Goal: Task Accomplishment & Management: Manage account settings

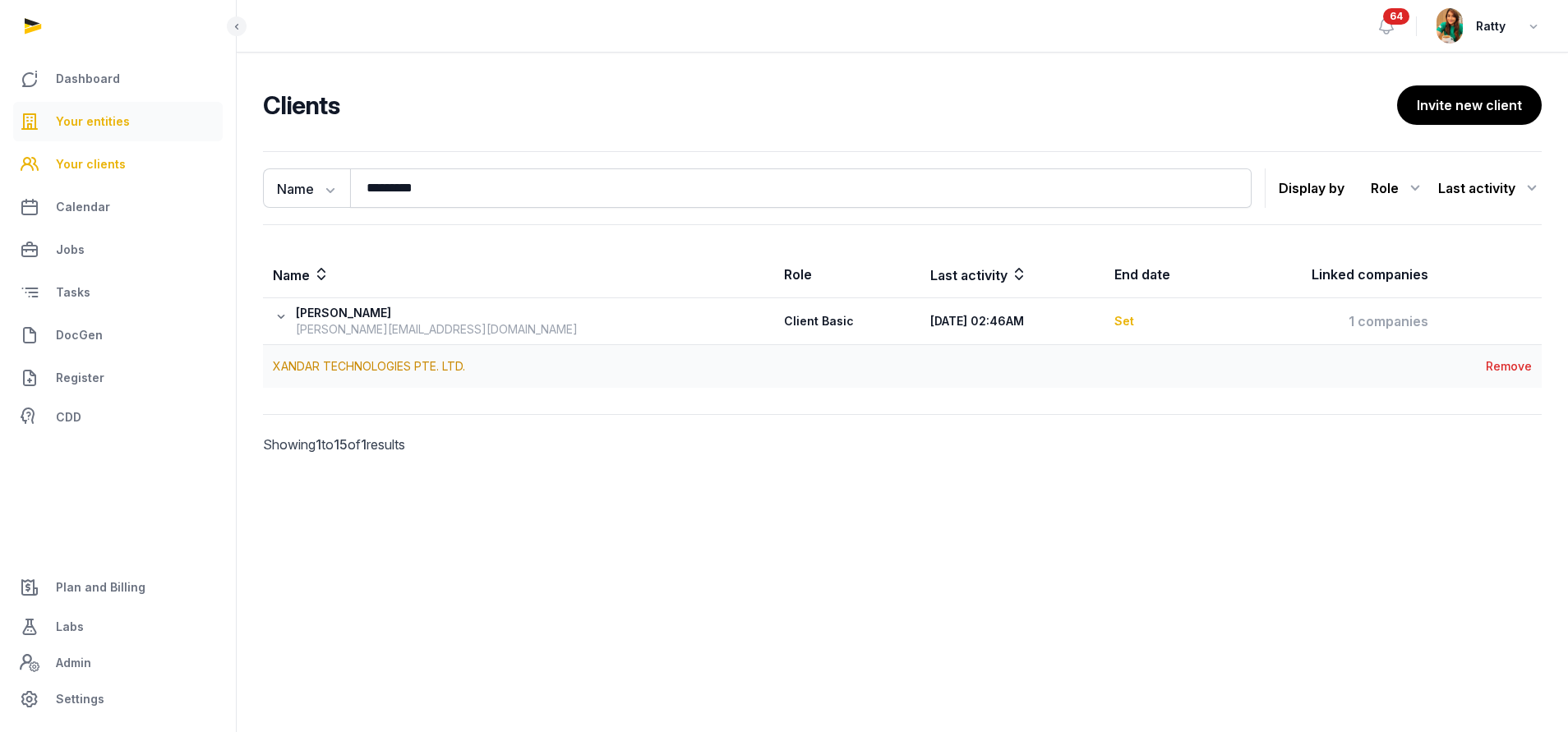
click at [106, 122] on span "Your entities" at bounding box center [93, 121] width 74 height 19
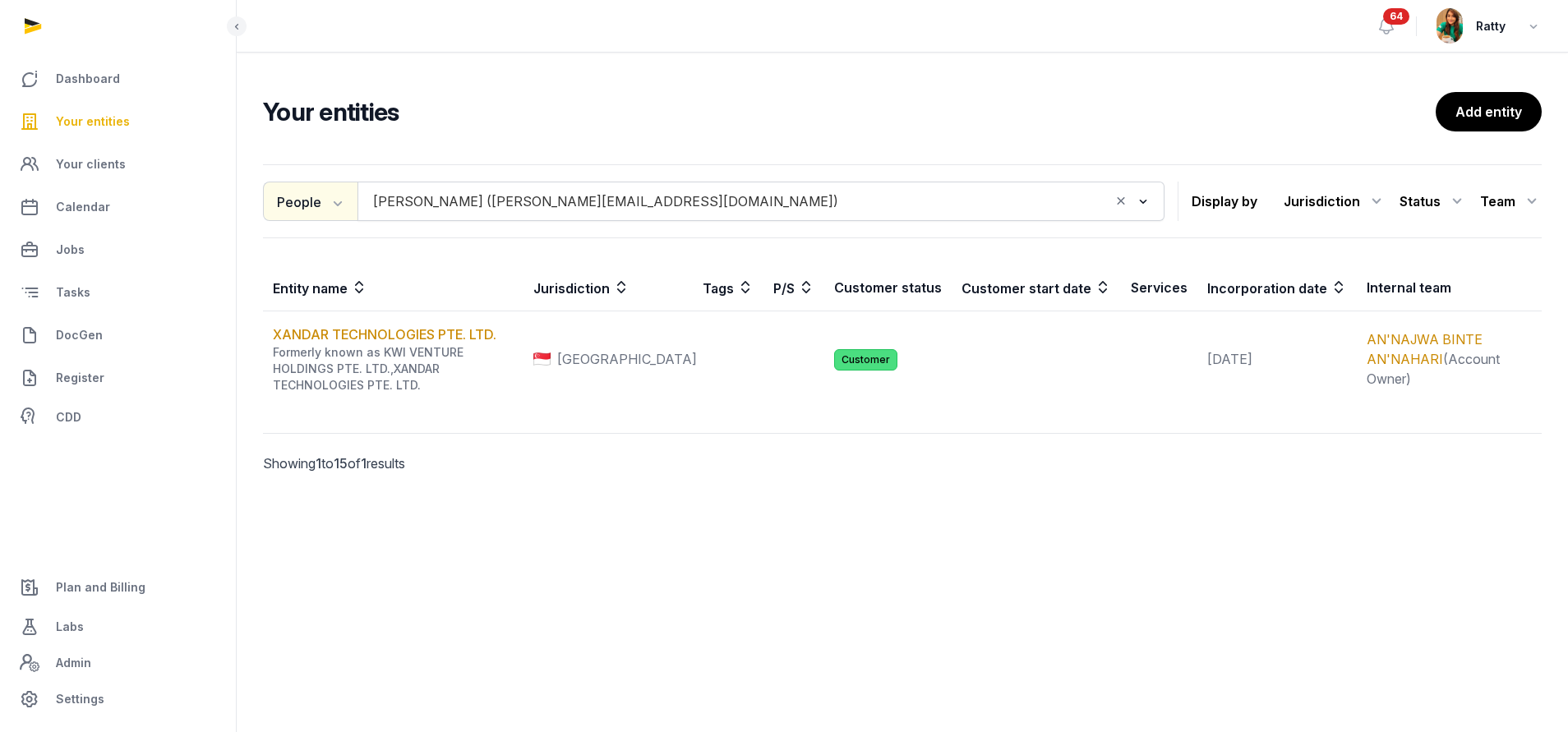
click at [304, 203] on button "People" at bounding box center [311, 201] width 95 height 39
click at [298, 249] on div "Entity" at bounding box center [329, 237] width 132 height 32
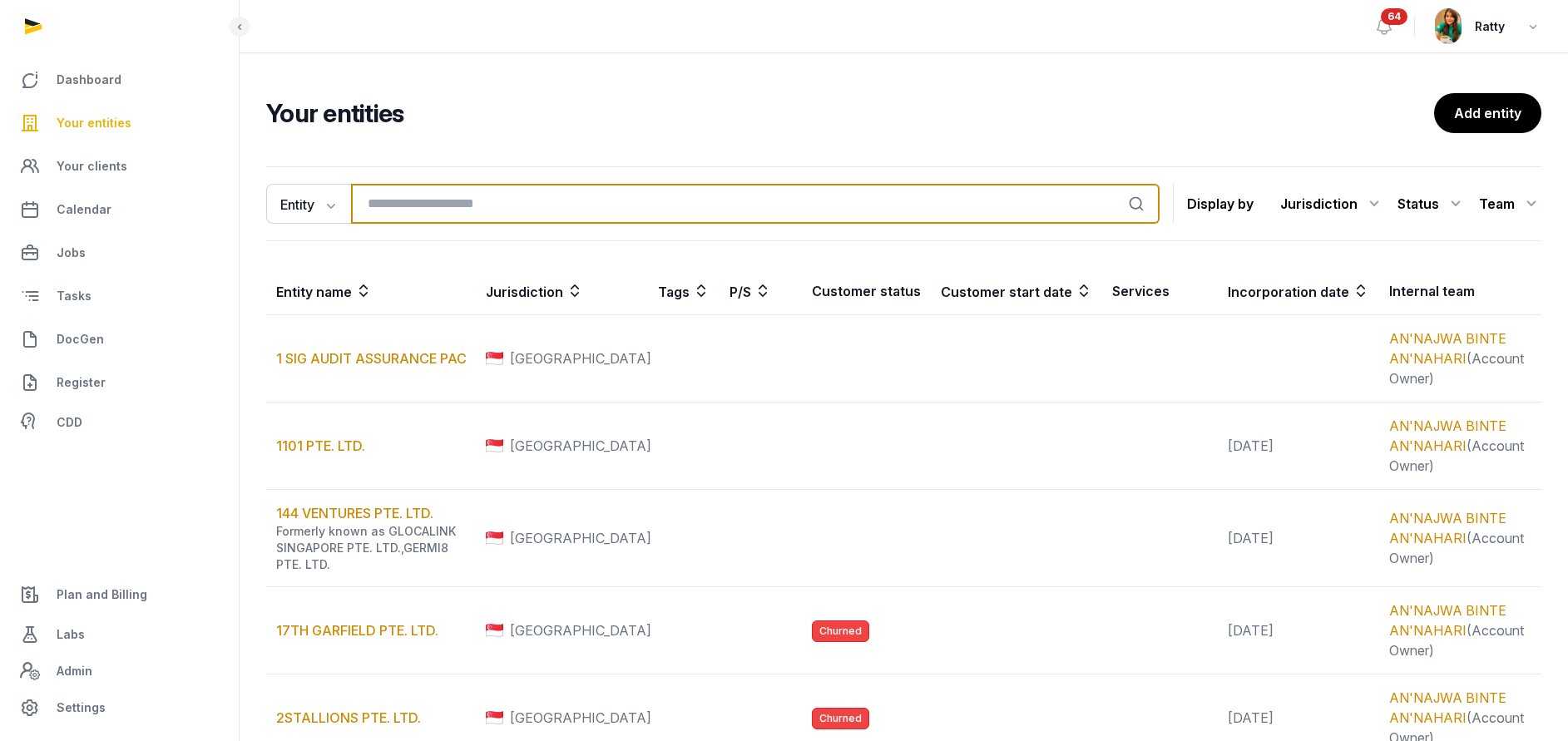
click at [425, 216] on input "search" at bounding box center [755, 203] width 808 height 40
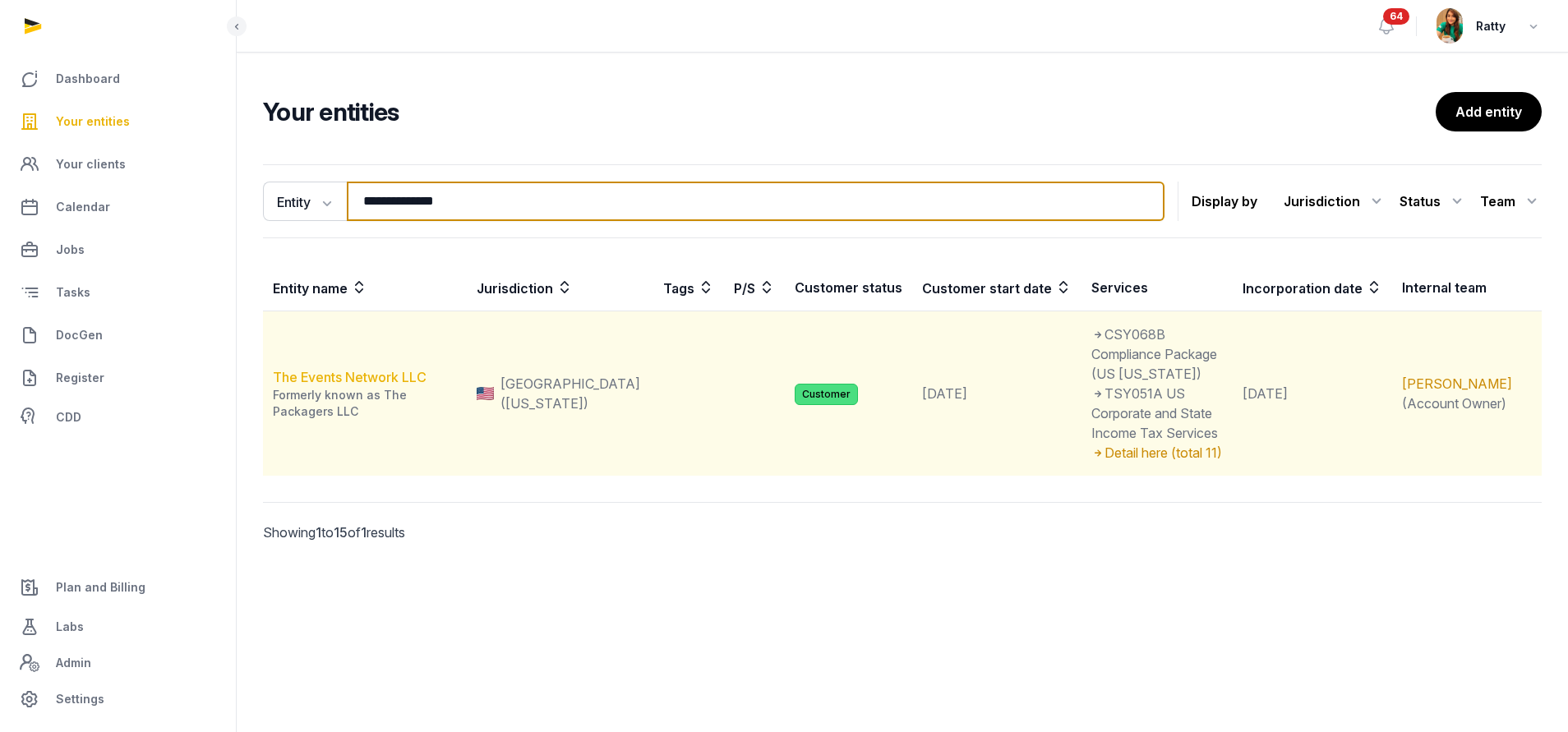
type input "**********"
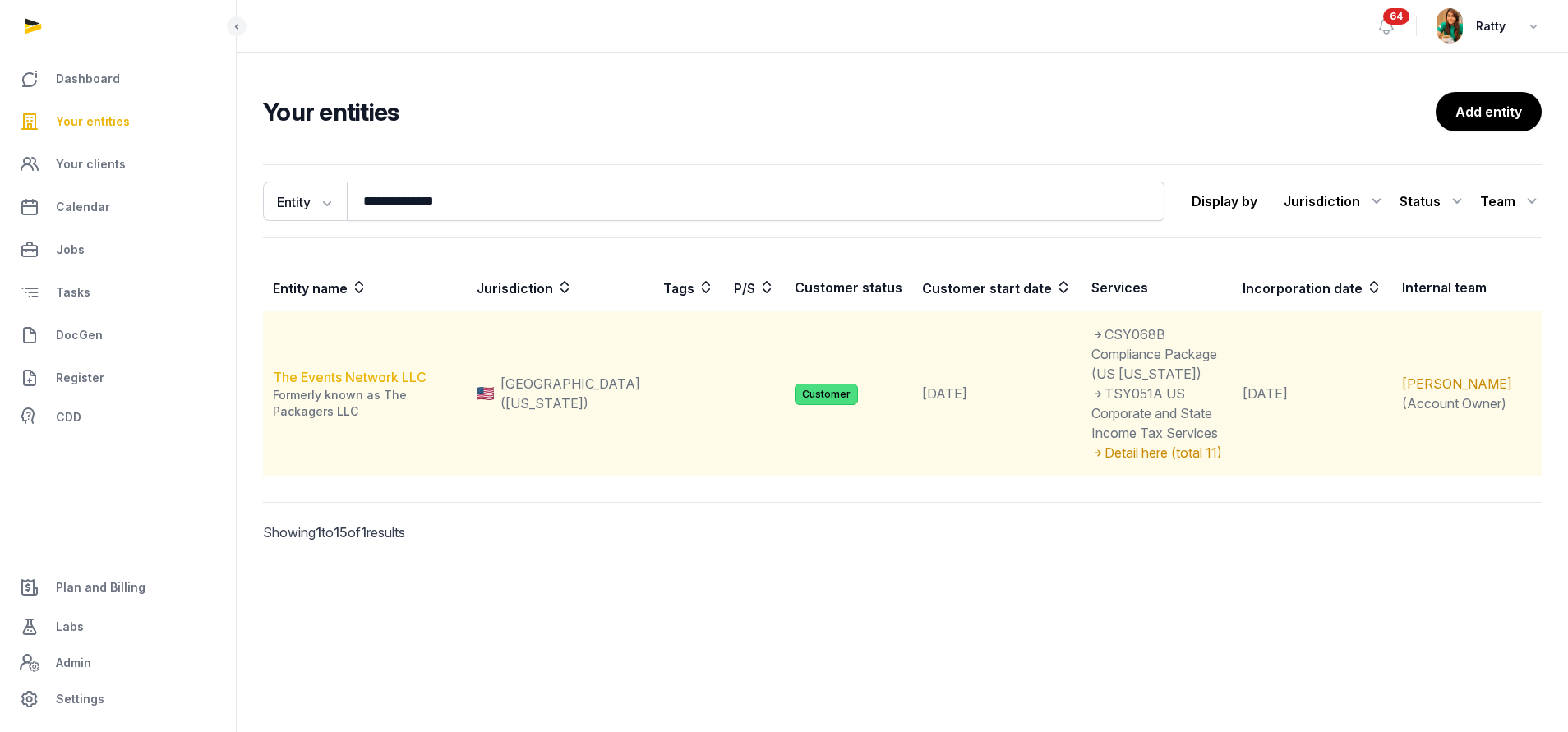
click at [376, 369] on link "The Events Network LLC" at bounding box center [349, 377] width 154 height 17
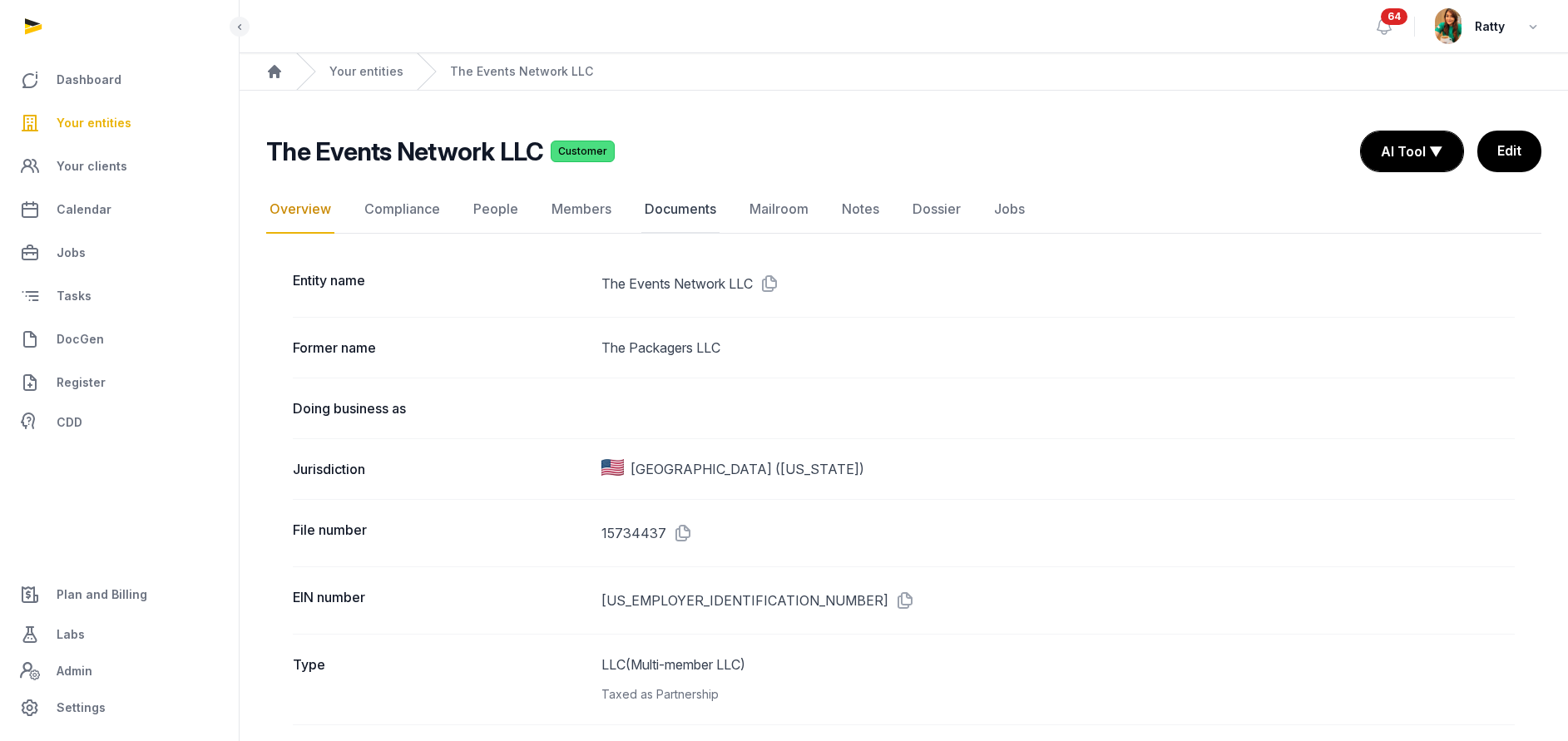
click at [690, 198] on link "Documents" at bounding box center [681, 210] width 78 height 48
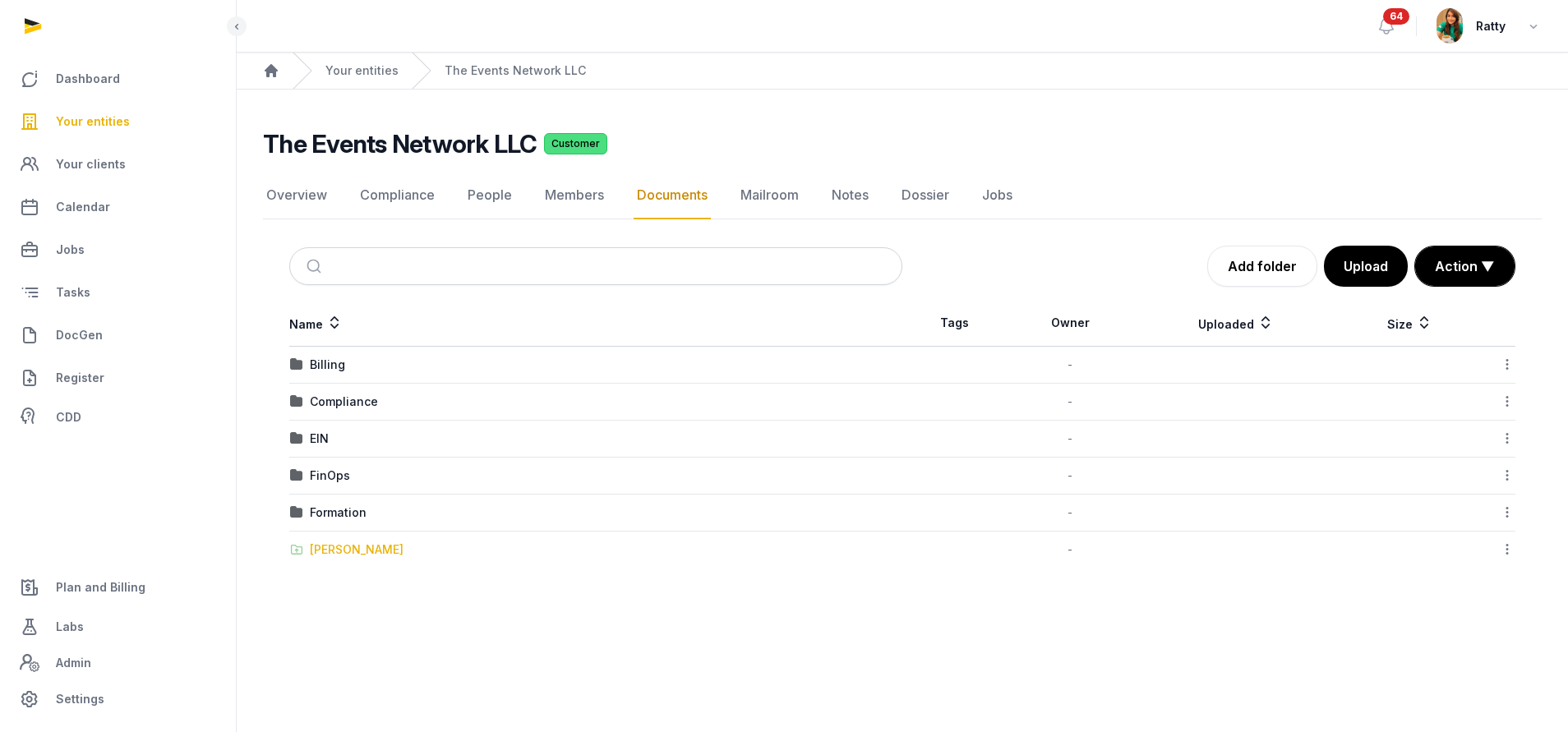
click at [332, 556] on div "[PERSON_NAME]" at bounding box center [356, 549] width 94 height 17
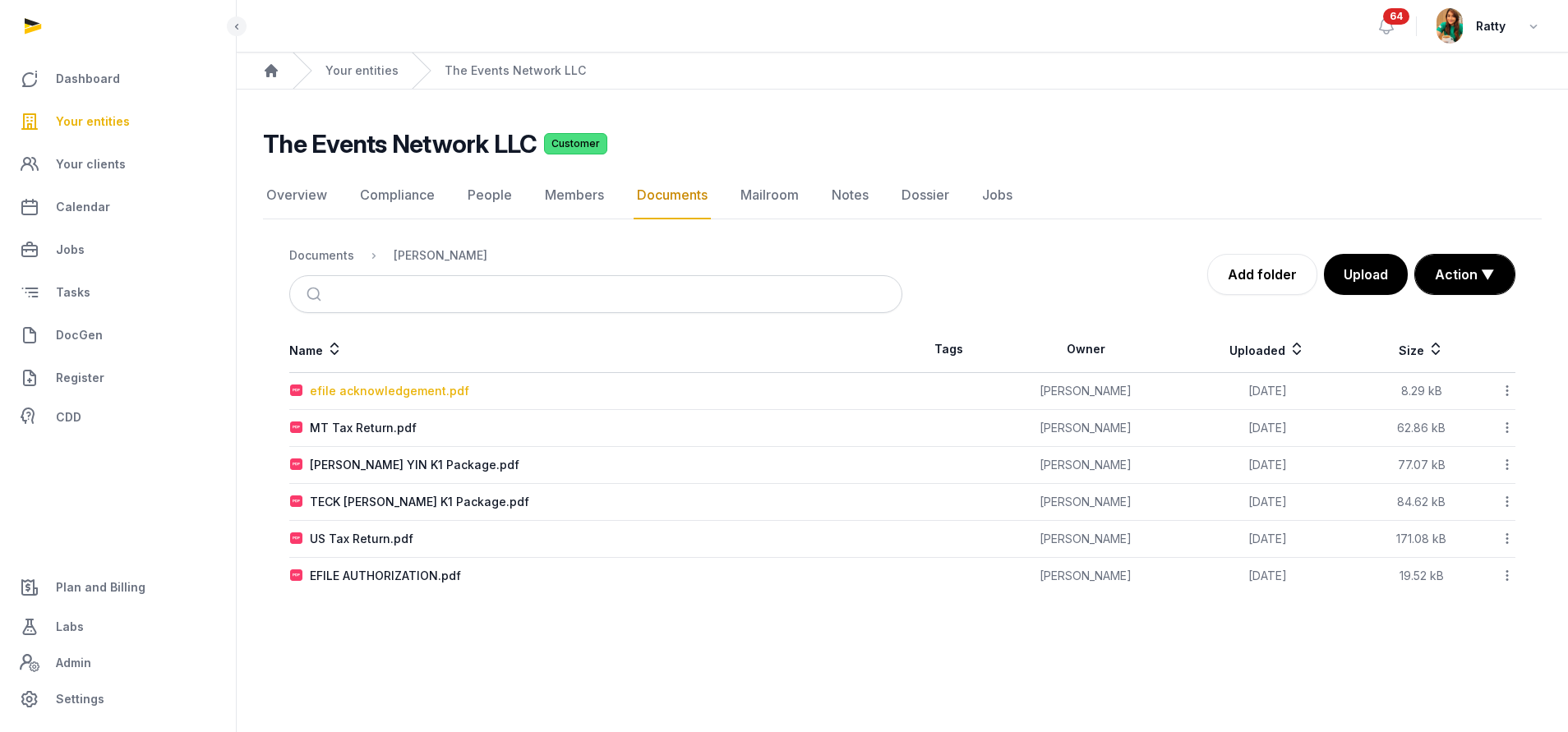
click at [354, 385] on div "efile acknowledgement.pdf" at bounding box center [390, 391] width 160 height 17
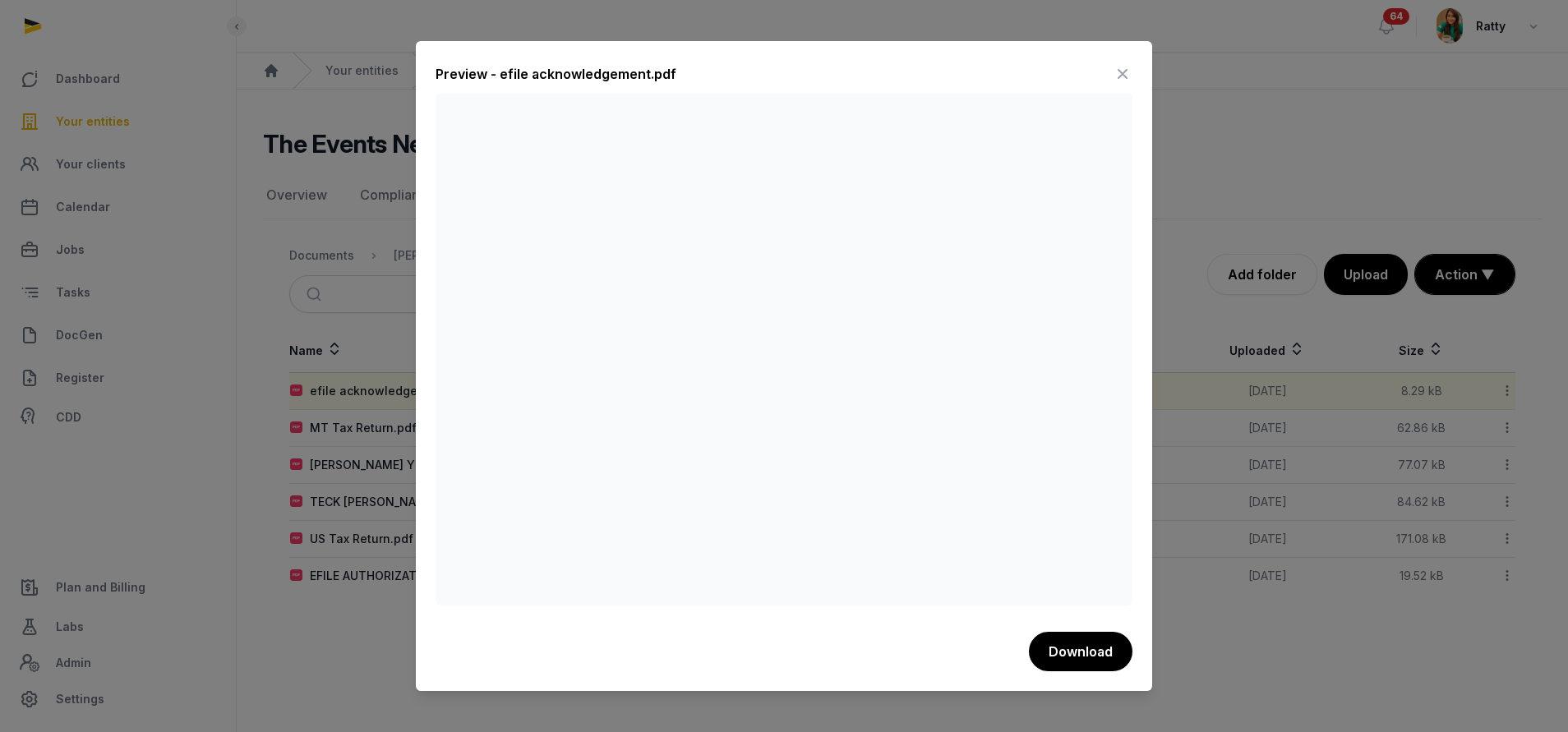
click at [753, 82] on icon at bounding box center [1122, 74] width 19 height 26
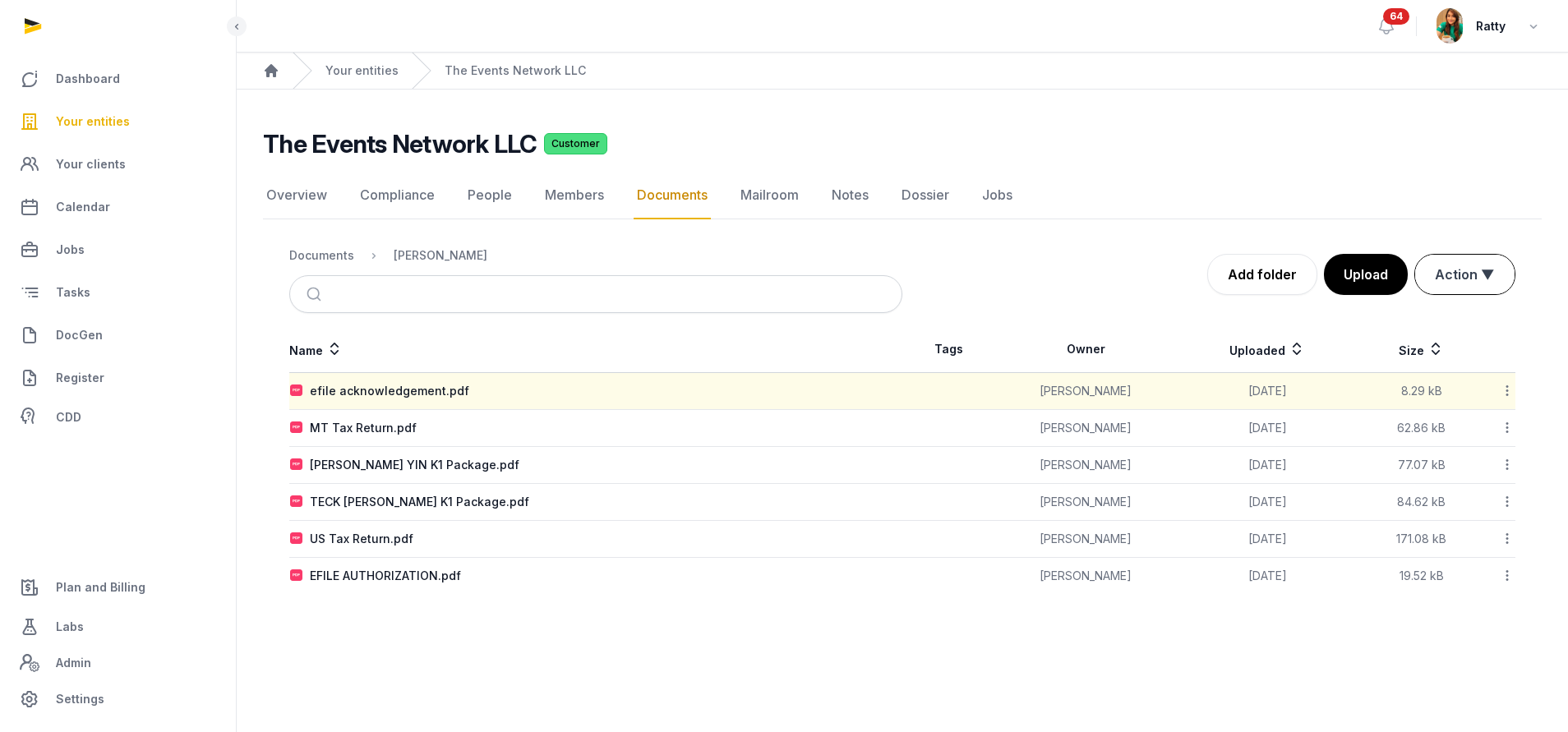
click at [753, 276] on button "Action ▼" at bounding box center [1464, 274] width 99 height 39
click at [753, 317] on div "Start select" at bounding box center [1450, 309] width 132 height 32
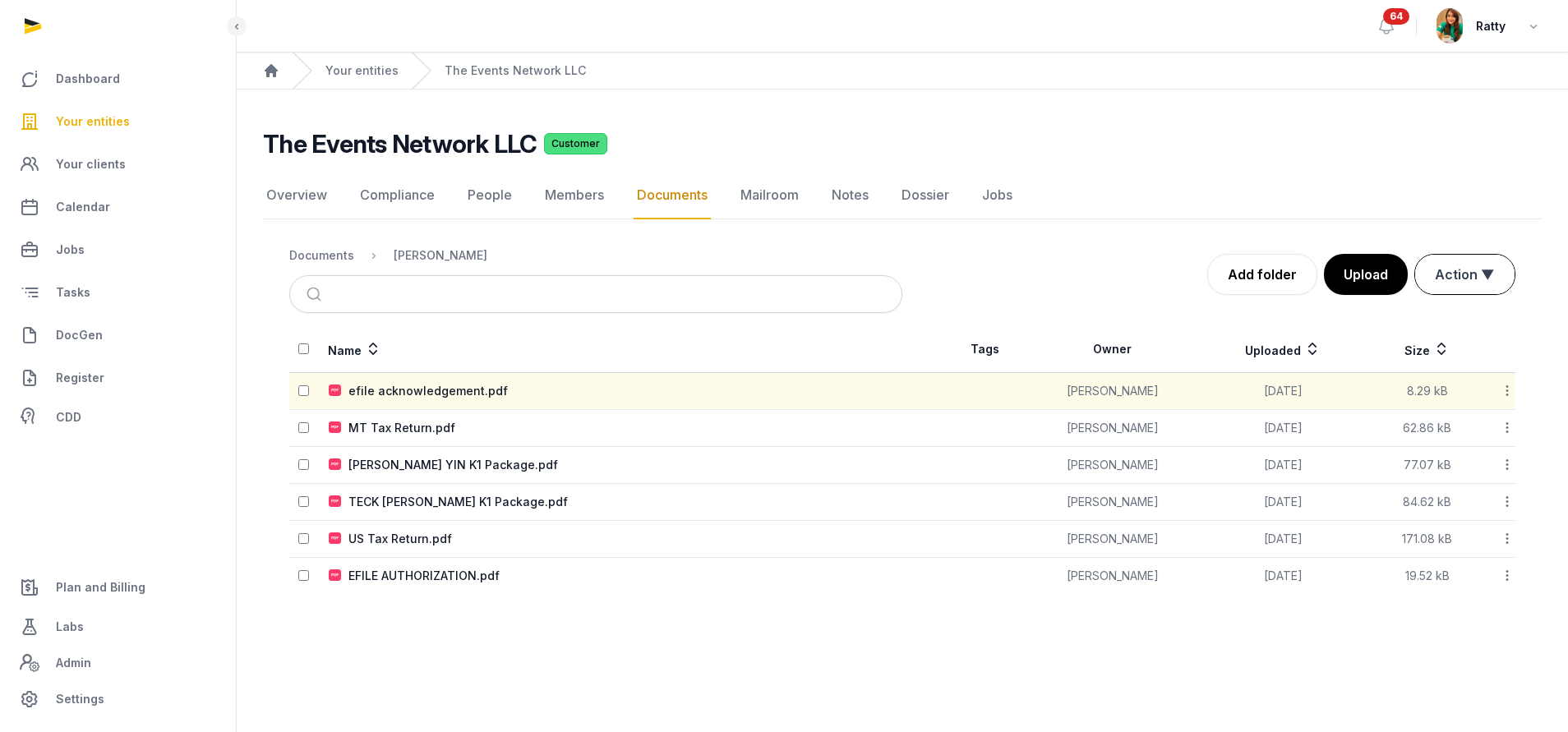
click at [753, 272] on button "Action ▼" at bounding box center [1464, 274] width 99 height 39
click at [753, 348] on div "Move" at bounding box center [1450, 342] width 132 height 32
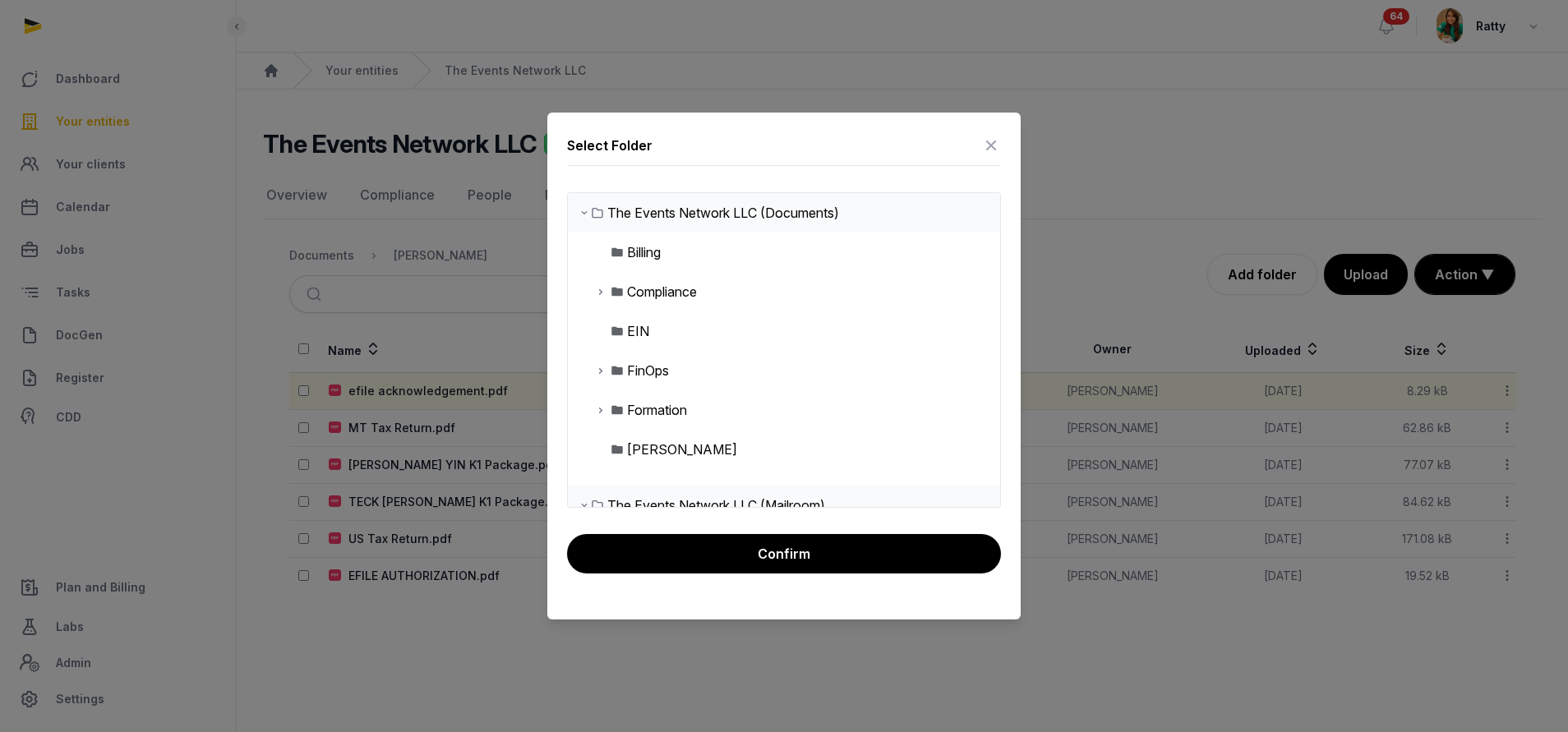
click at [604, 370] on icon at bounding box center [600, 370] width 13 height 19
click at [612, 448] on icon at bounding box center [613, 449] width 13 height 19
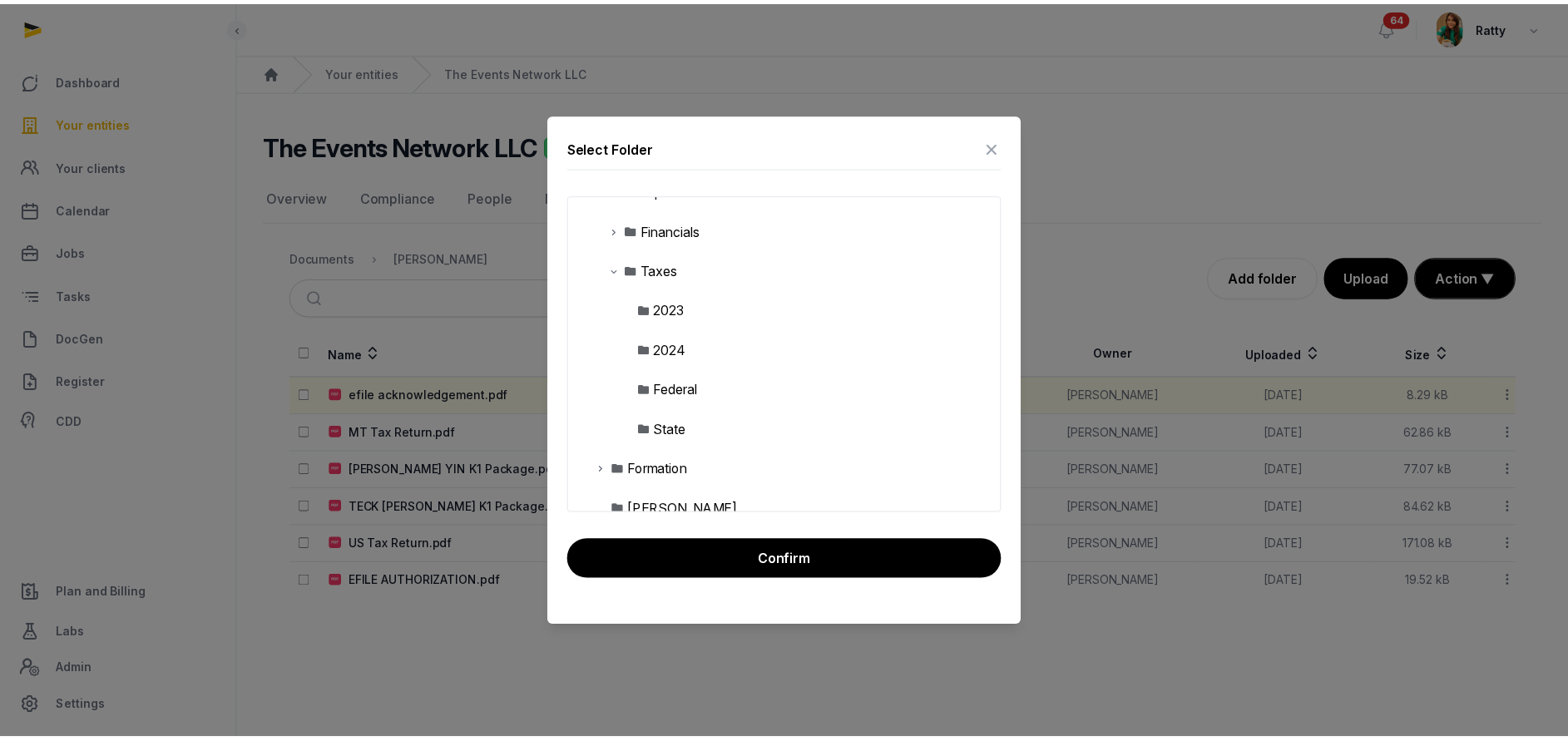
scroll to position [200, 0]
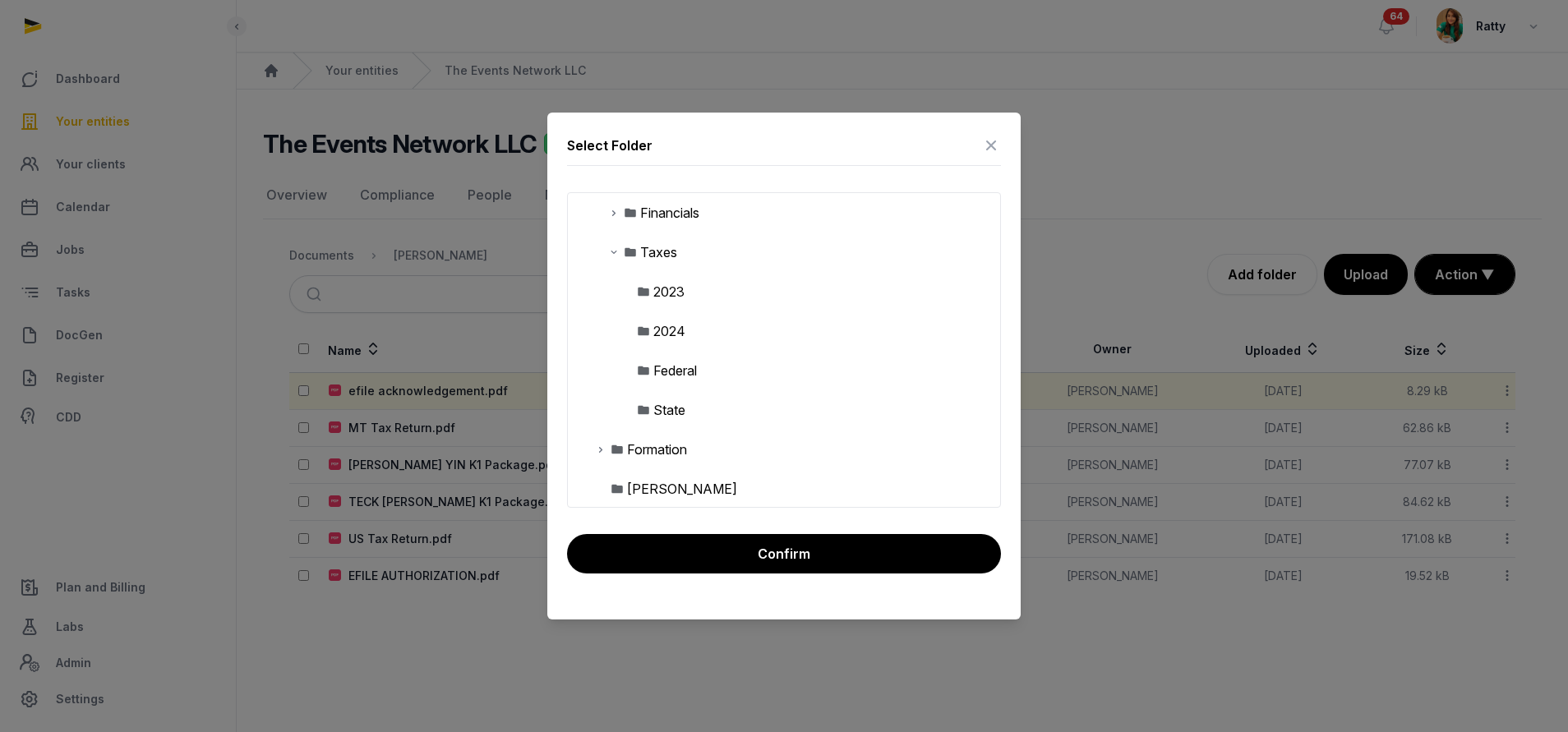
click at [686, 338] on div "2024" at bounding box center [784, 331] width 433 height 39
click at [670, 332] on div "2024" at bounding box center [669, 331] width 32 height 19
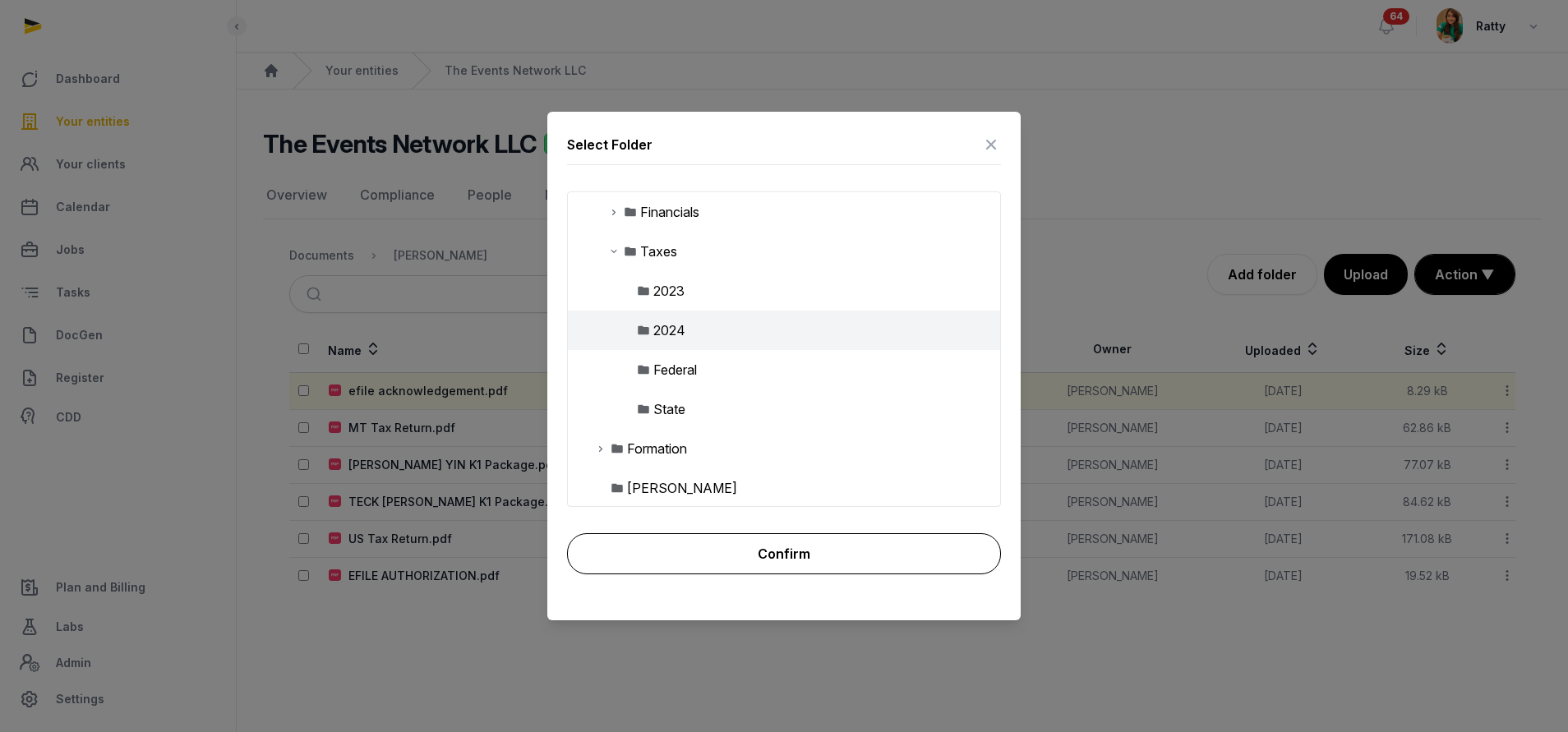
click at [753, 542] on button "Confirm" at bounding box center [784, 554] width 433 height 41
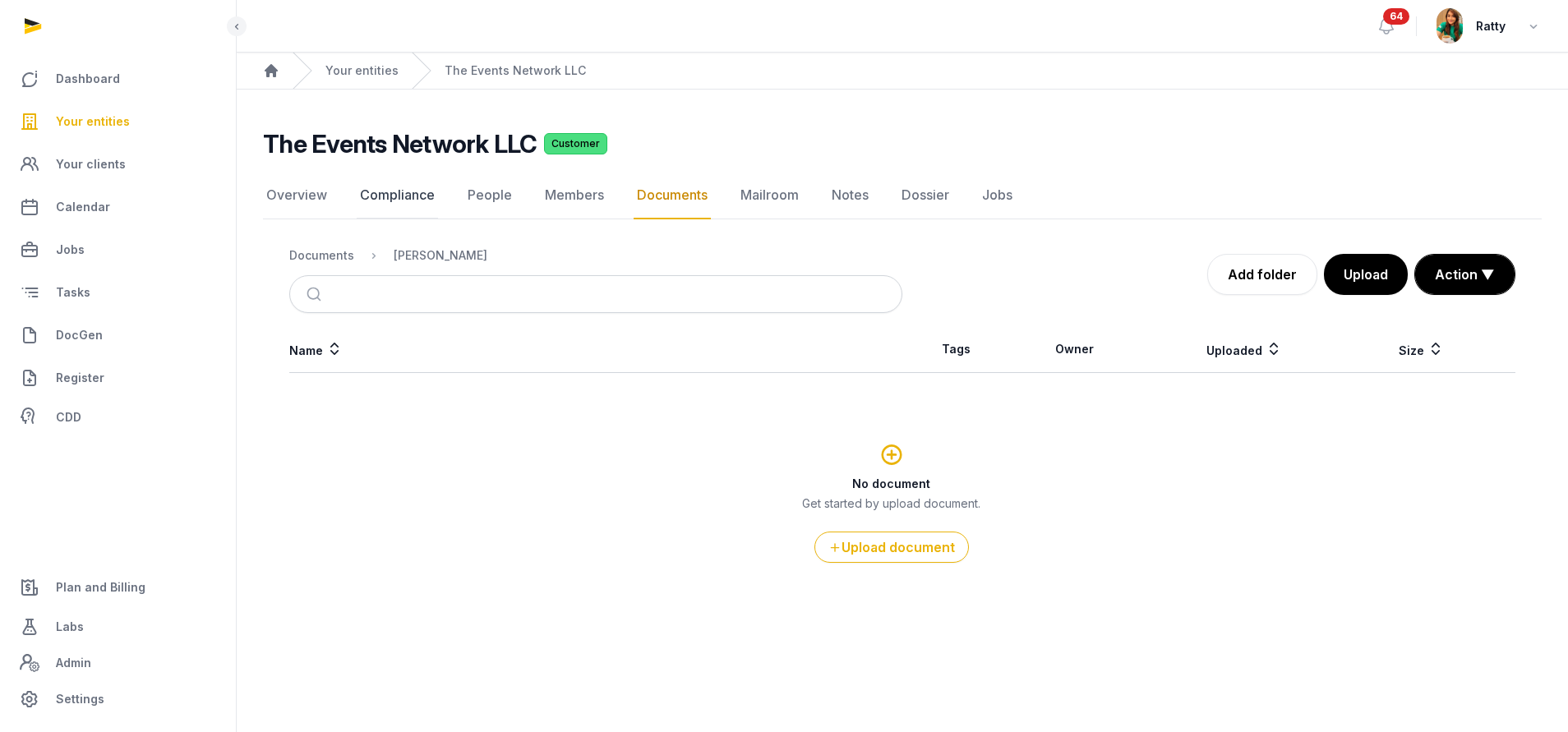
click at [399, 197] on link "Compliance" at bounding box center [397, 196] width 82 height 47
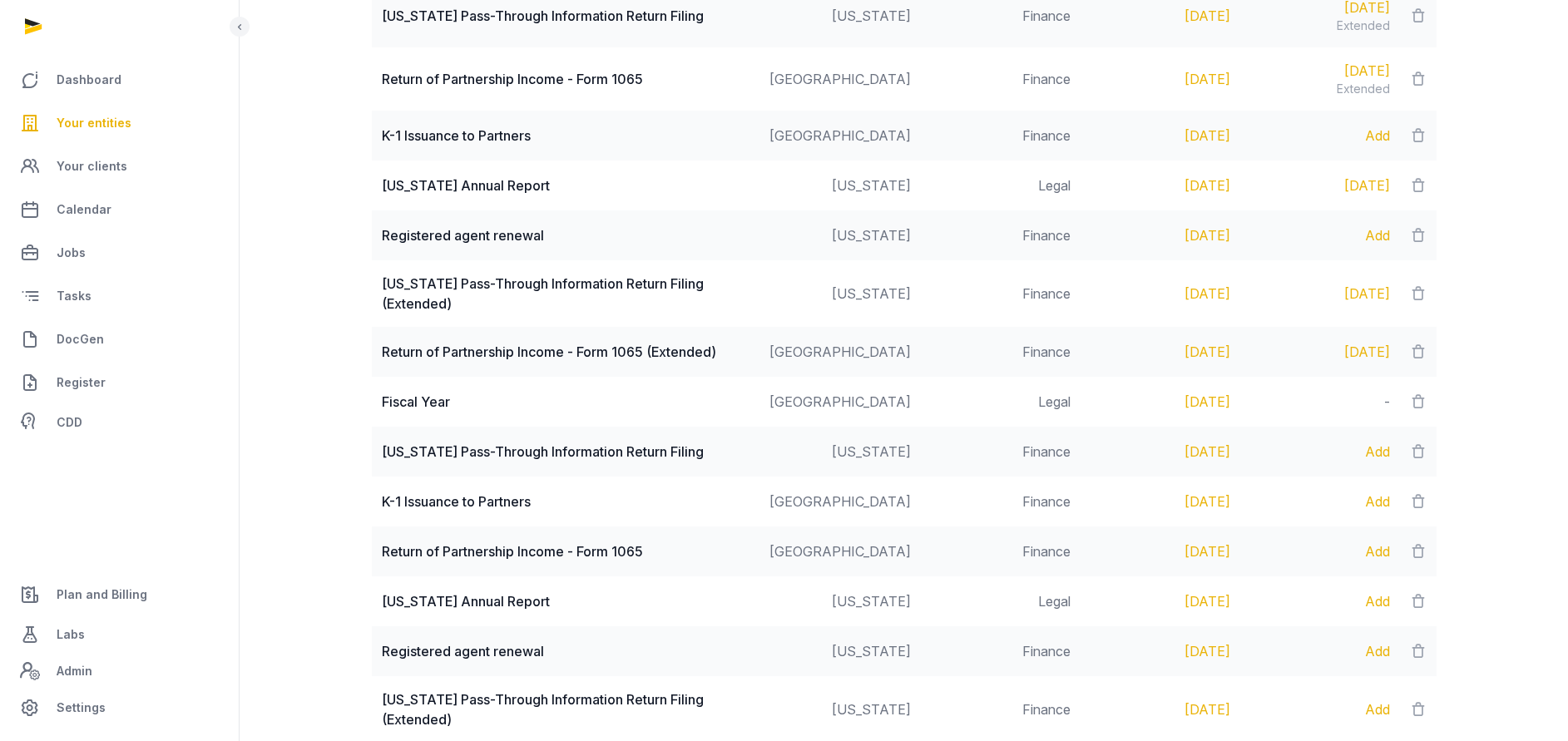
scroll to position [1019, 0]
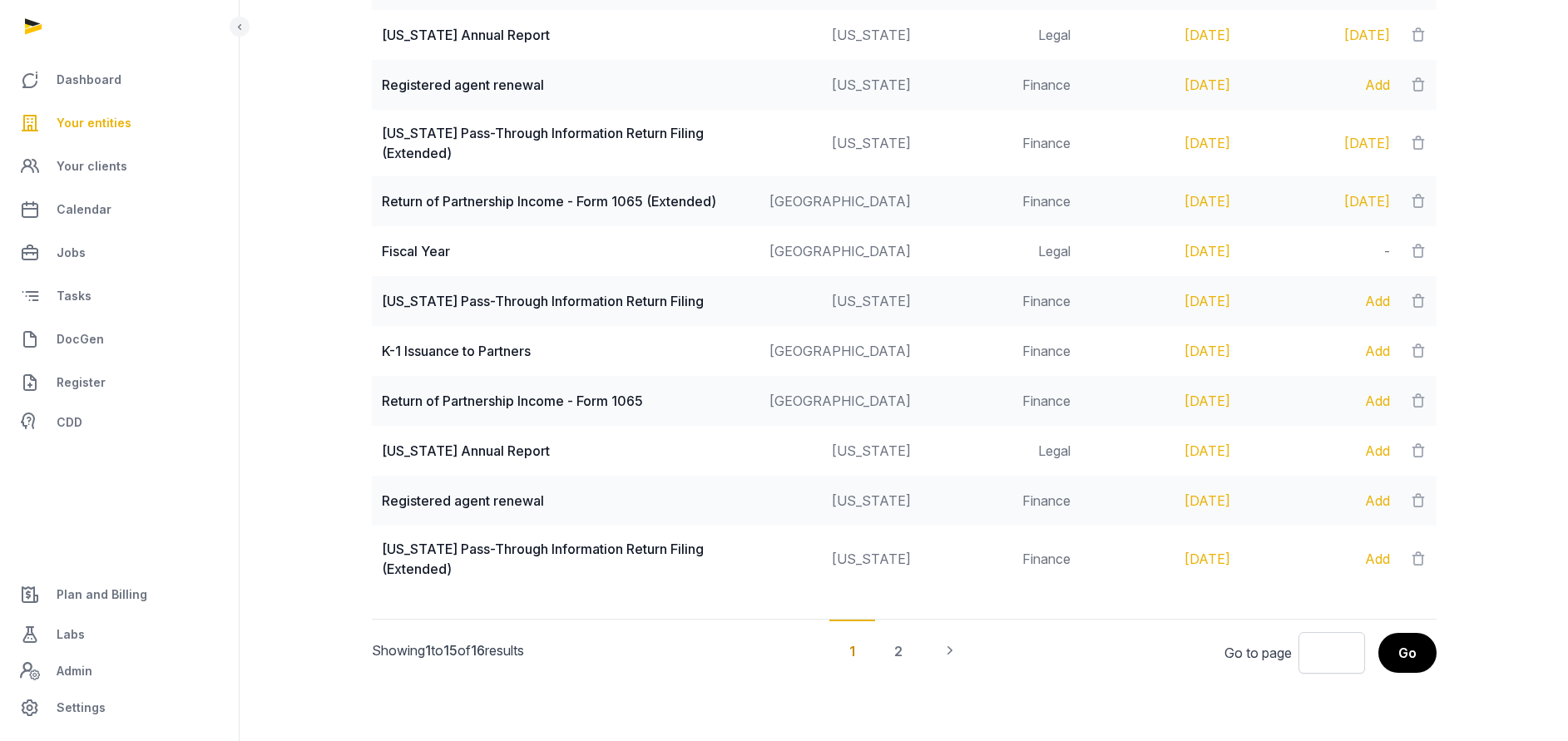
click at [108, 122] on span "Your entities" at bounding box center [94, 123] width 75 height 20
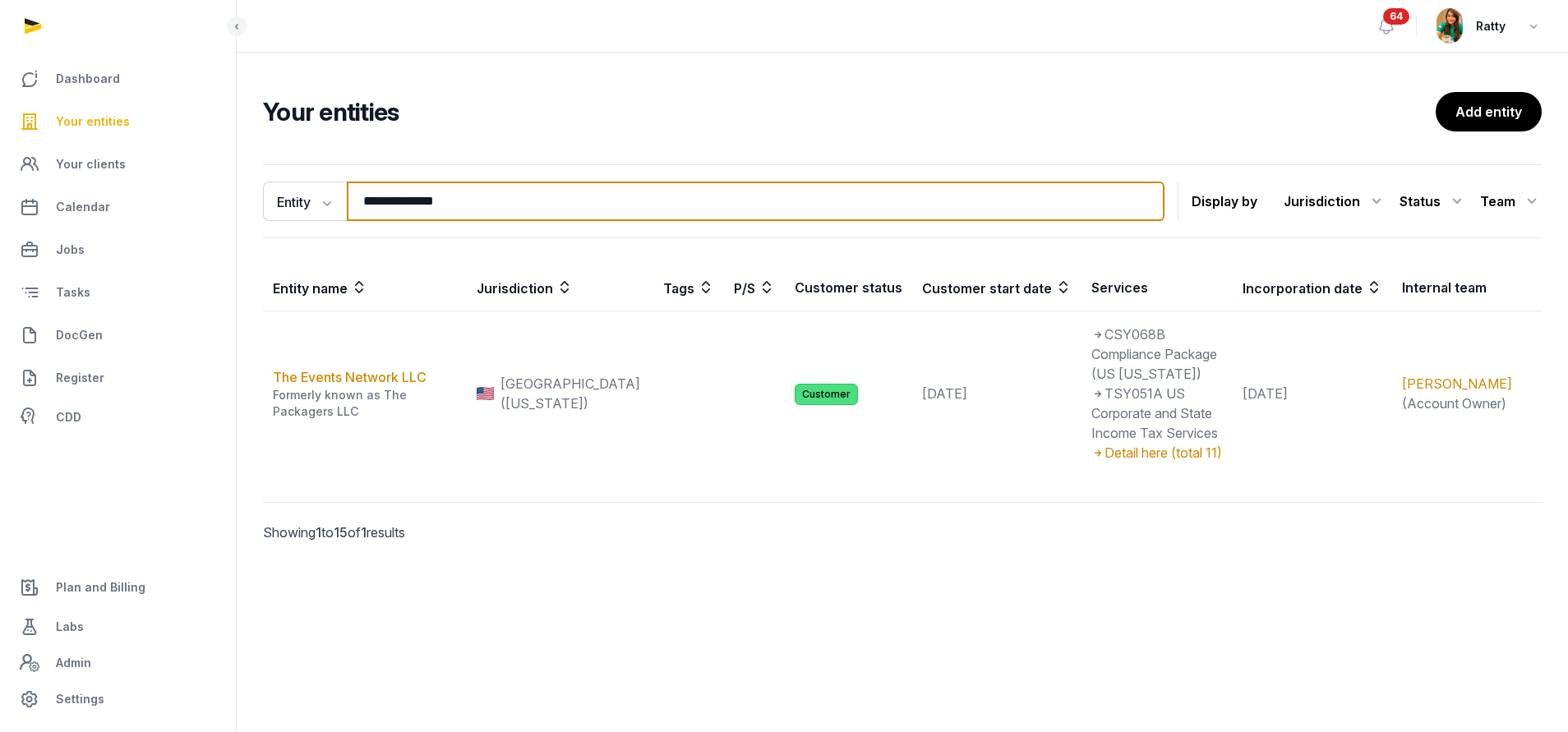
click at [479, 212] on input "**********" at bounding box center [755, 201] width 818 height 39
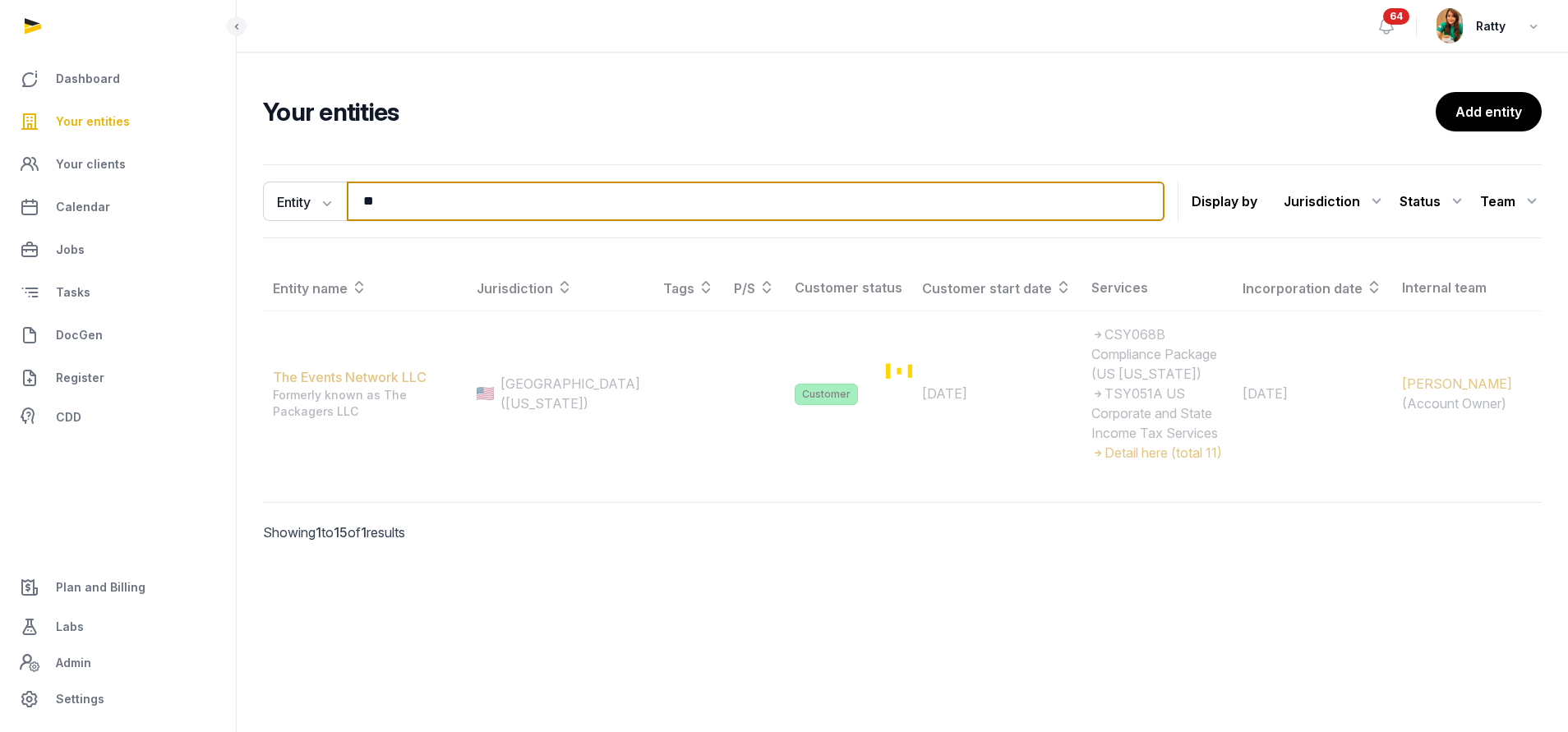
type input "*"
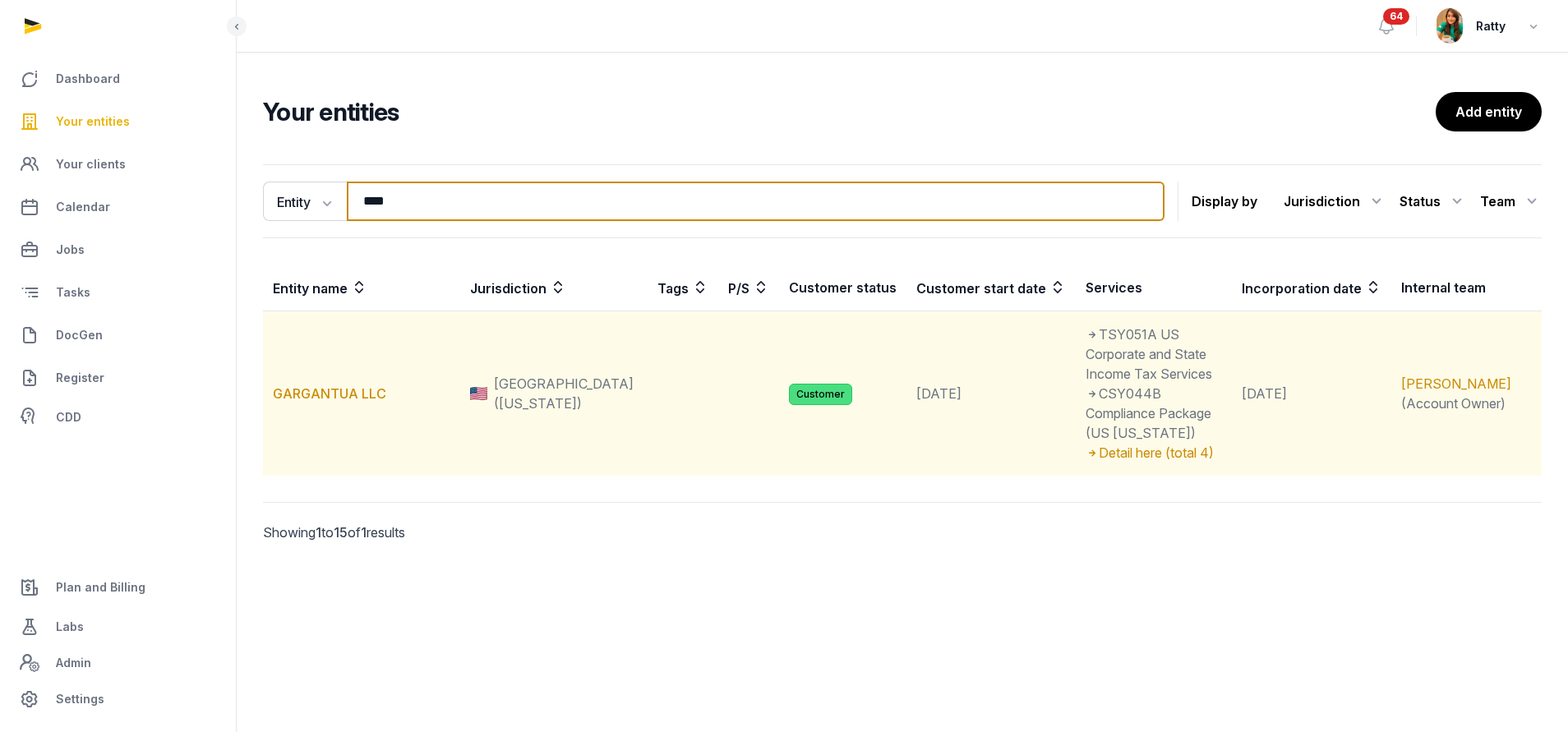
type input "****"
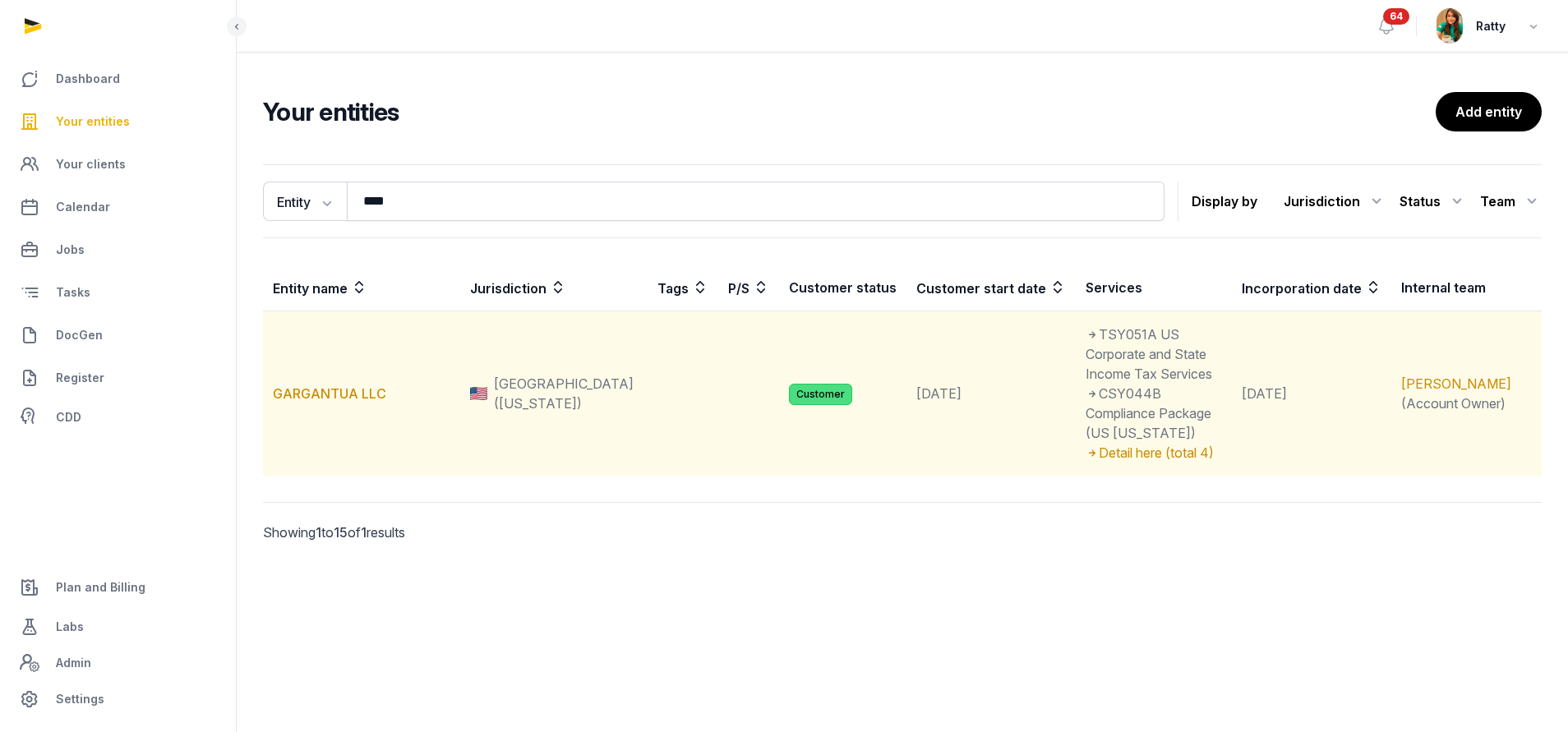
click at [311, 382] on td "GARGANTUA LLC" at bounding box center [362, 394] width 197 height 165
click at [316, 385] on link "GARGANTUA LLC" at bounding box center [329, 393] width 113 height 17
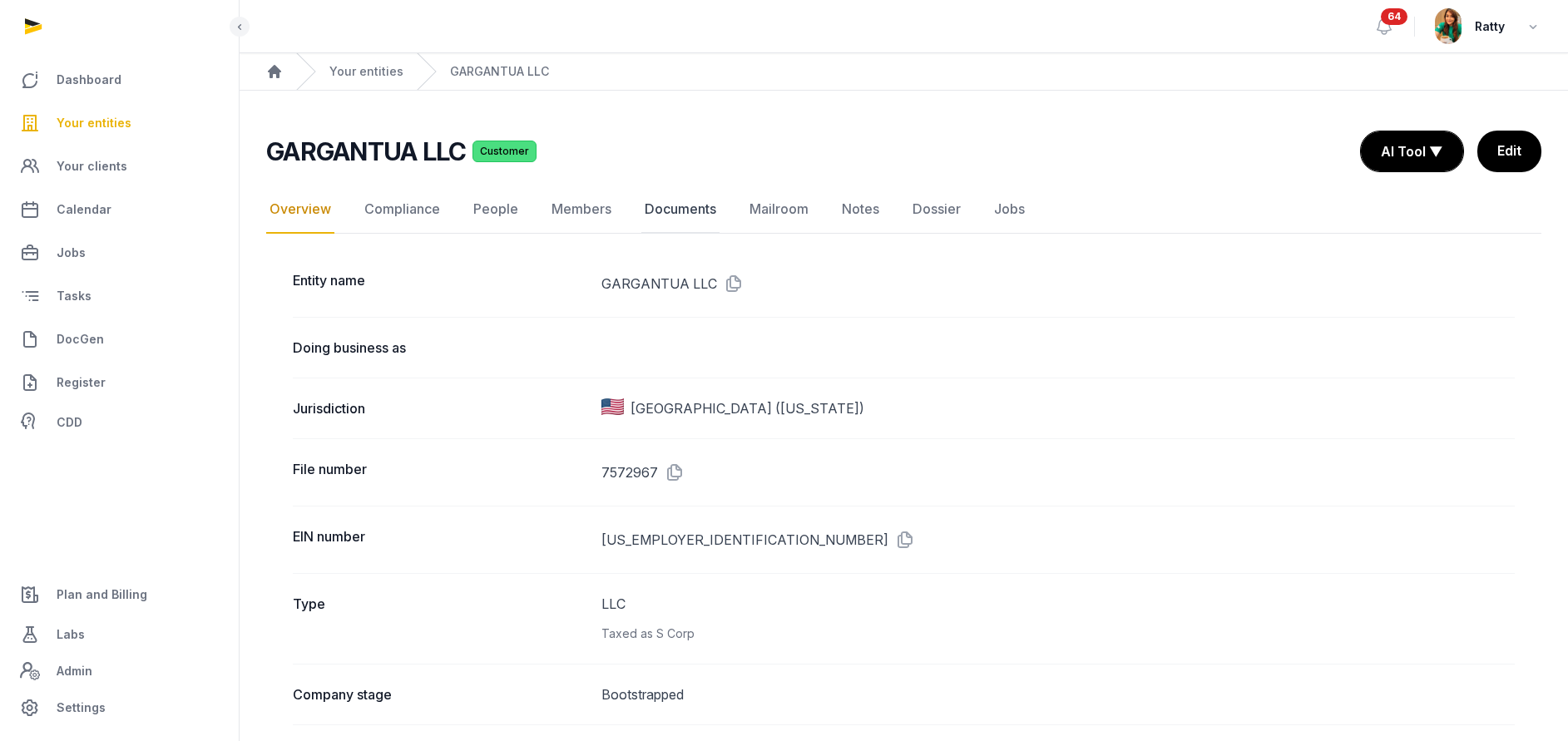
click at [694, 210] on link "Documents" at bounding box center [681, 210] width 78 height 48
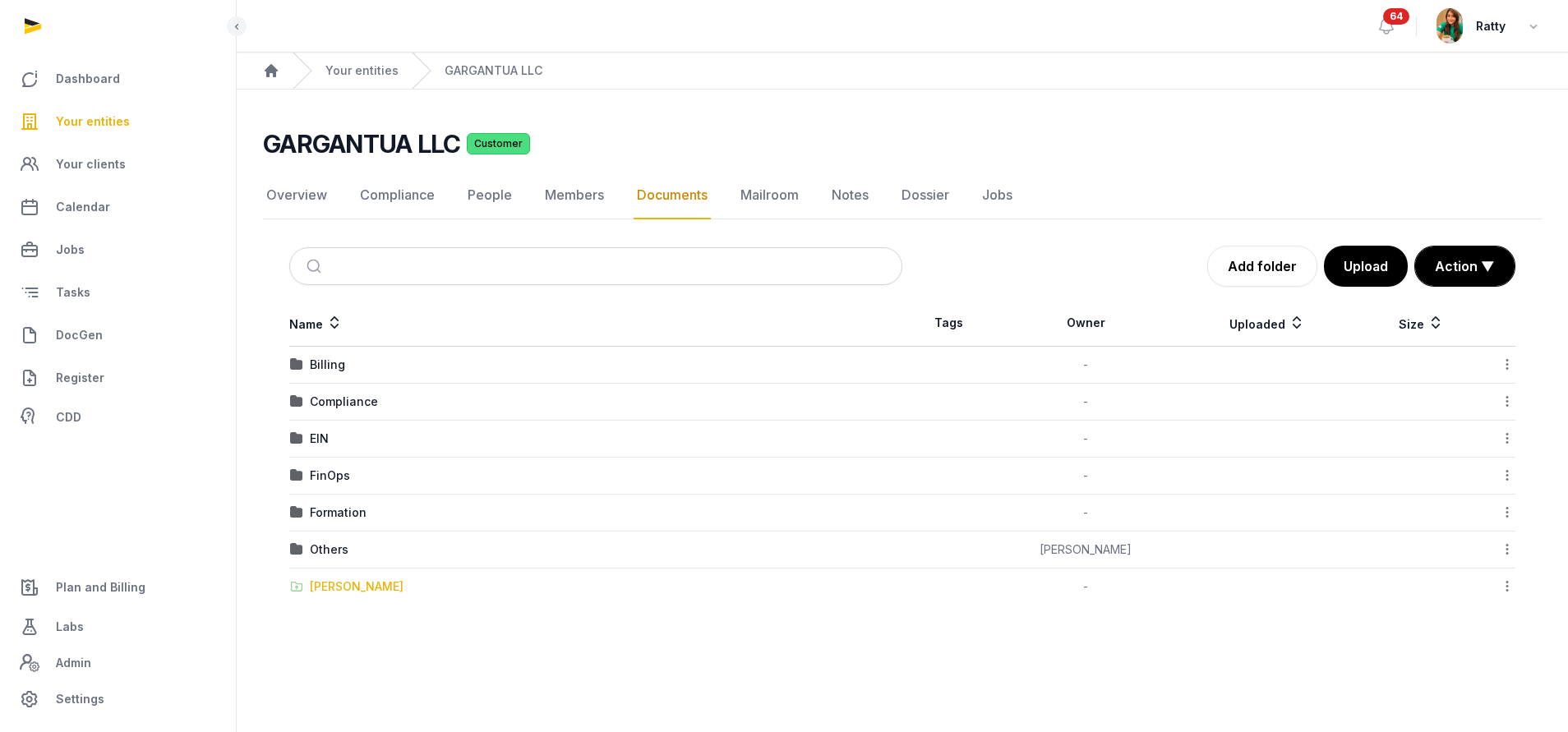
click at [358, 583] on div "[PERSON_NAME]" at bounding box center [356, 586] width 94 height 17
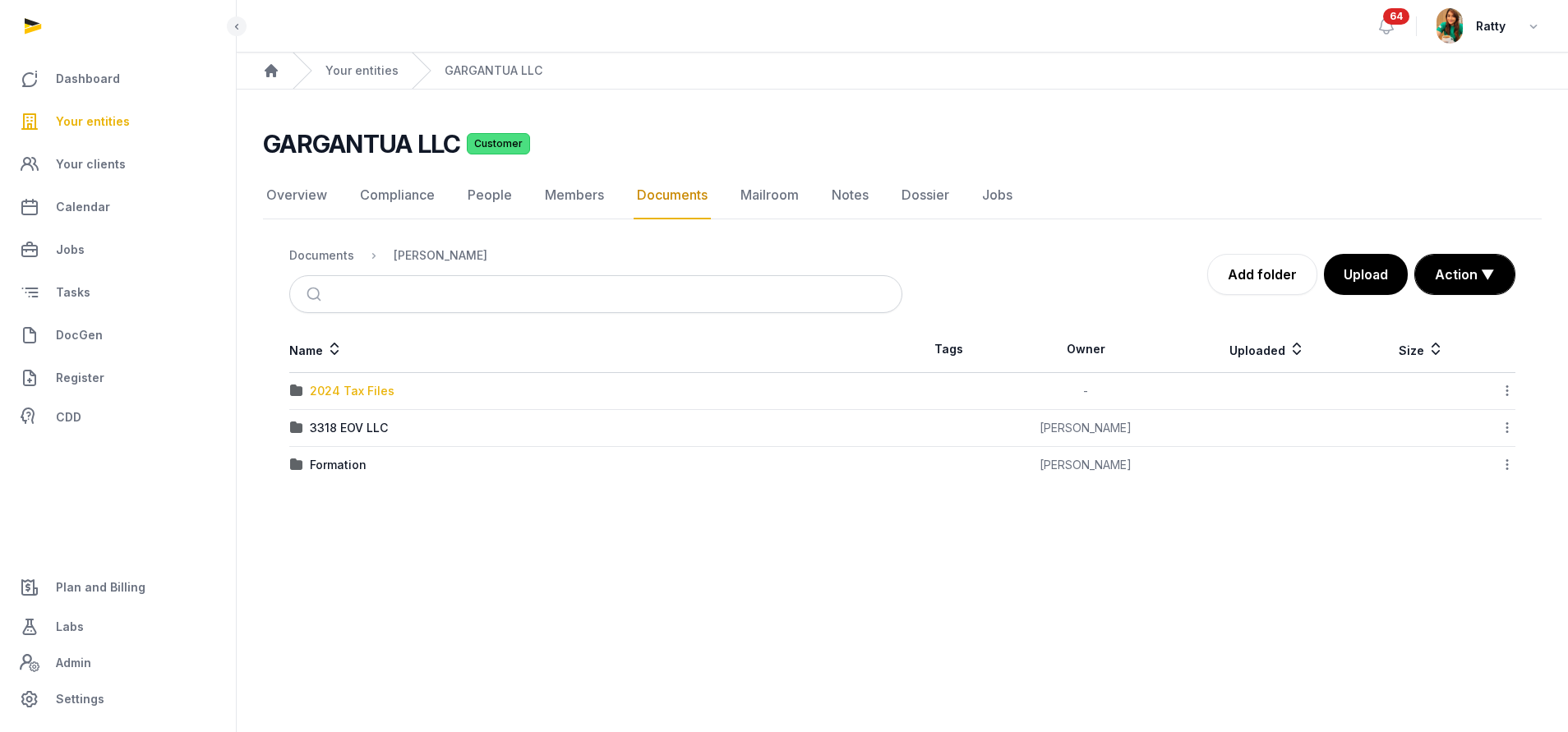
click at [350, 392] on div "2024 Tax Files" at bounding box center [352, 391] width 84 height 17
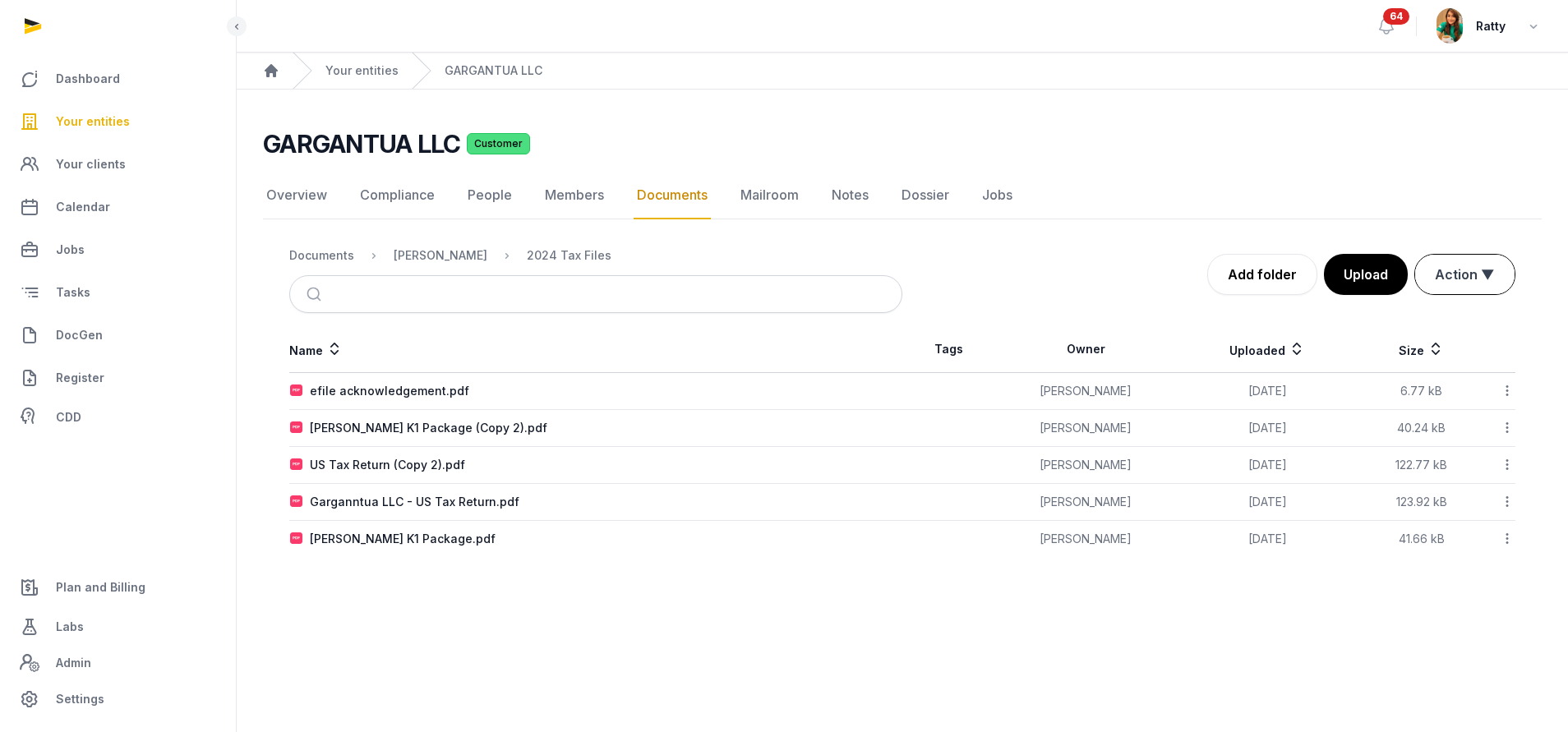
click at [753, 275] on button "Action ▼" at bounding box center [1464, 274] width 99 height 39
click at [753, 315] on div "Start select" at bounding box center [1450, 309] width 132 height 32
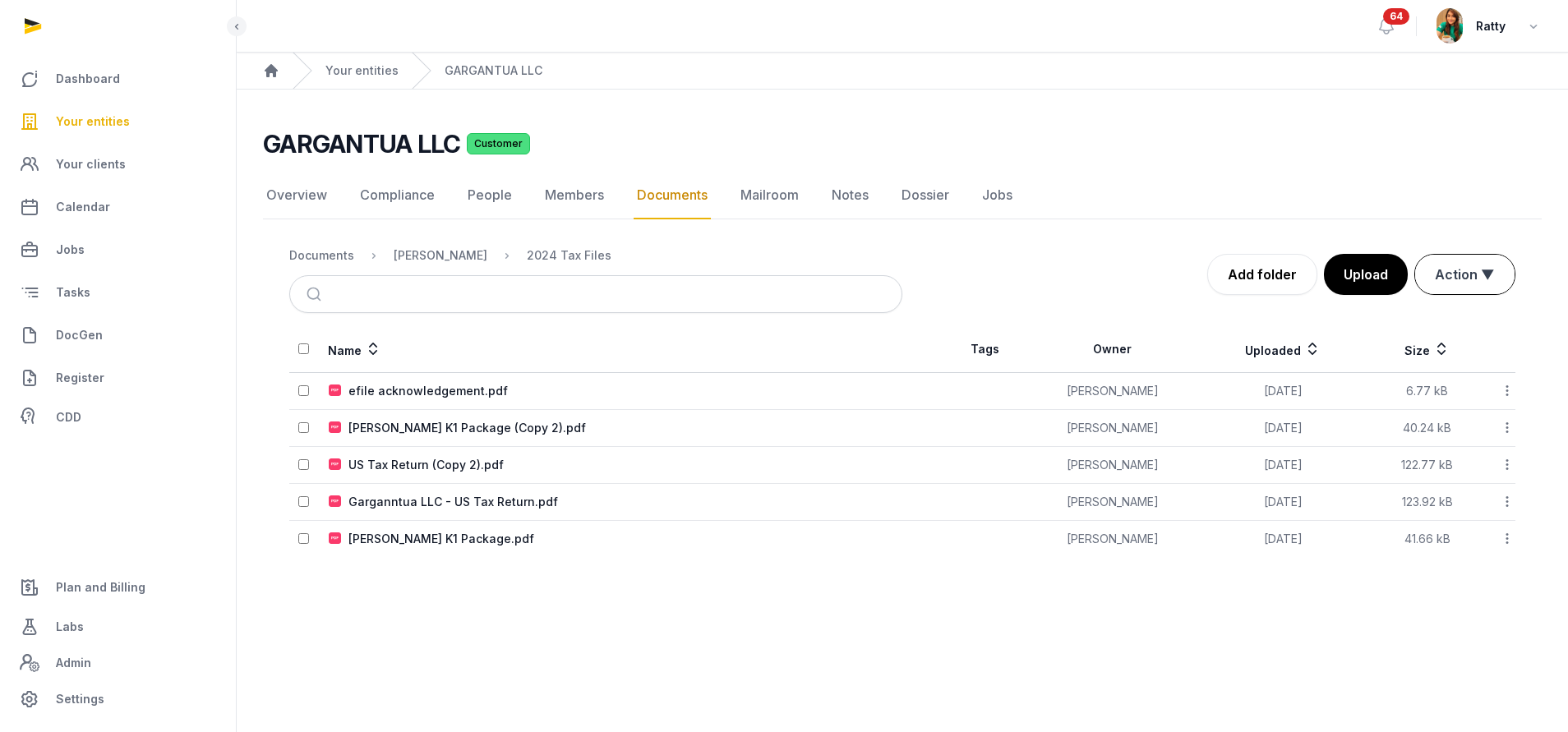
click at [753, 267] on button "Action ▼" at bounding box center [1464, 274] width 99 height 39
click at [753, 343] on div "Move" at bounding box center [1450, 342] width 132 height 32
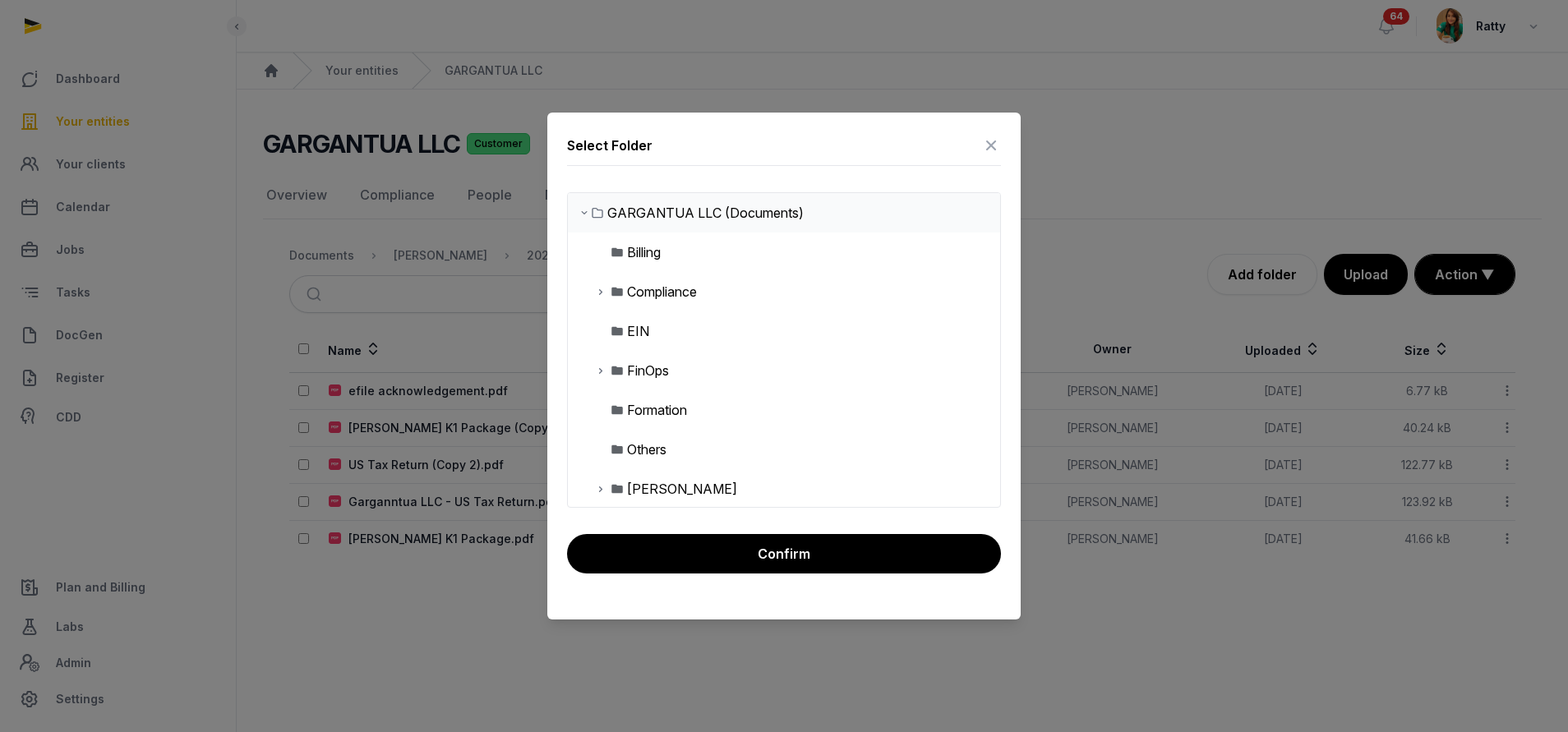
click at [599, 371] on icon at bounding box center [600, 370] width 13 height 19
click at [614, 411] on icon at bounding box center [613, 410] width 13 height 19
click at [626, 449] on icon at bounding box center [626, 449] width 13 height 19
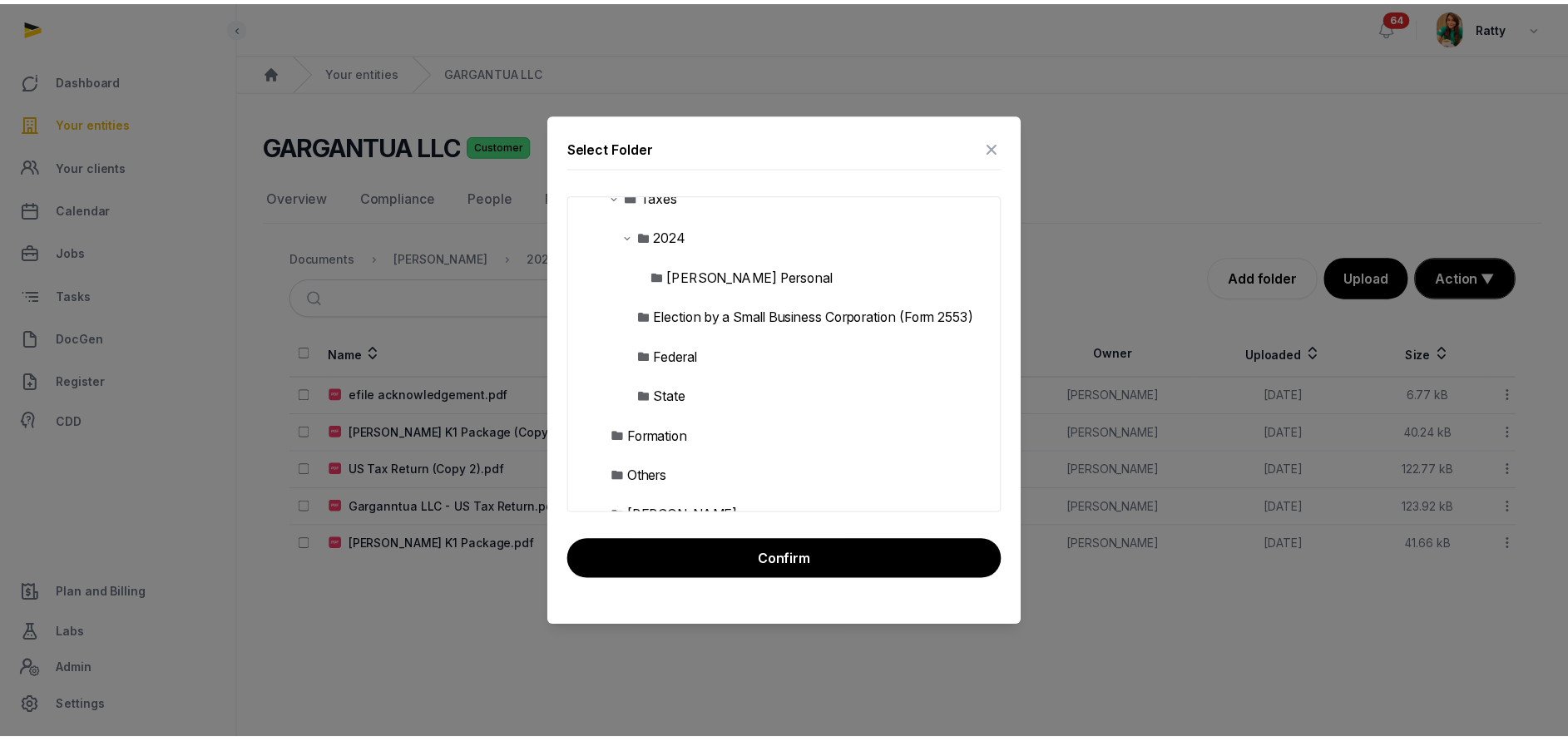
scroll to position [219, 0]
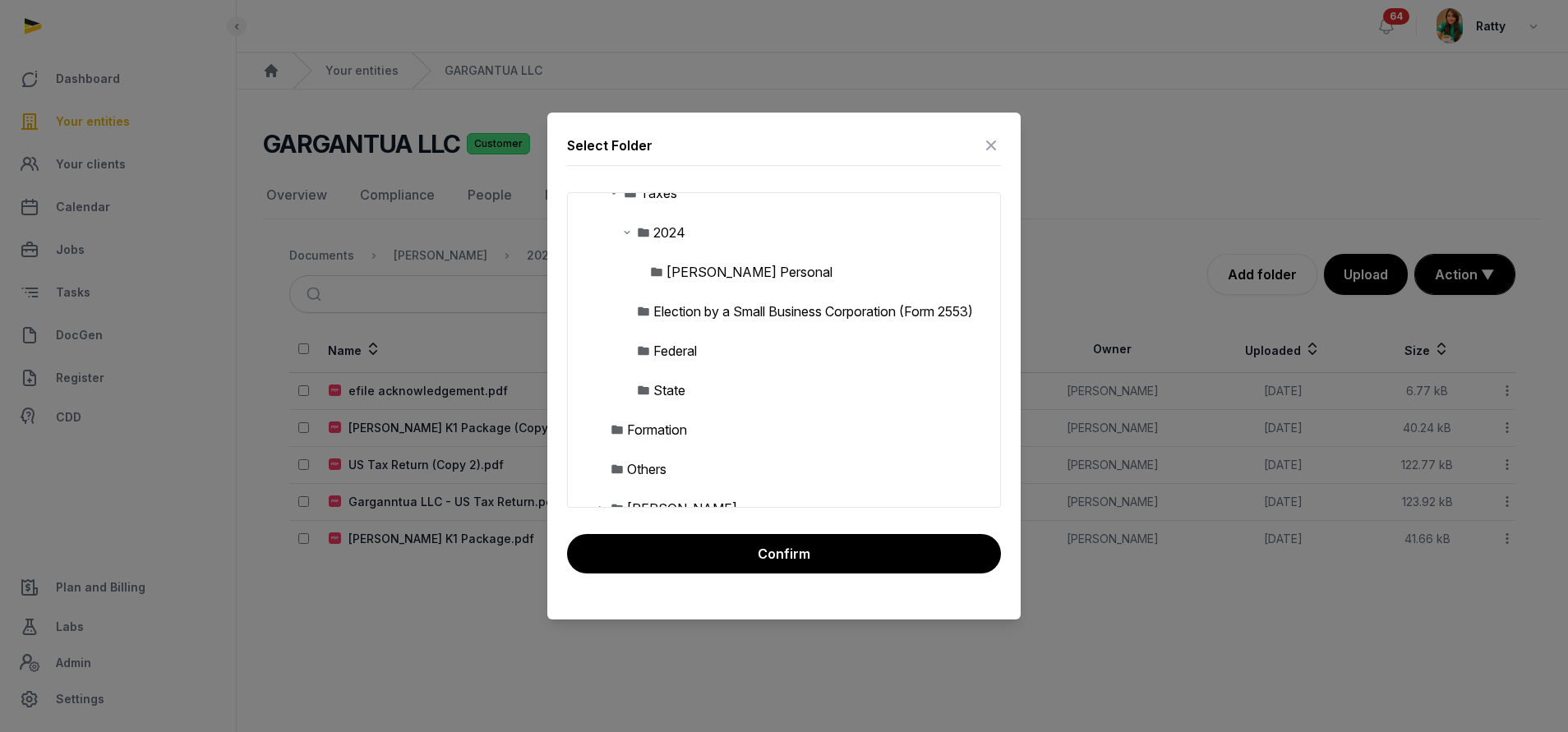
click at [678, 230] on div "2024" at bounding box center [669, 233] width 32 height 19
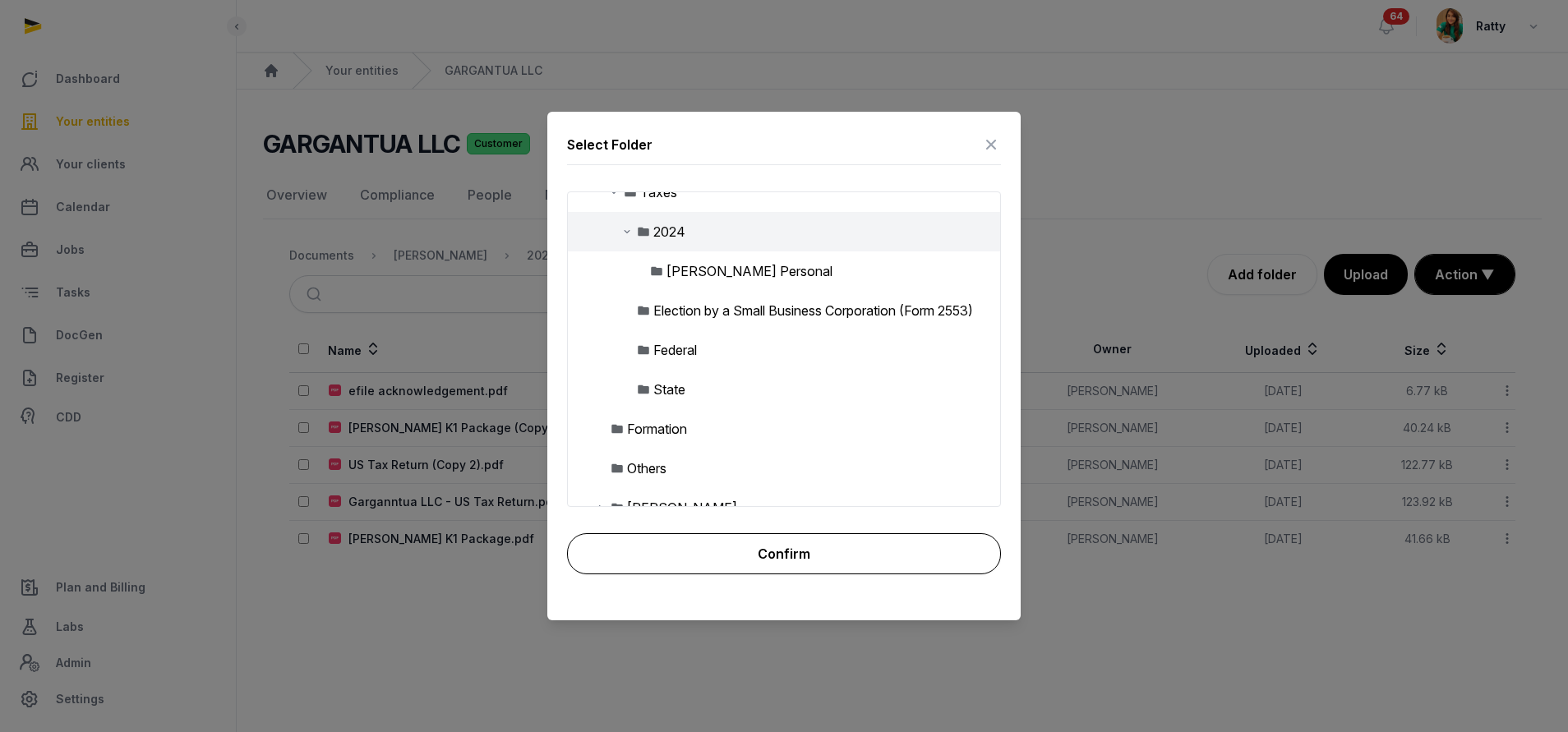
click at [753, 541] on button "Confirm" at bounding box center [784, 554] width 433 height 41
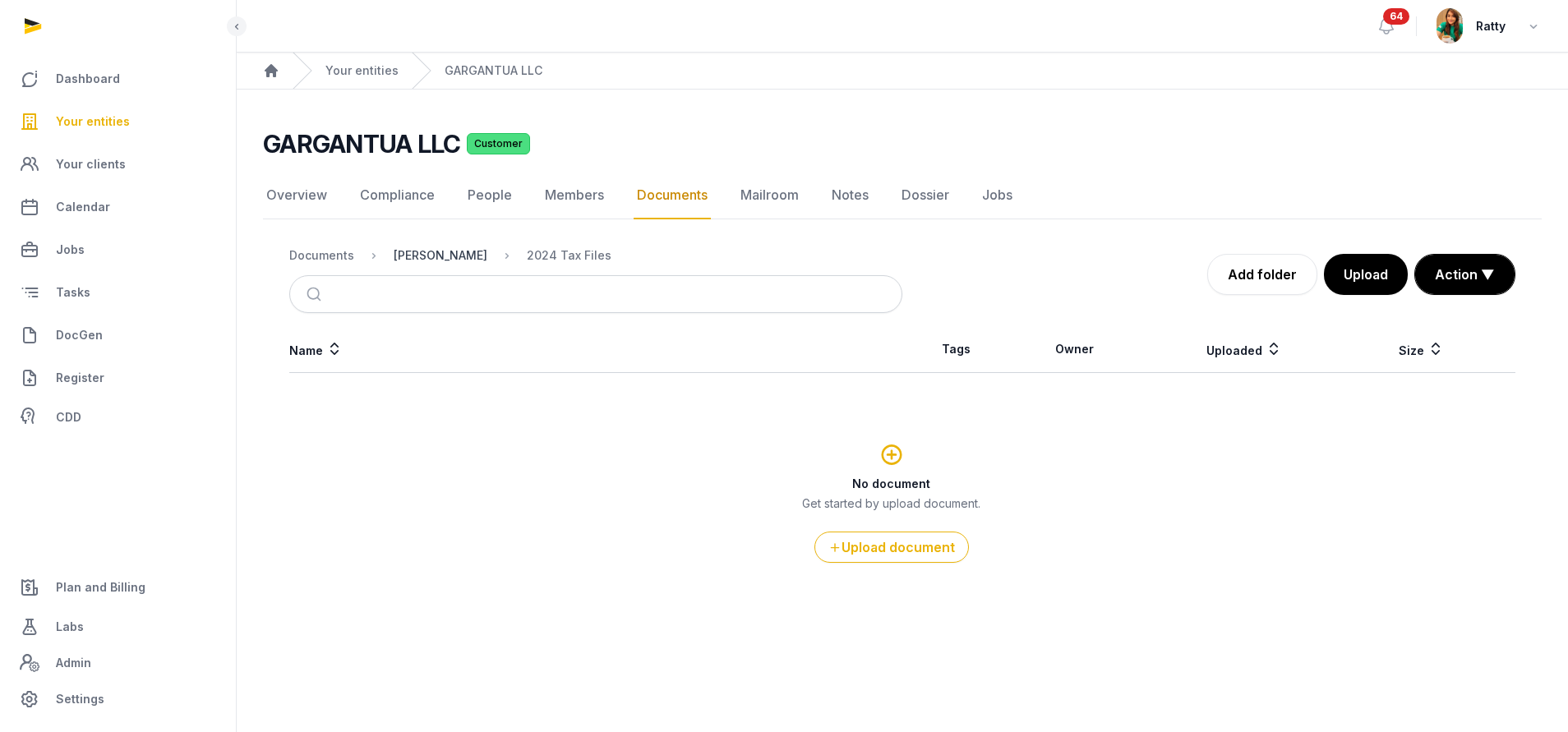
click at [447, 255] on div "[PERSON_NAME]" at bounding box center [440, 255] width 94 height 17
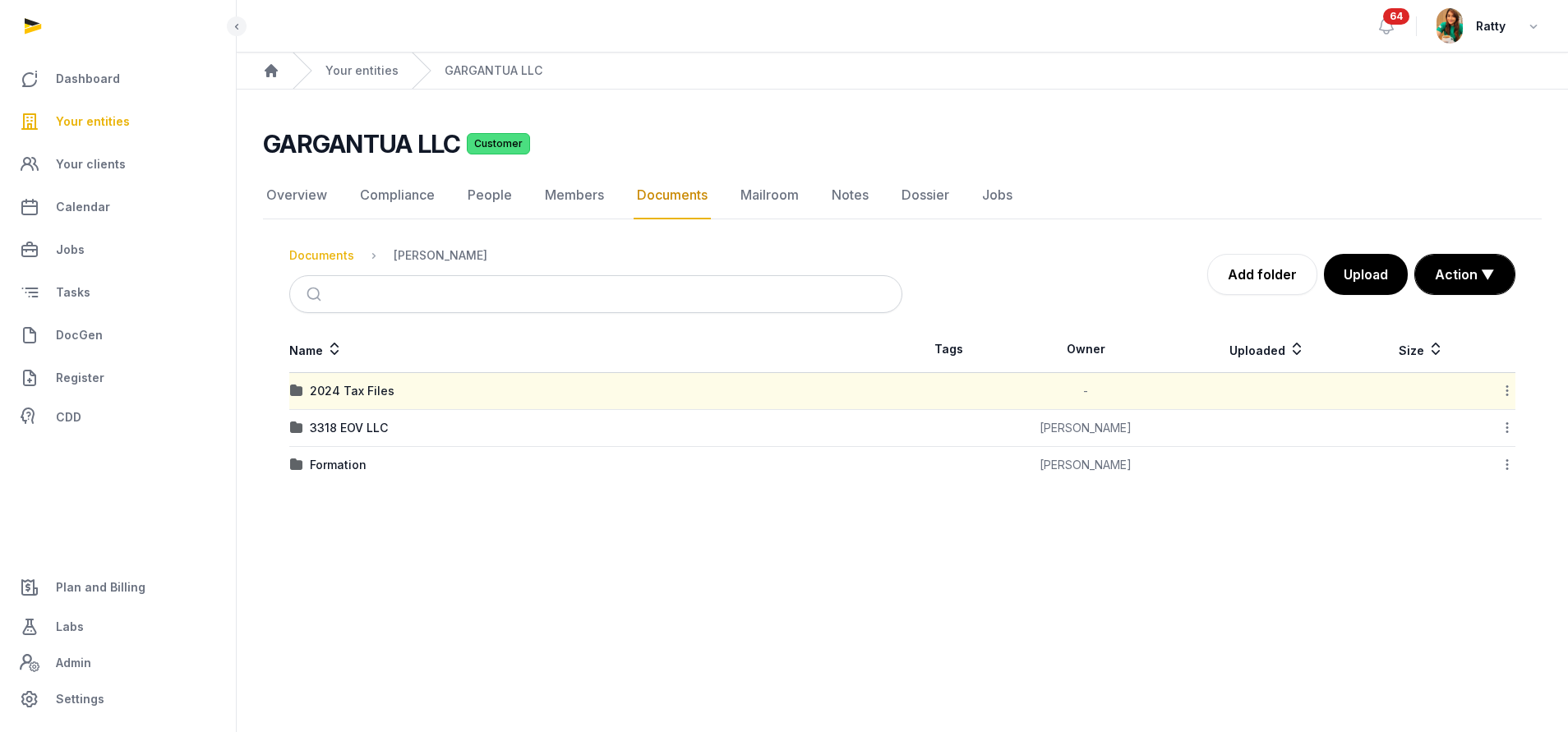
click at [319, 256] on div "Documents" at bounding box center [322, 255] width 65 height 17
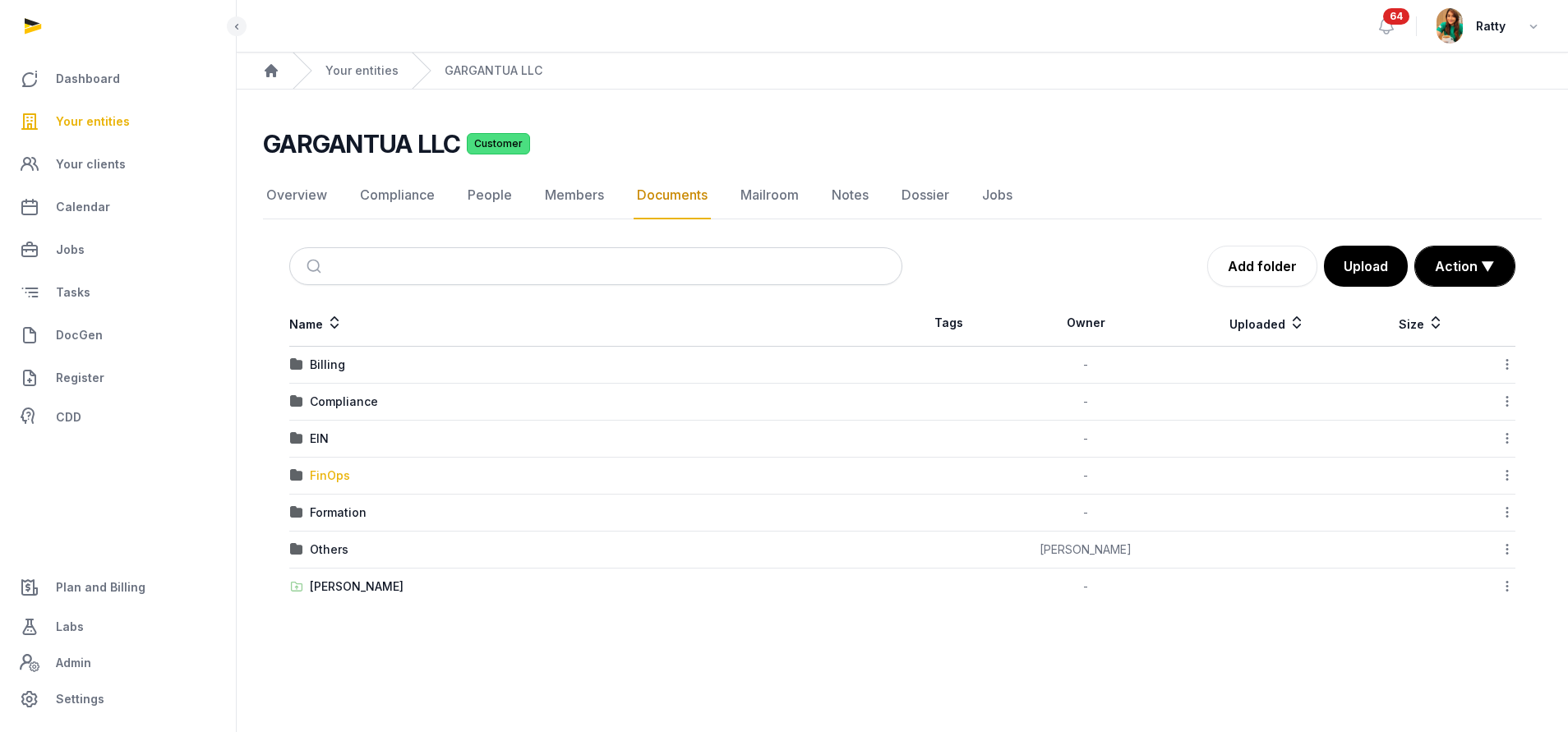
click at [340, 477] on div "FinOps" at bounding box center [330, 476] width 40 height 17
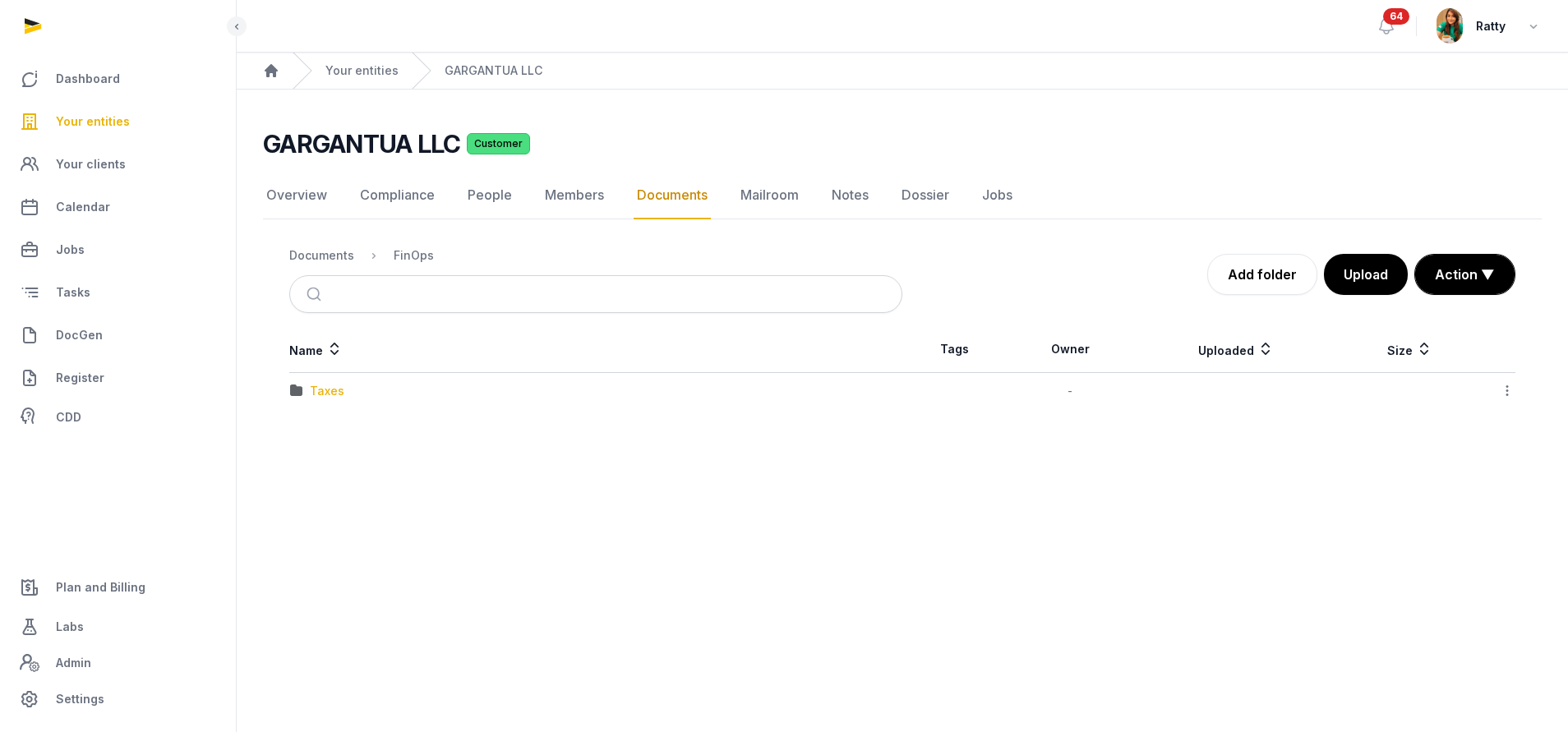
click at [331, 385] on div "Taxes" at bounding box center [326, 391] width 34 height 17
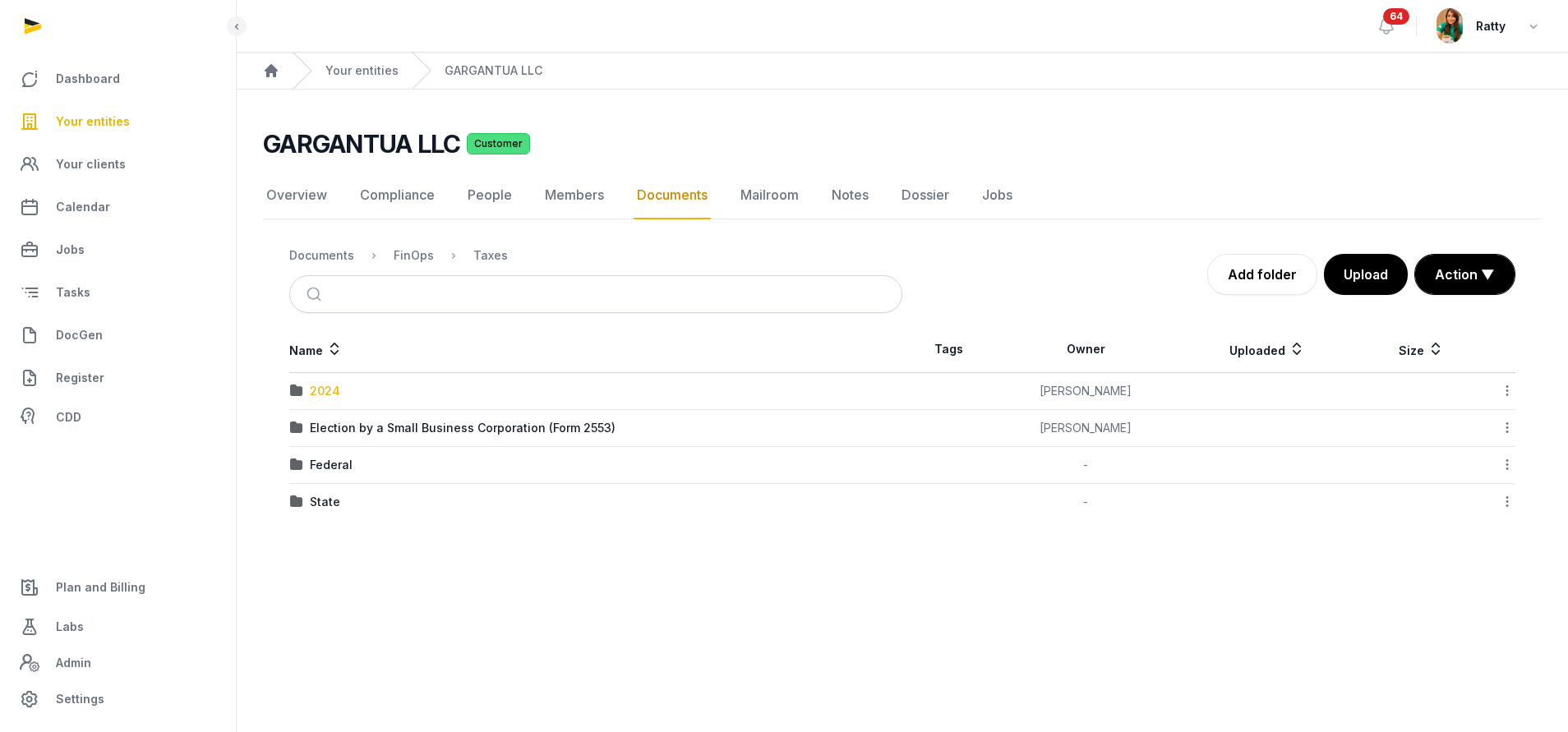
click at [317, 384] on div "2024" at bounding box center [325, 391] width 31 height 17
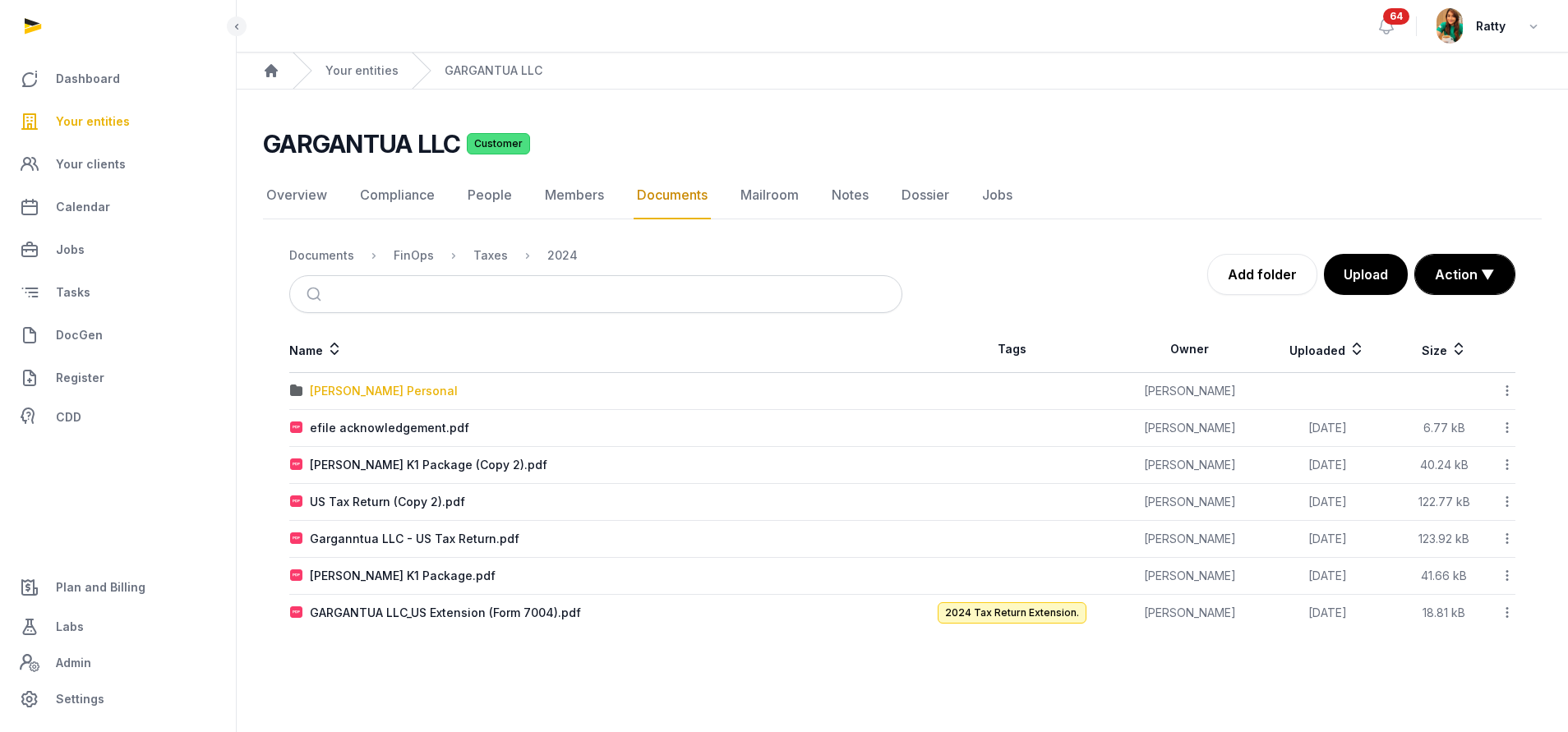
click at [347, 387] on div "[PERSON_NAME] Personal" at bounding box center [383, 391] width 148 height 17
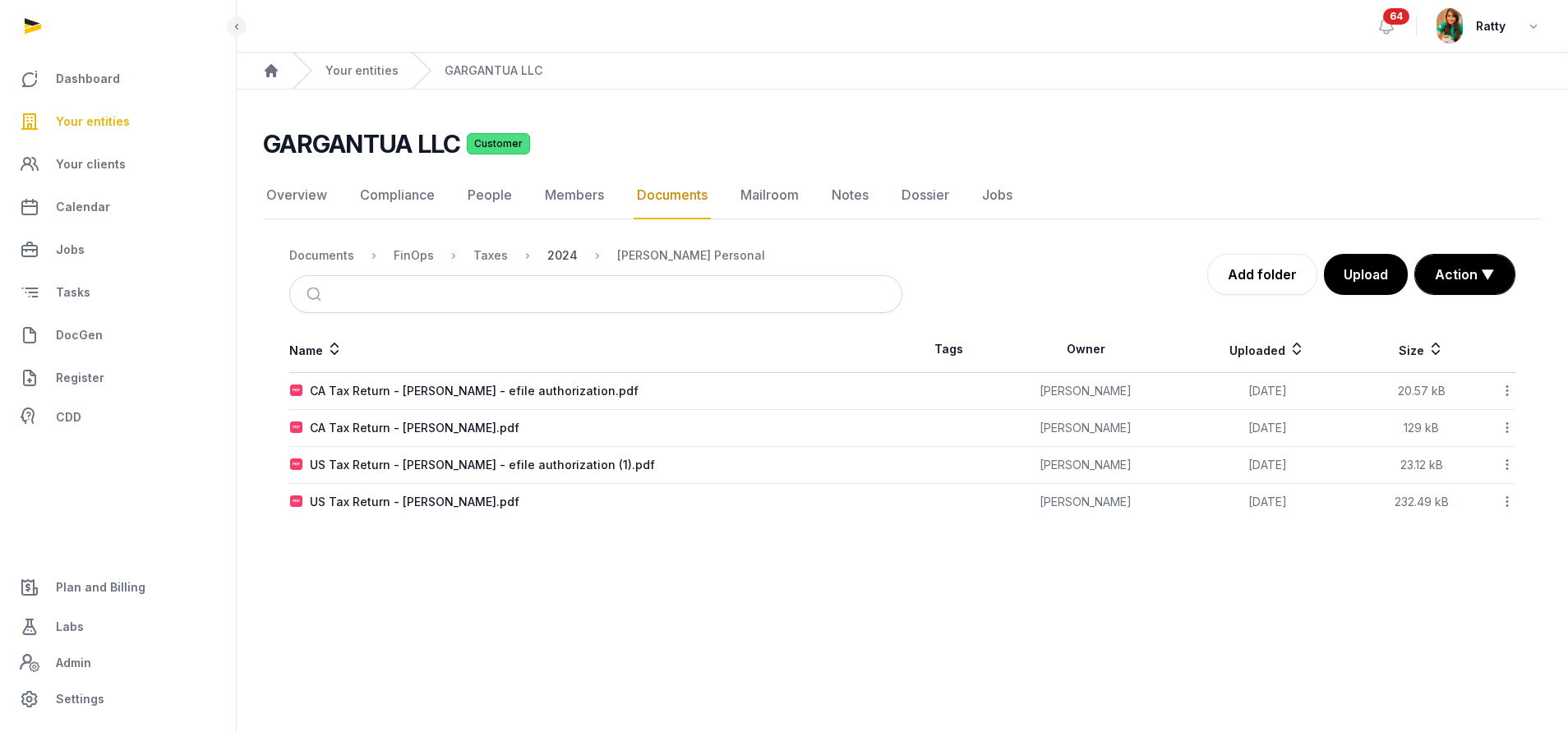
click at [553, 256] on div "2024" at bounding box center [562, 255] width 31 height 17
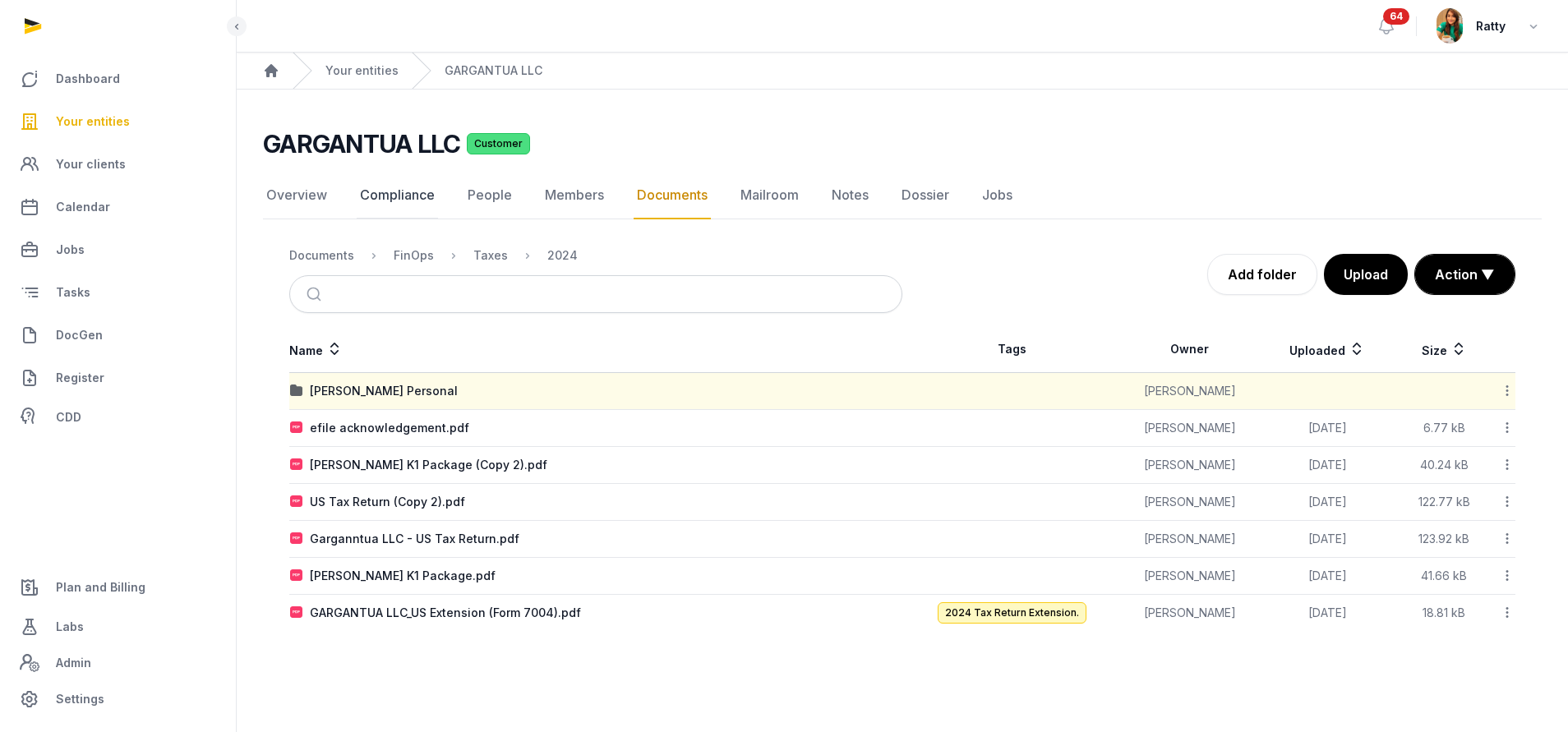
click at [423, 197] on link "Compliance" at bounding box center [397, 196] width 82 height 47
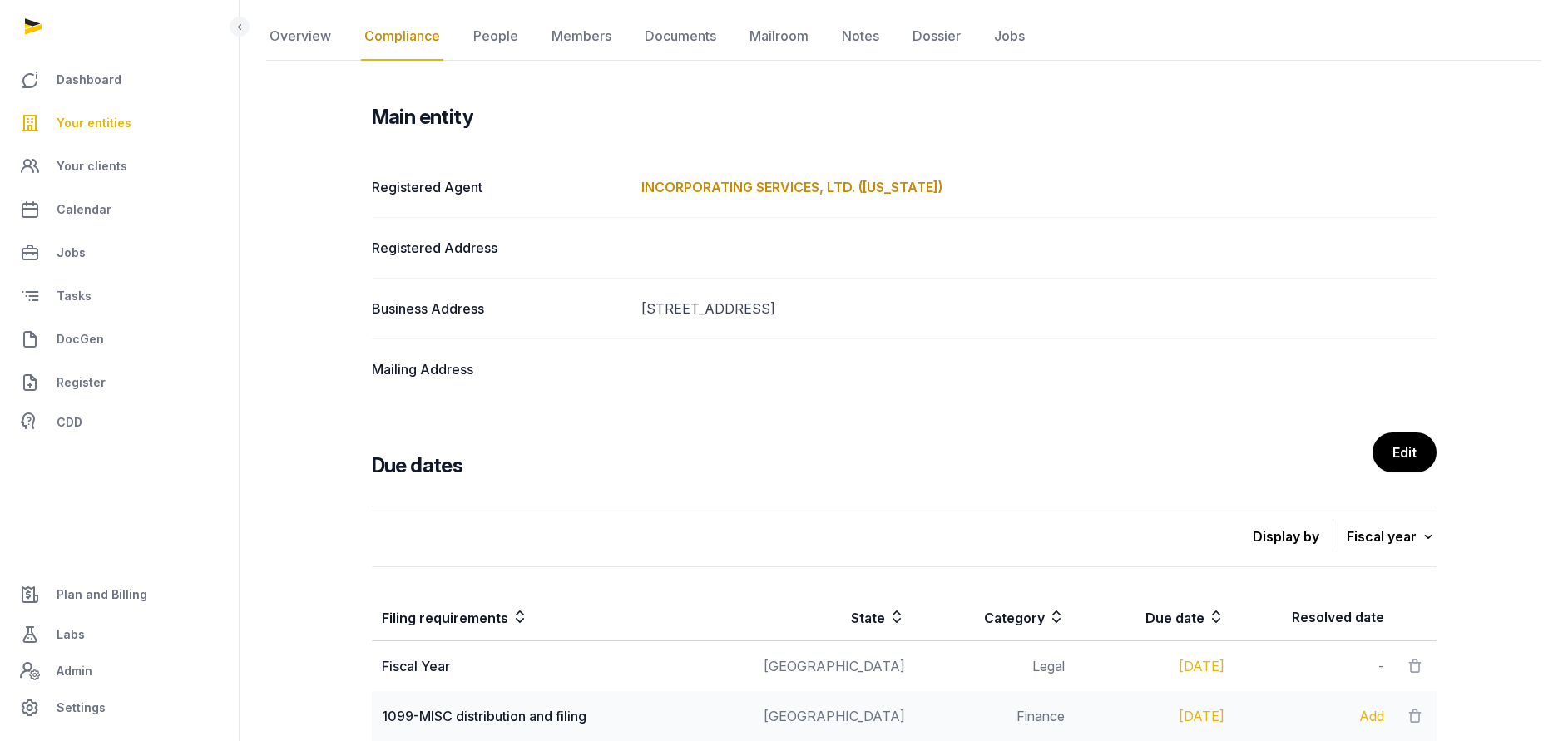
scroll to position [111, 0]
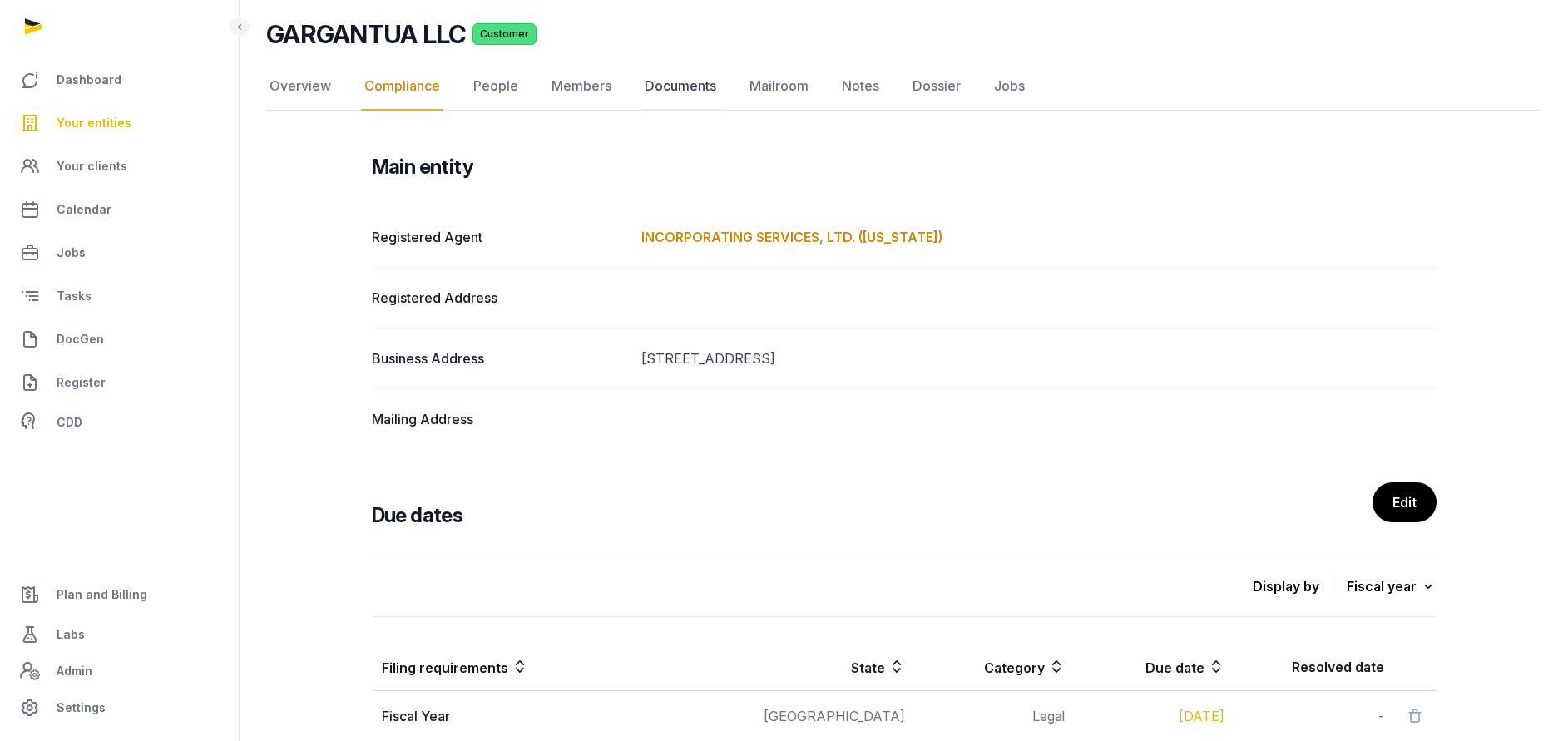
click at [668, 81] on link "Documents" at bounding box center [681, 86] width 78 height 48
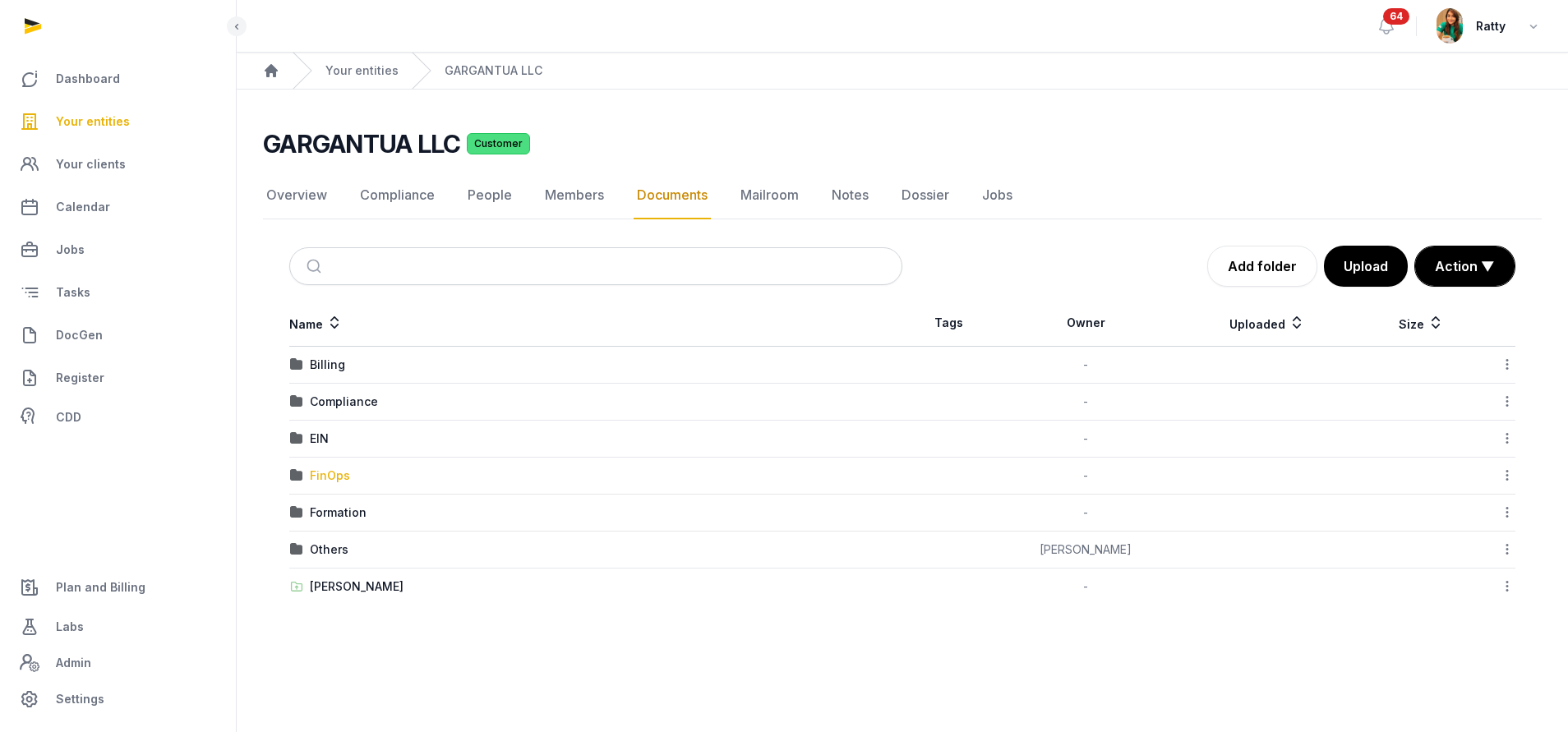
click at [339, 477] on div "FinOps" at bounding box center [330, 476] width 40 height 17
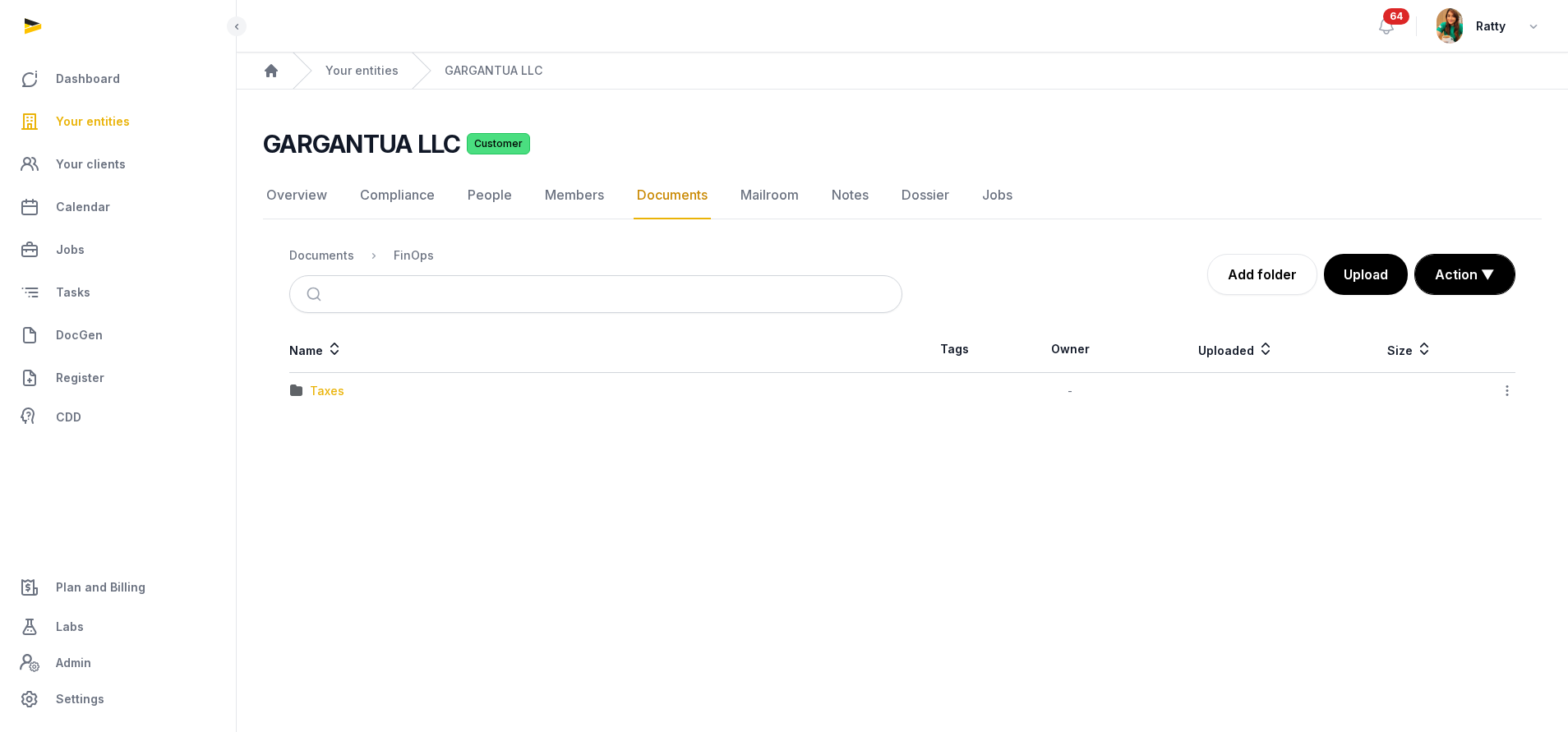
click at [321, 390] on div "Taxes" at bounding box center [326, 391] width 34 height 17
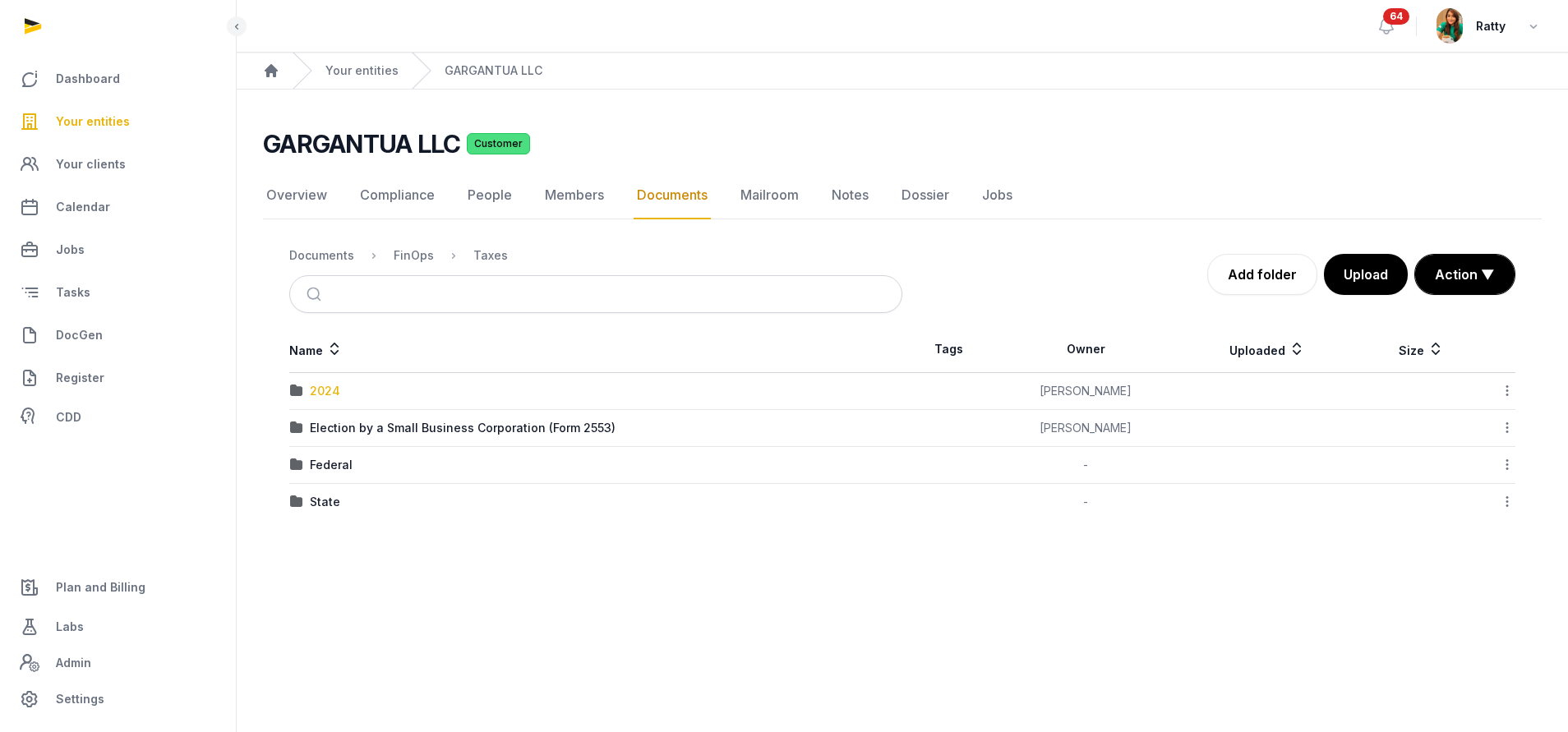
click at [323, 387] on div "2024" at bounding box center [325, 391] width 31 height 17
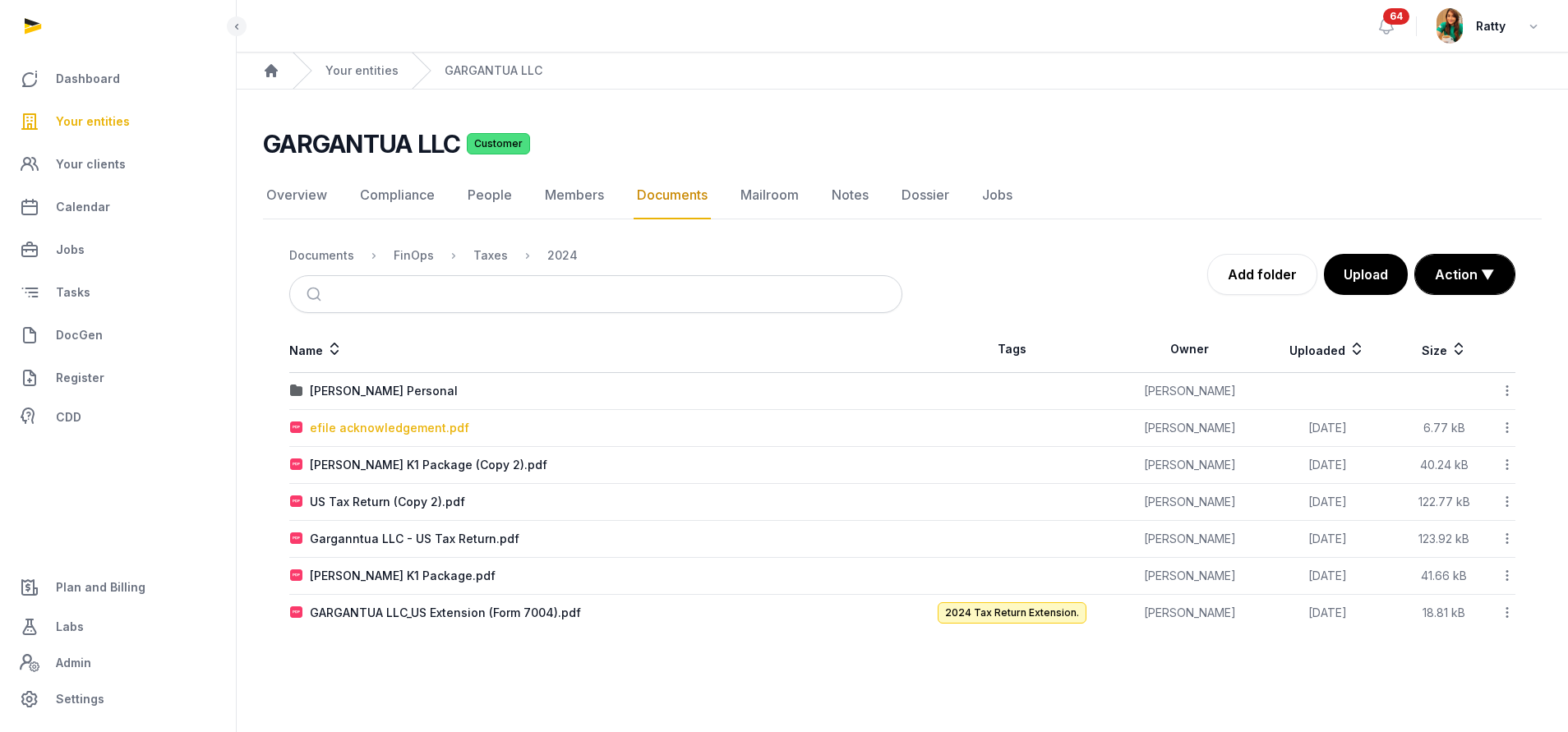
click at [358, 426] on div "efile acknowledgement.pdf" at bounding box center [390, 427] width 160 height 17
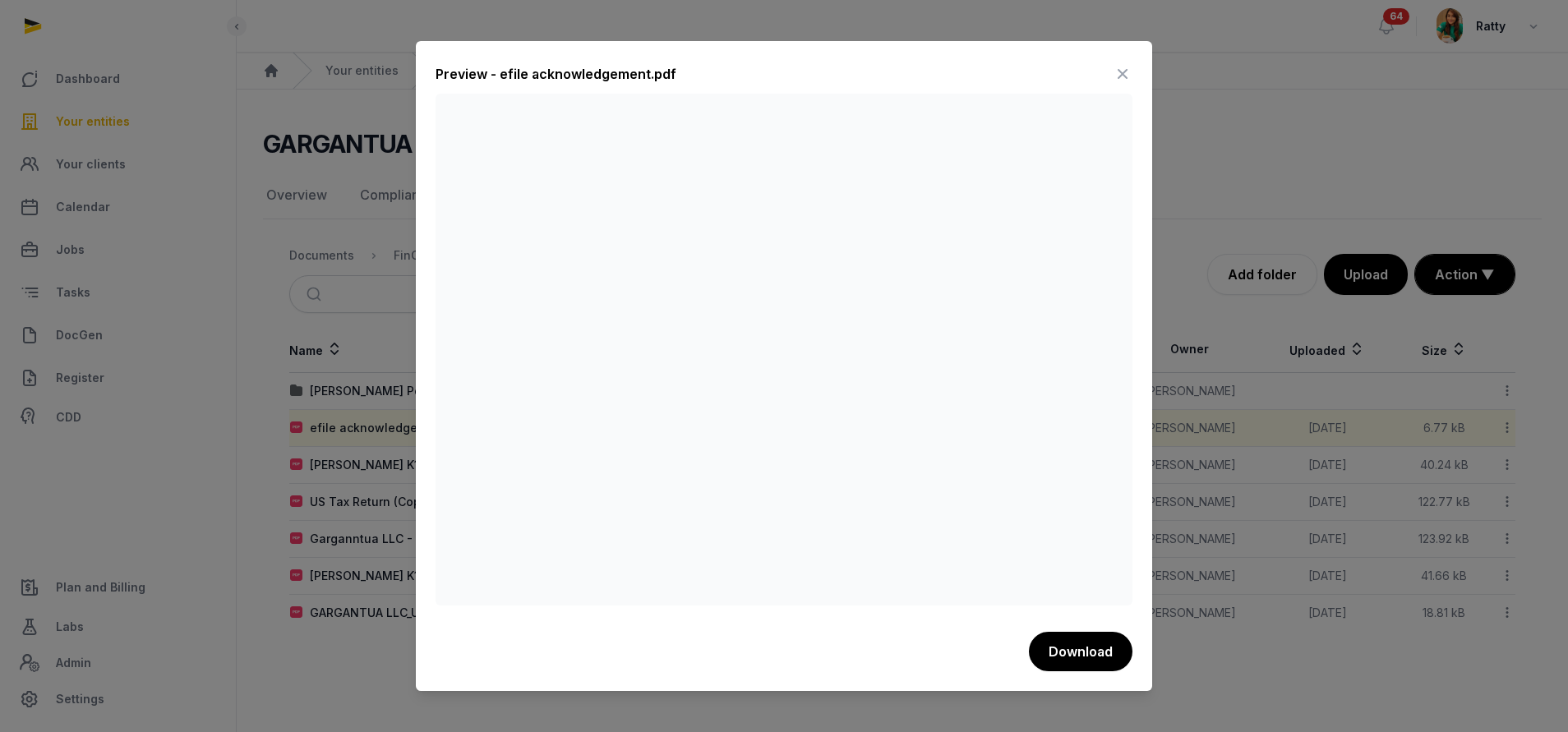
click at [753, 69] on icon at bounding box center [1122, 74] width 19 height 26
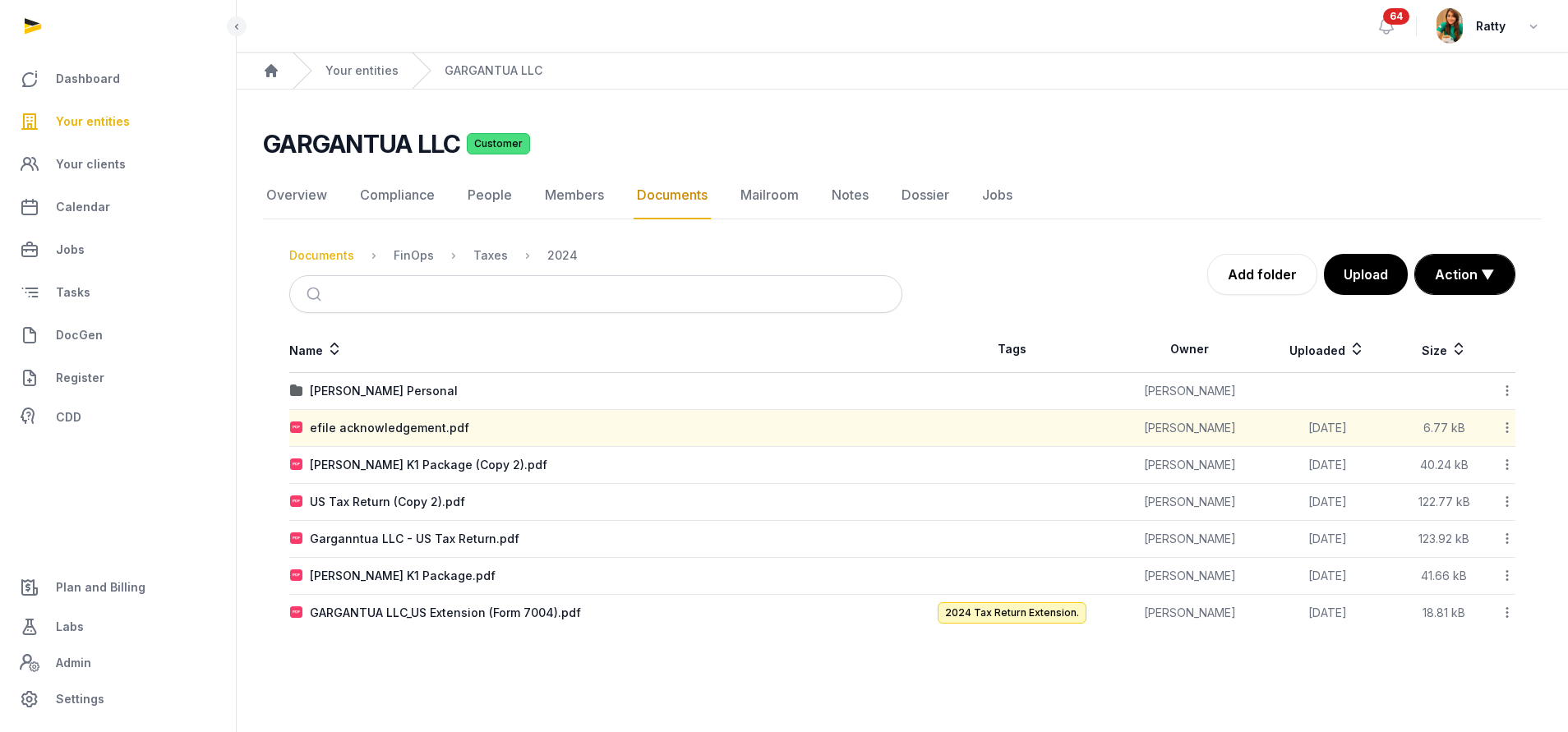
click at [342, 259] on div "Documents" at bounding box center [322, 255] width 65 height 17
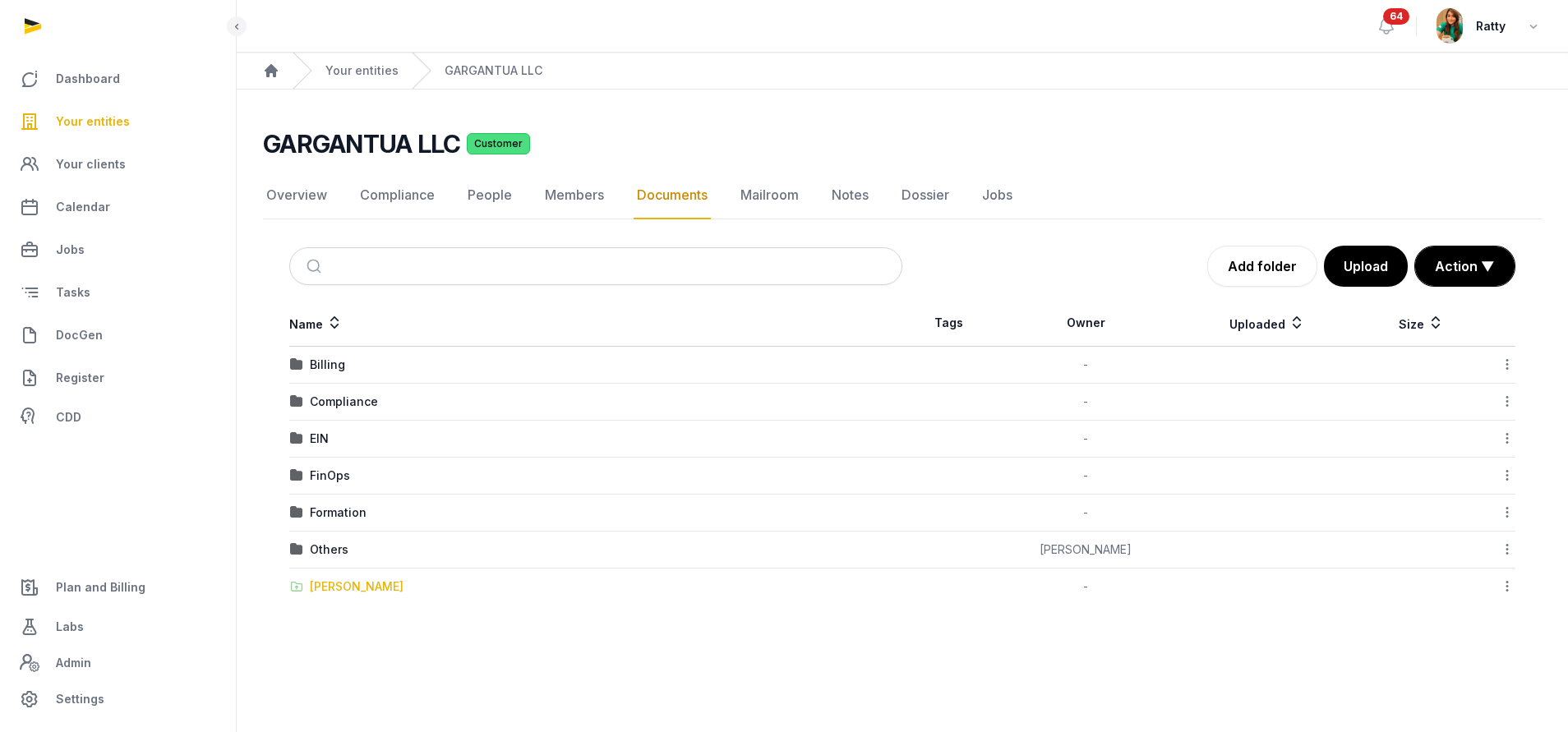
click at [366, 581] on div "[PERSON_NAME]" at bounding box center [356, 586] width 94 height 17
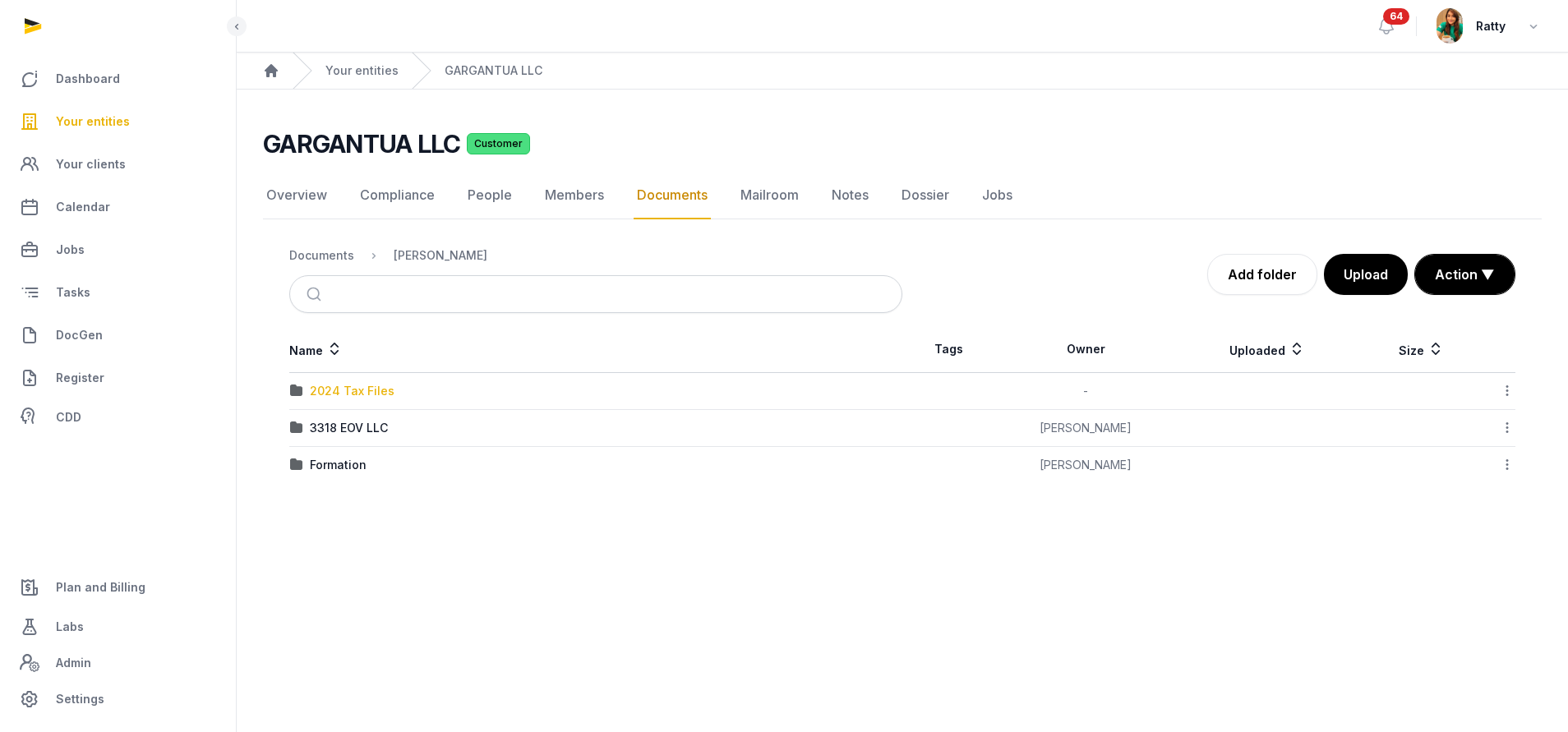
click at [347, 397] on div "2024 Tax Files" at bounding box center [352, 391] width 84 height 17
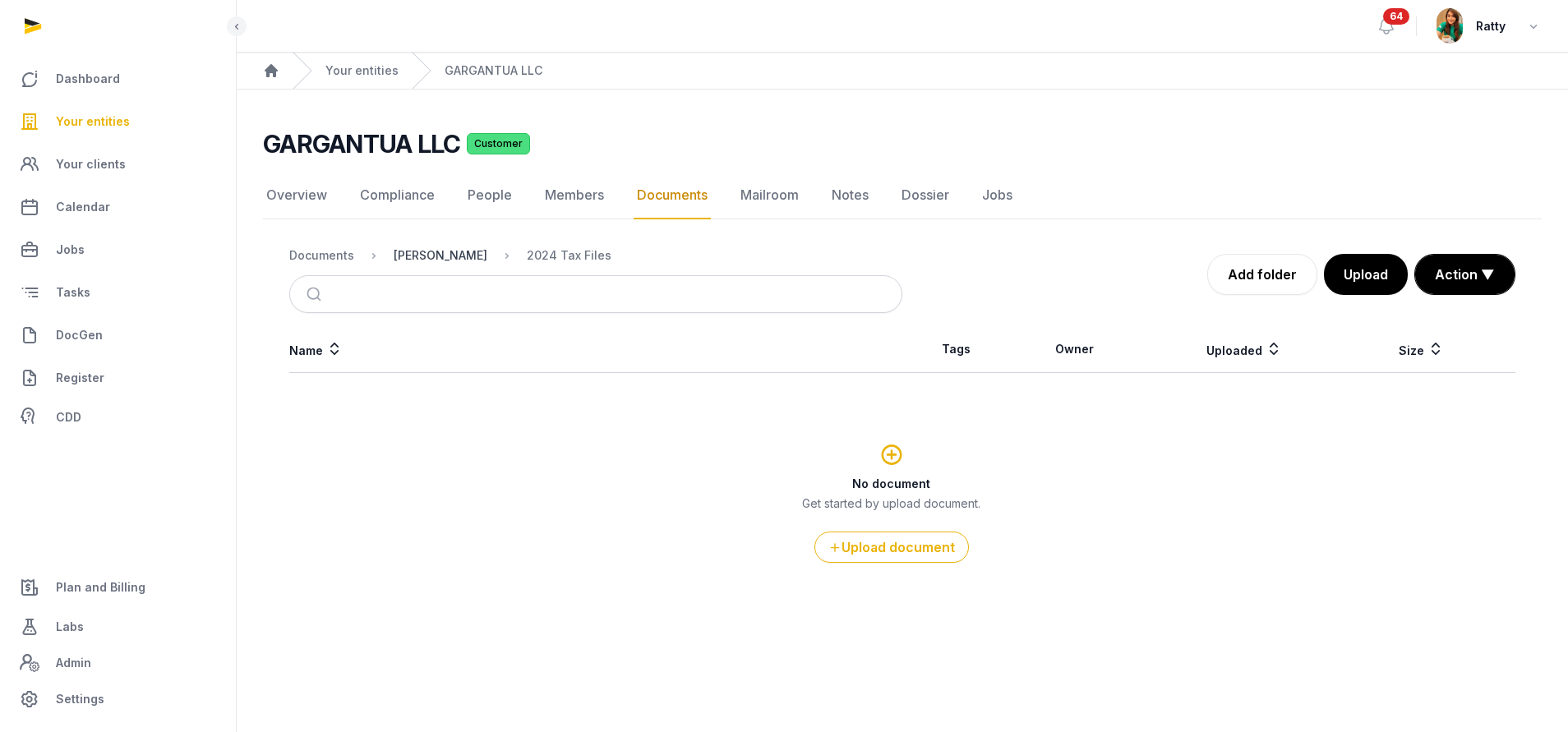
click at [447, 259] on div "[PERSON_NAME]" at bounding box center [440, 255] width 94 height 17
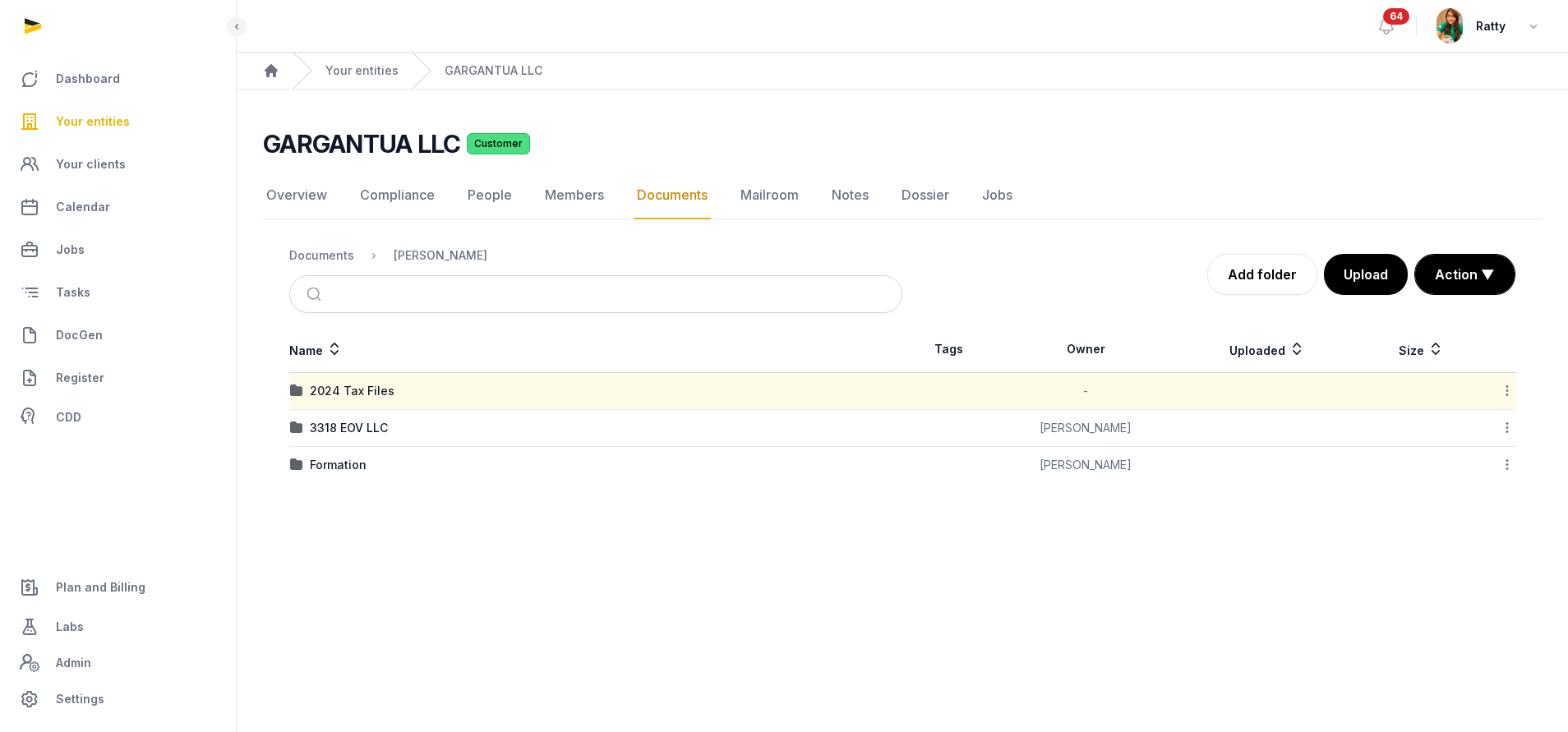
click at [753, 390] on icon at bounding box center [1507, 391] width 15 height 18
click at [753, 598] on div "Delete" at bounding box center [1449, 612] width 132 height 30
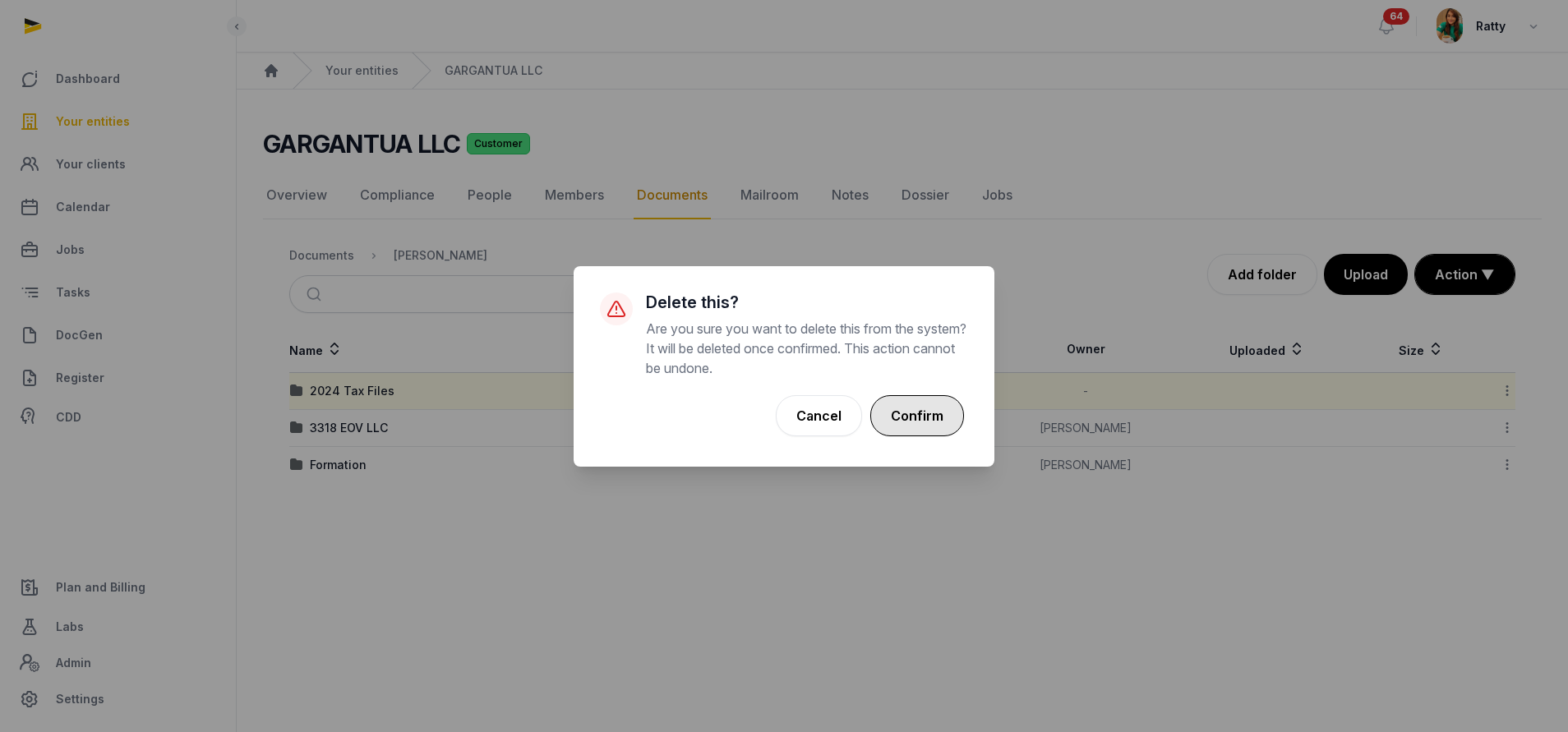
click at [753, 417] on button "Confirm" at bounding box center [917, 415] width 94 height 41
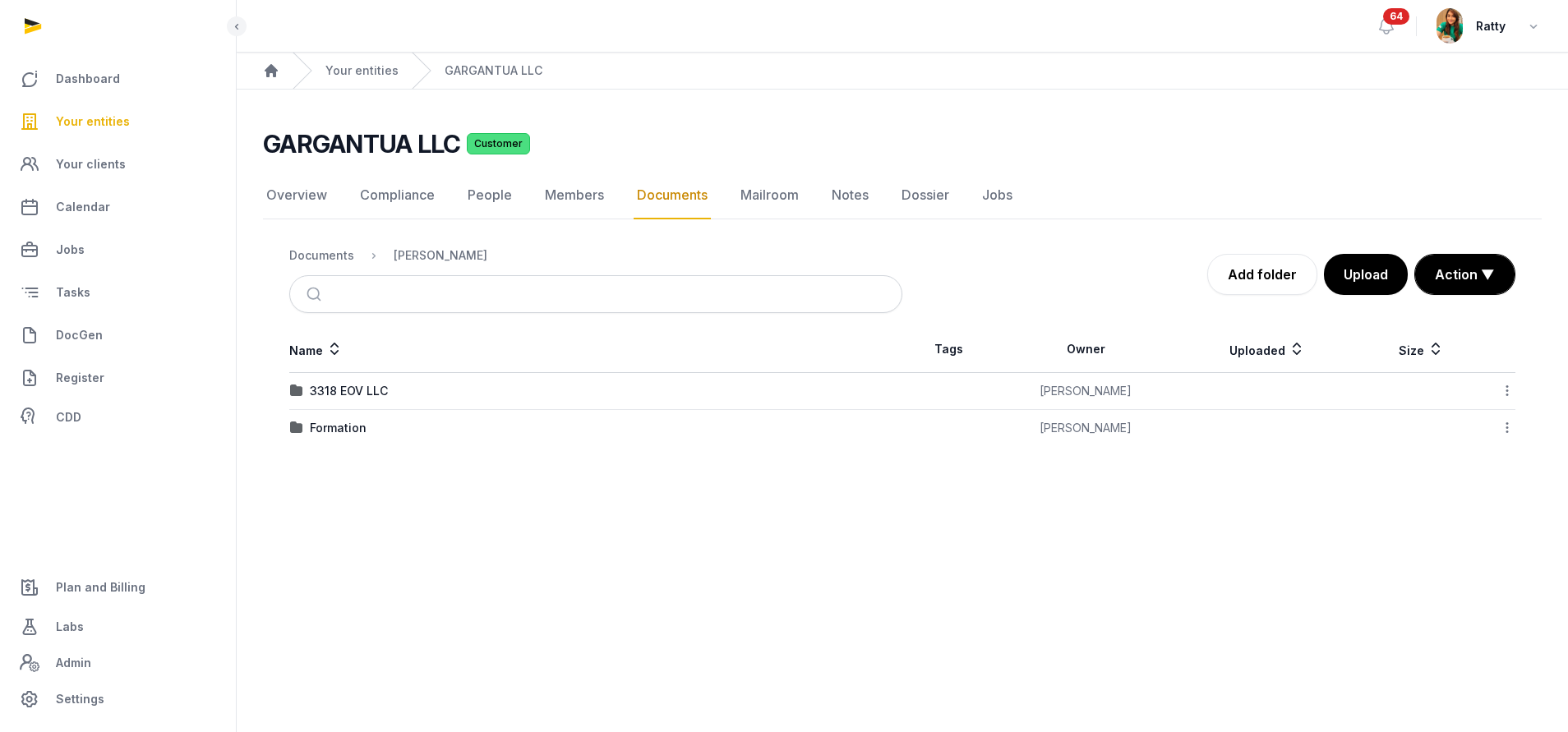
click at [322, 252] on div "Documents" at bounding box center [322, 255] width 65 height 17
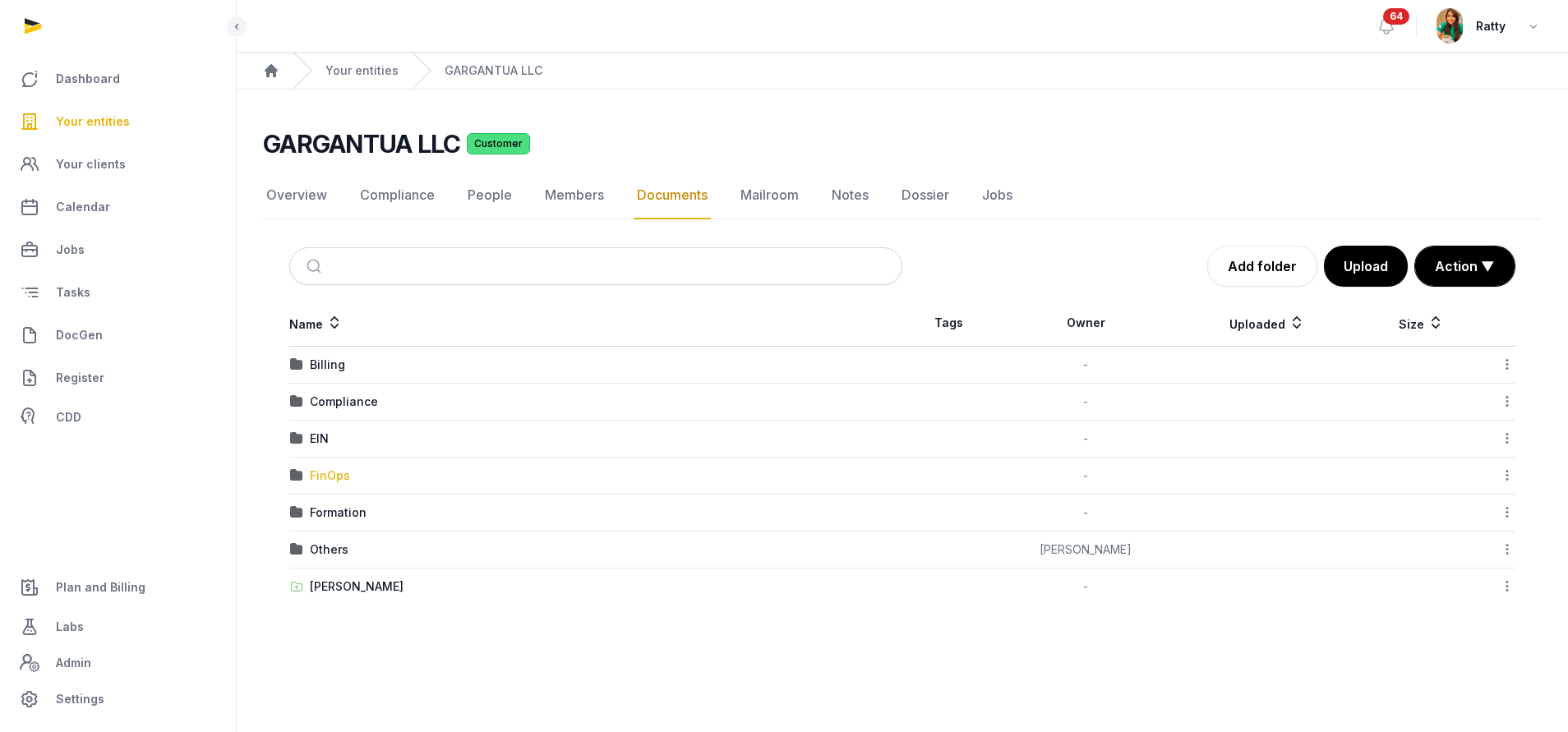
click at [322, 475] on div "FinOps" at bounding box center [330, 476] width 40 height 17
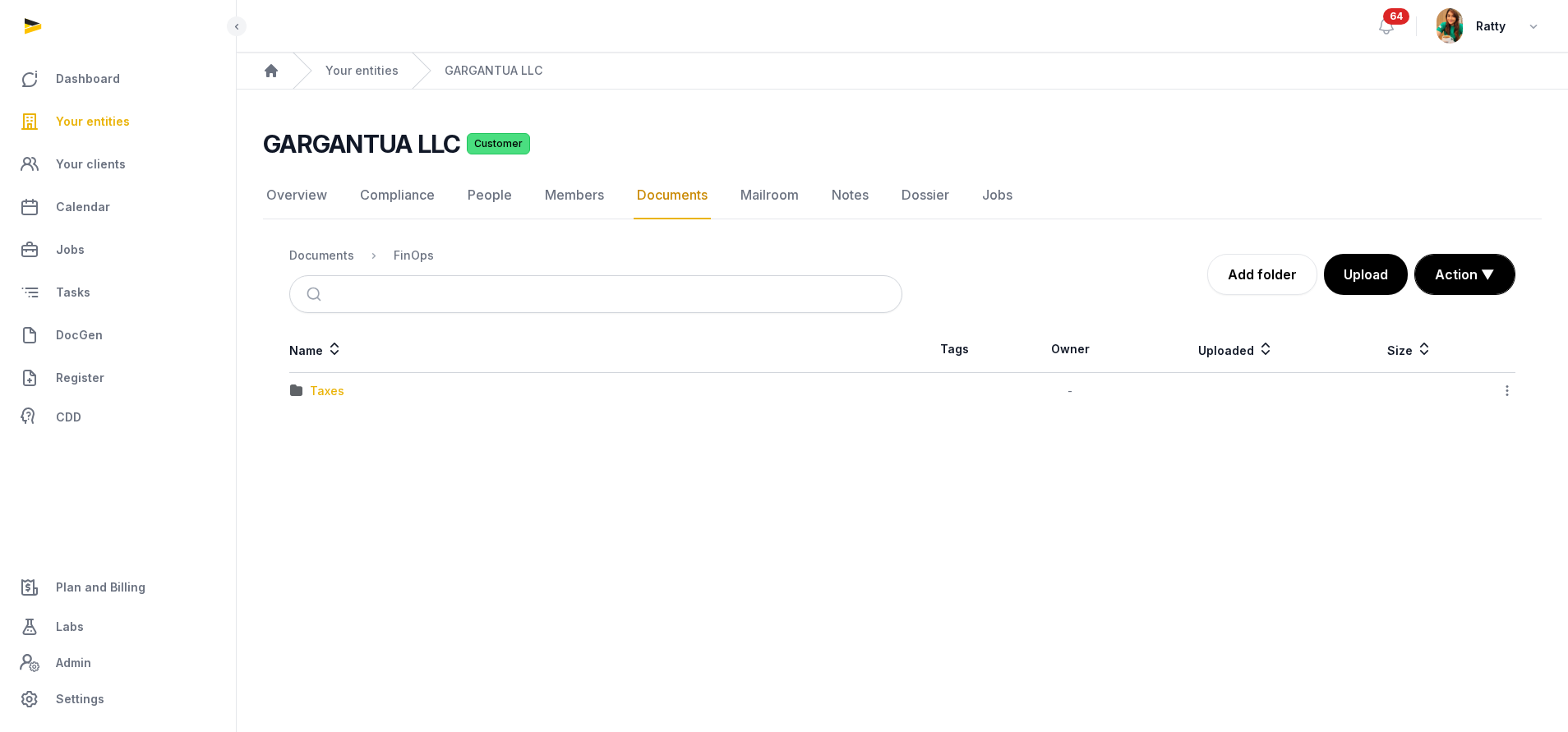
click at [330, 393] on div "Taxes" at bounding box center [326, 391] width 34 height 17
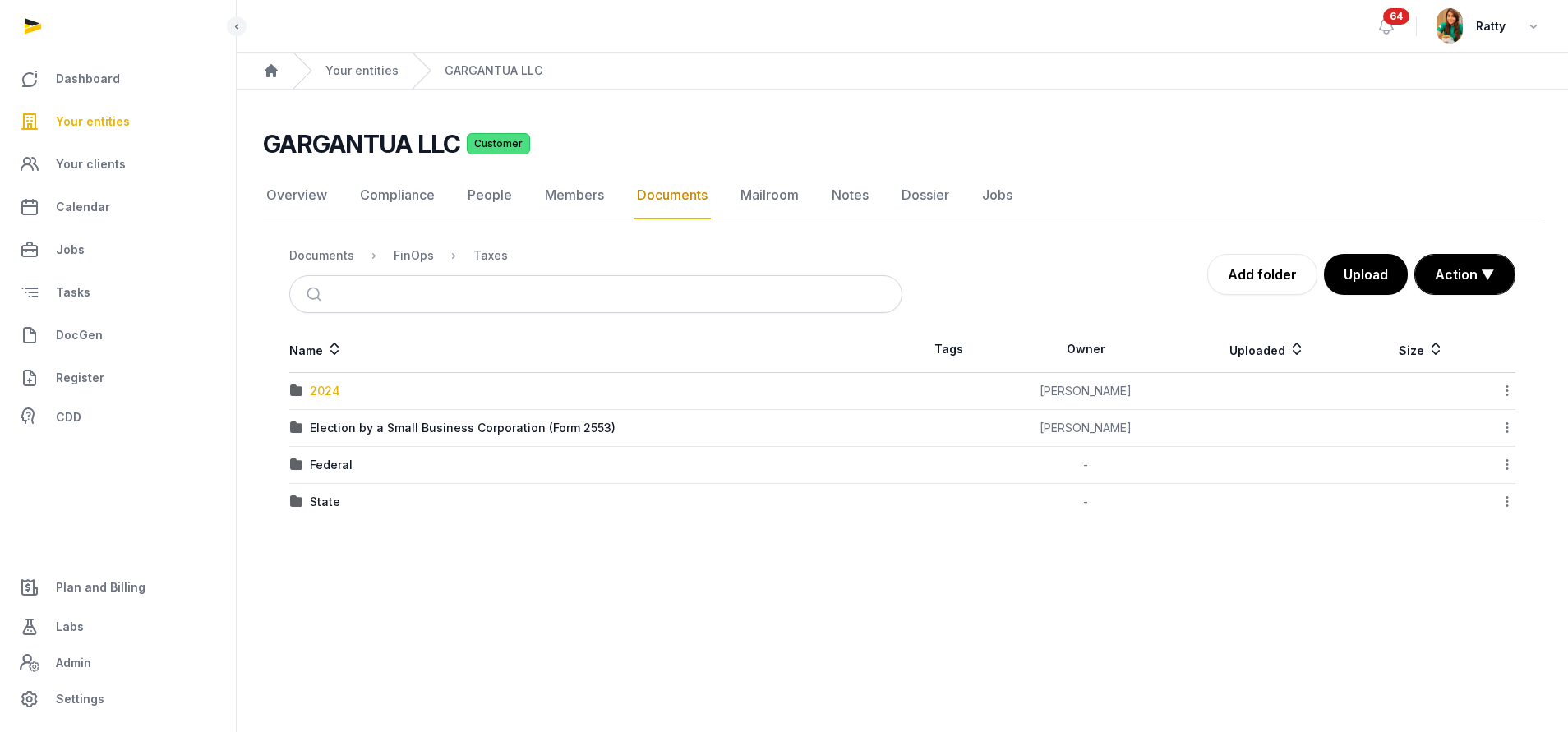
click at [330, 393] on div "2024" at bounding box center [325, 391] width 31 height 17
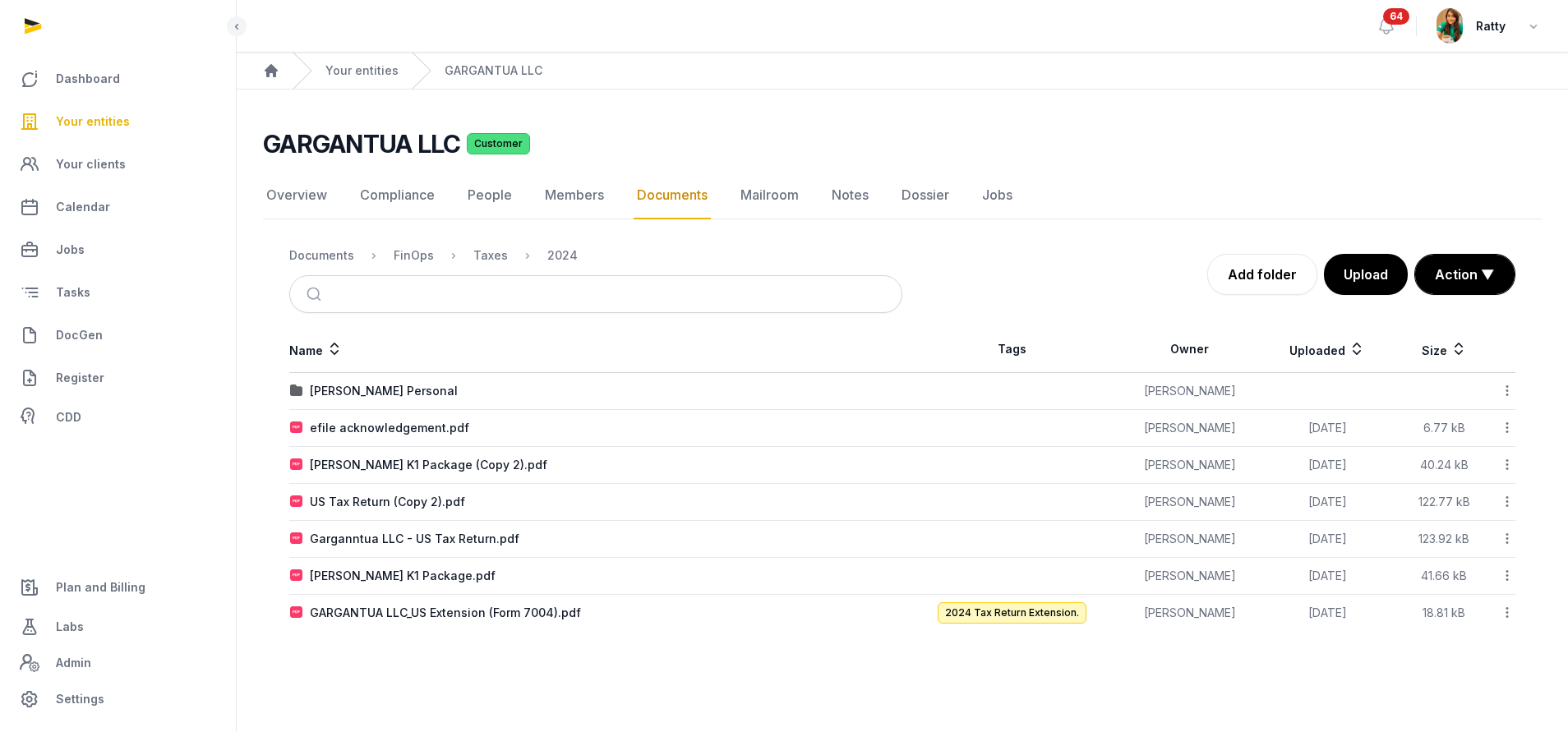
click at [85, 116] on span "Your entities" at bounding box center [93, 121] width 74 height 19
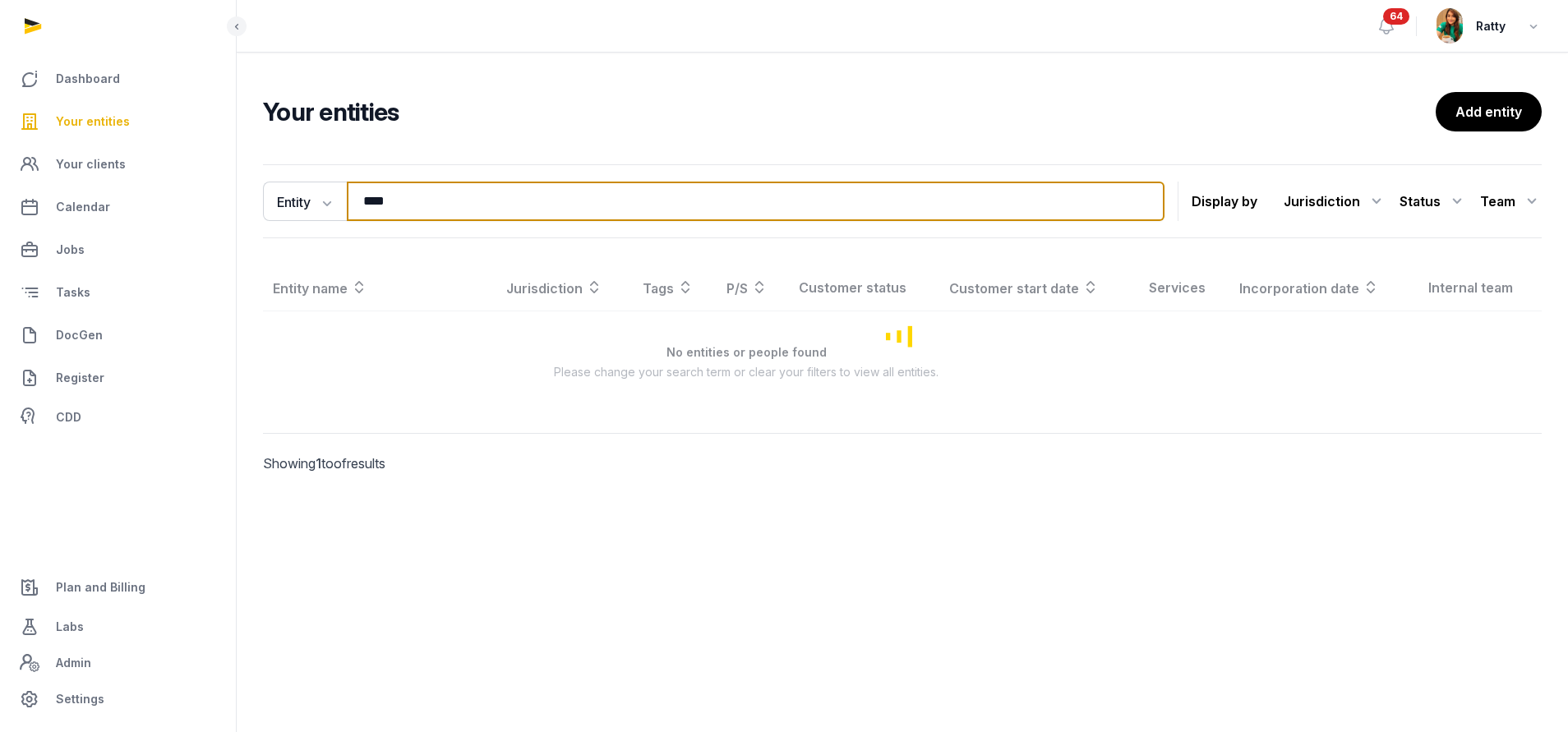
click at [422, 203] on input "****" at bounding box center [755, 201] width 818 height 39
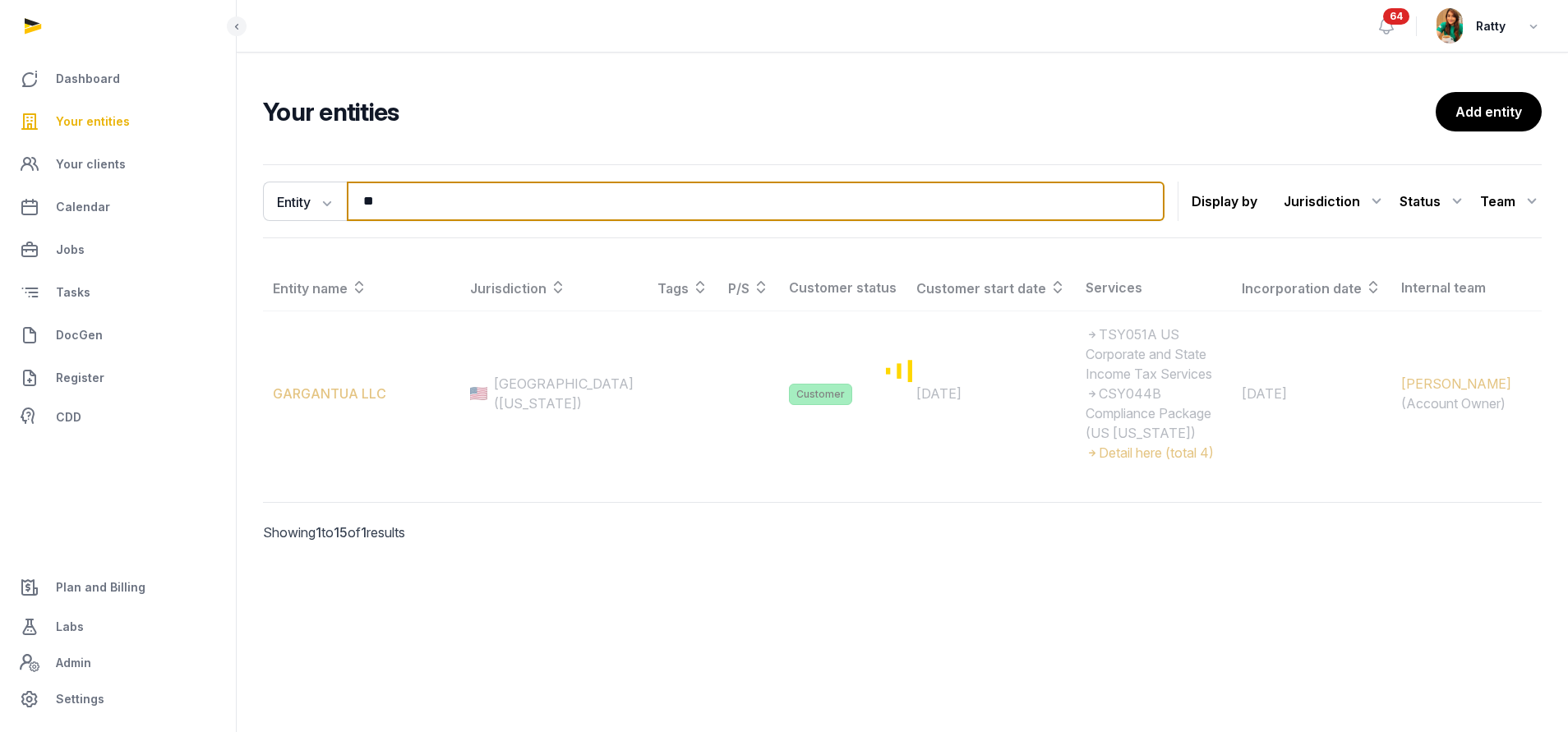
type input "*"
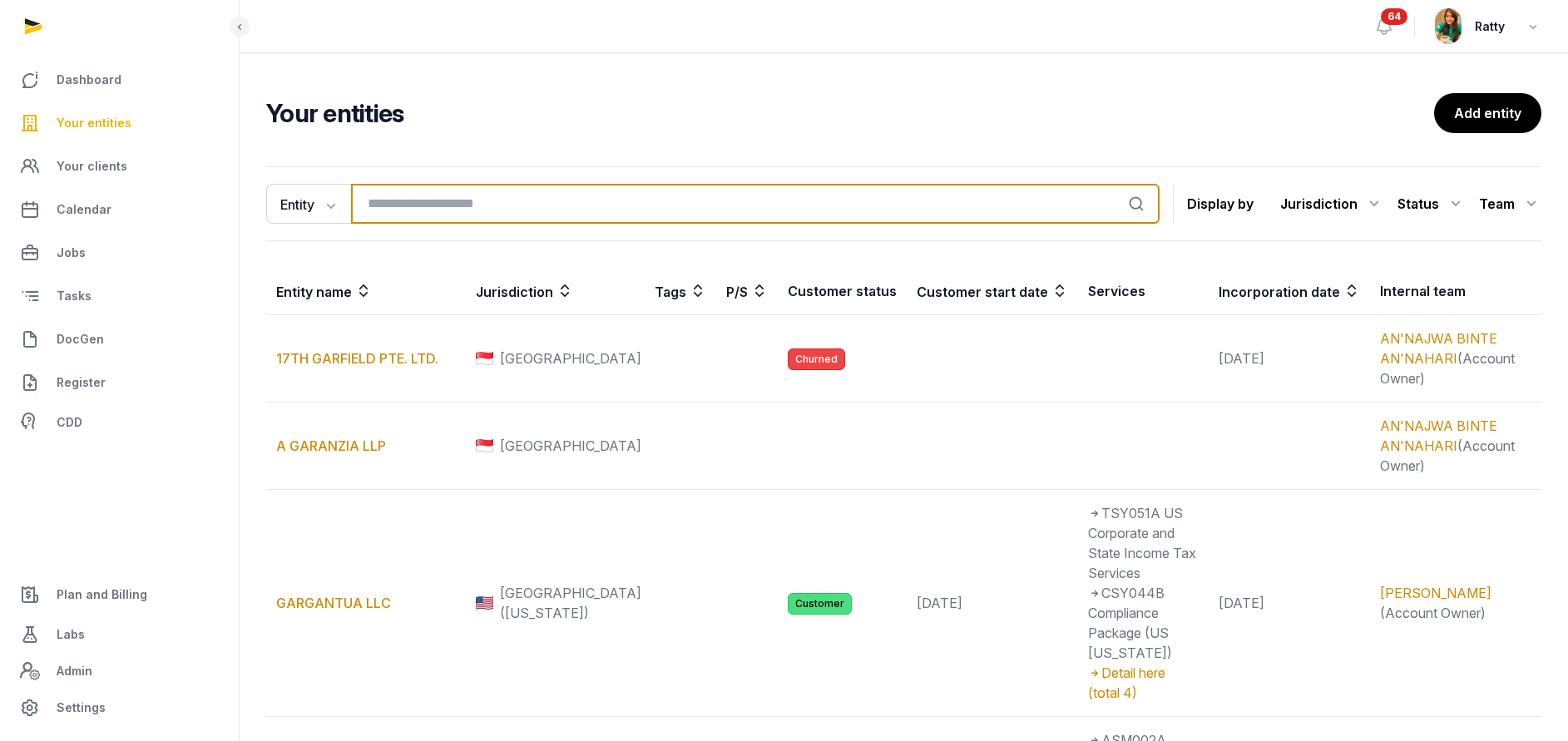
paste input "**********"
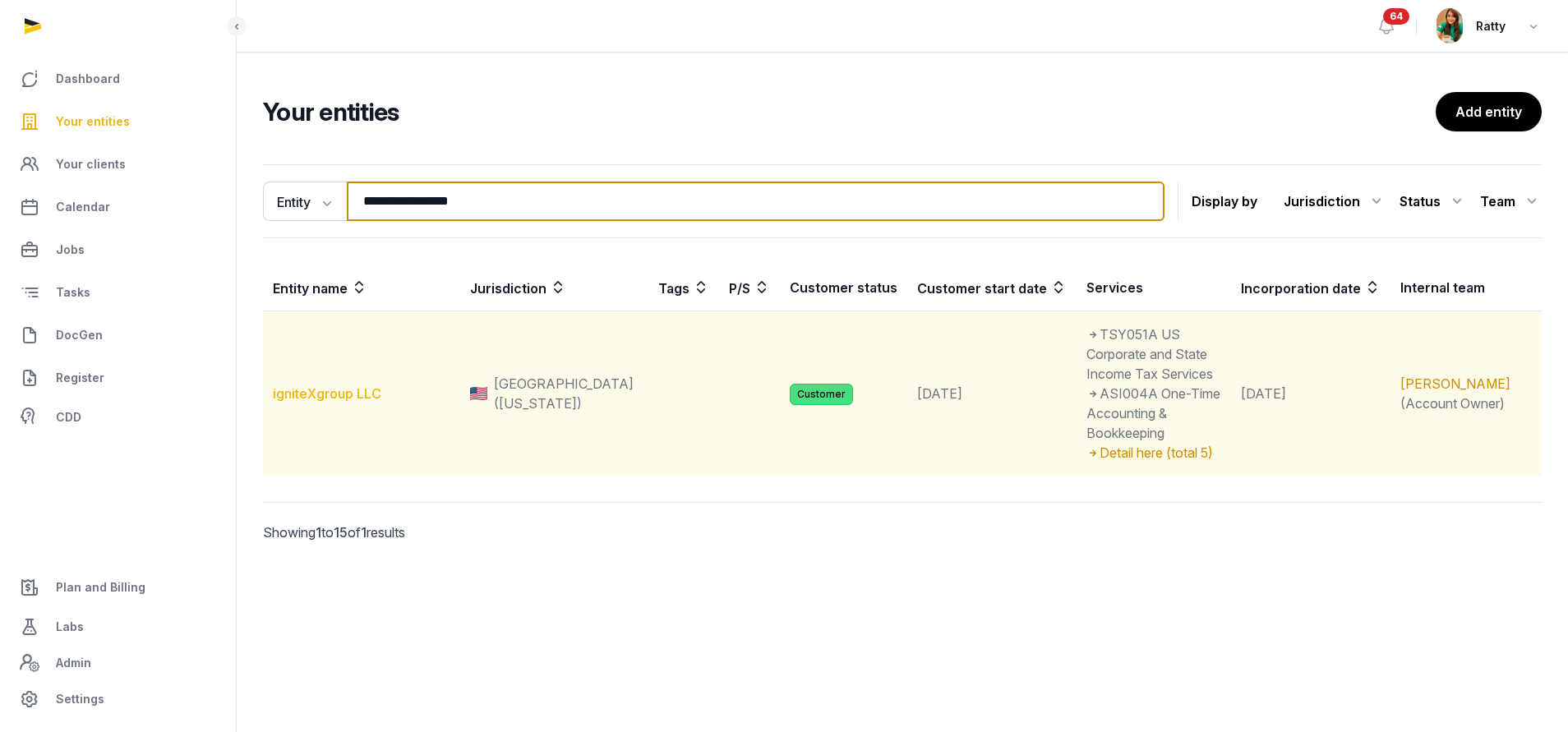
type input "**********"
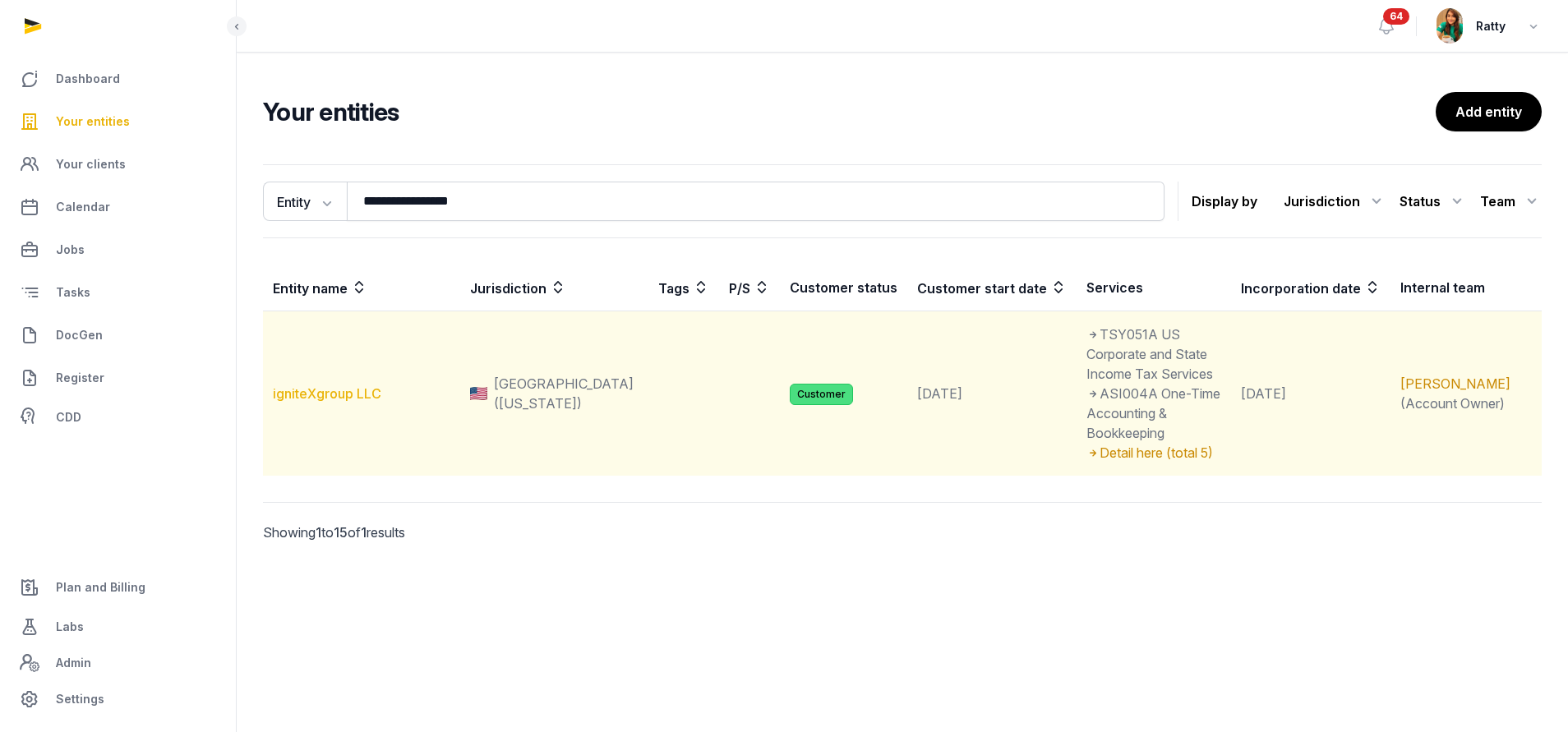
click at [320, 385] on link "igniteXgroup LLC" at bounding box center [327, 393] width 109 height 17
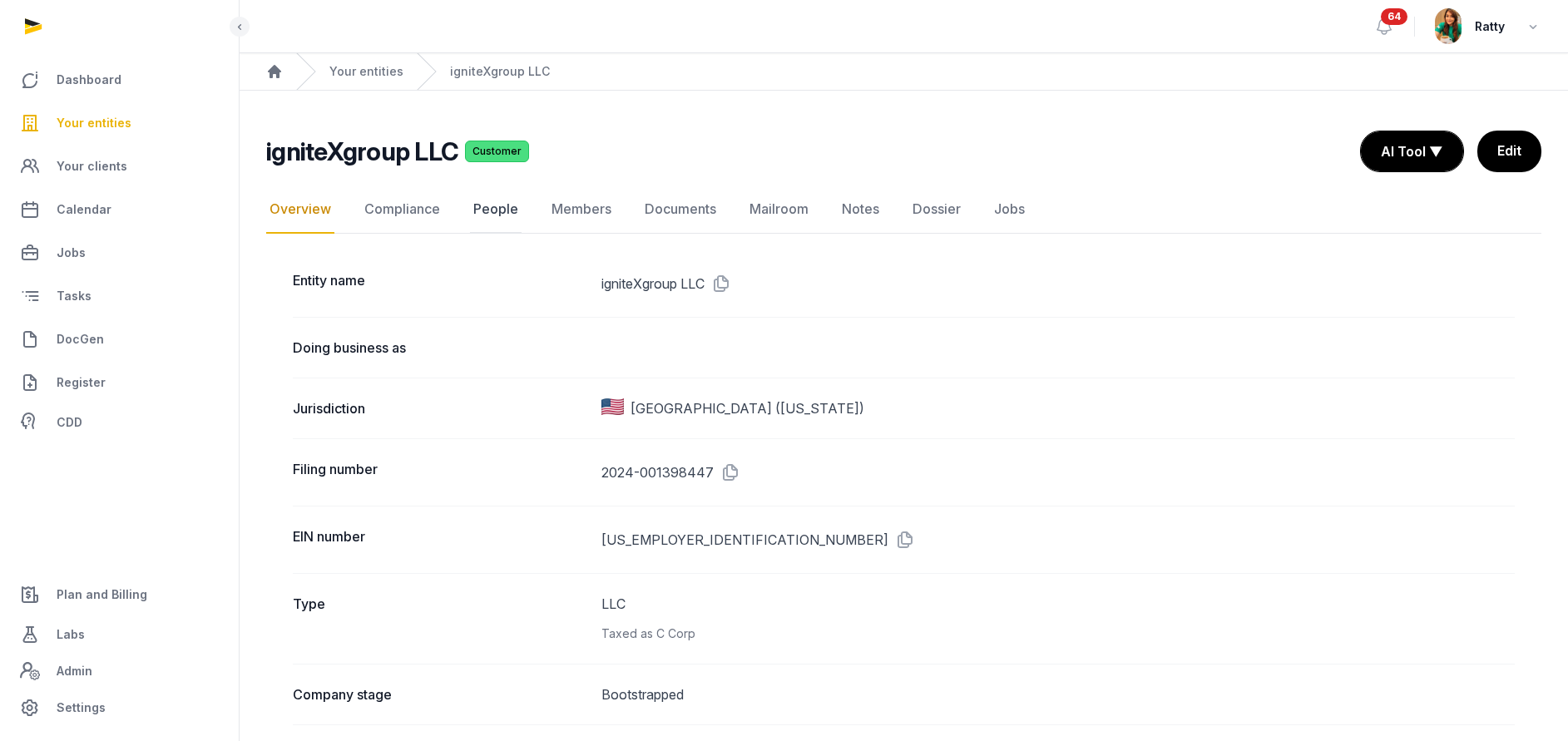
click at [499, 211] on link "People" at bounding box center [496, 210] width 52 height 48
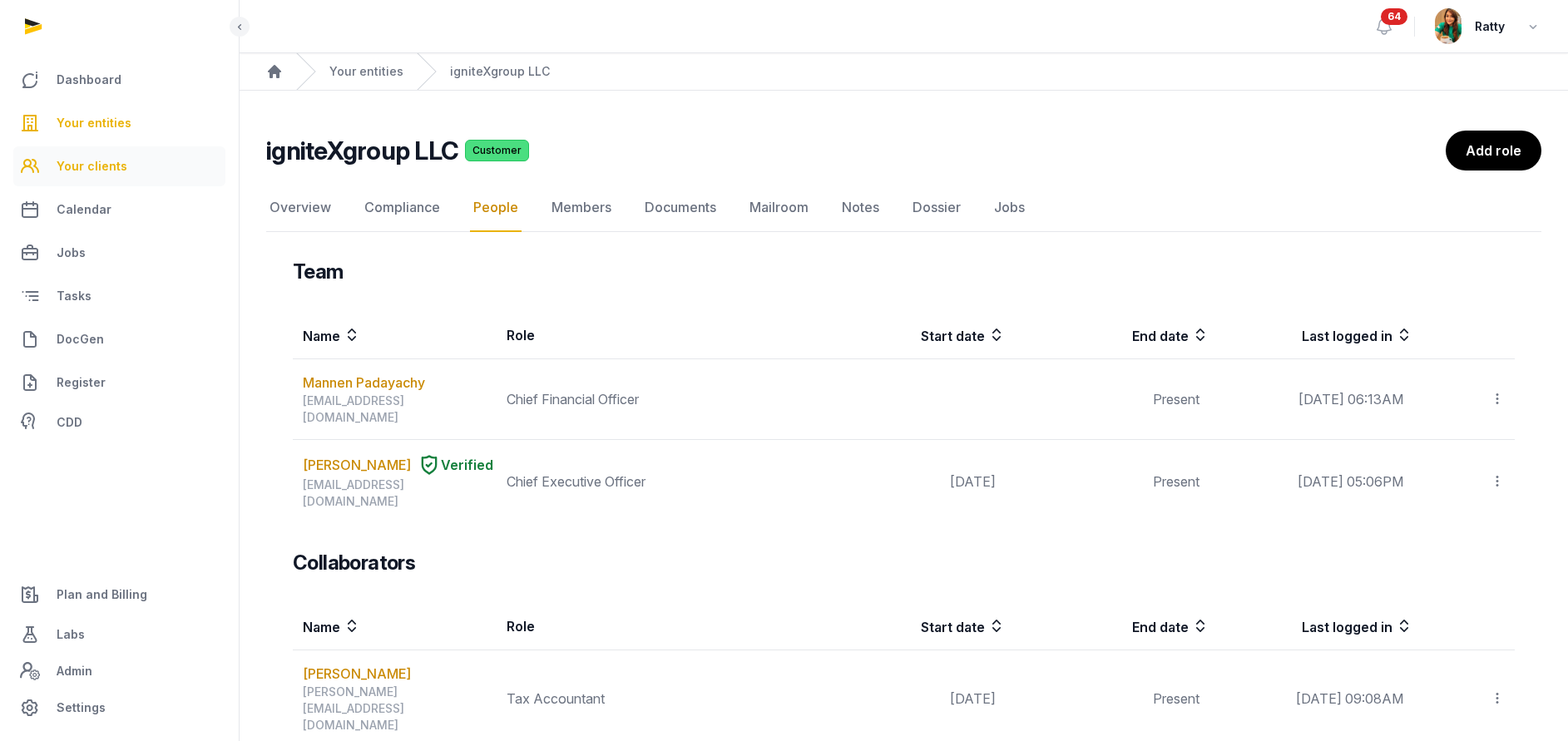
click at [92, 161] on span "Your clients" at bounding box center [92, 166] width 71 height 20
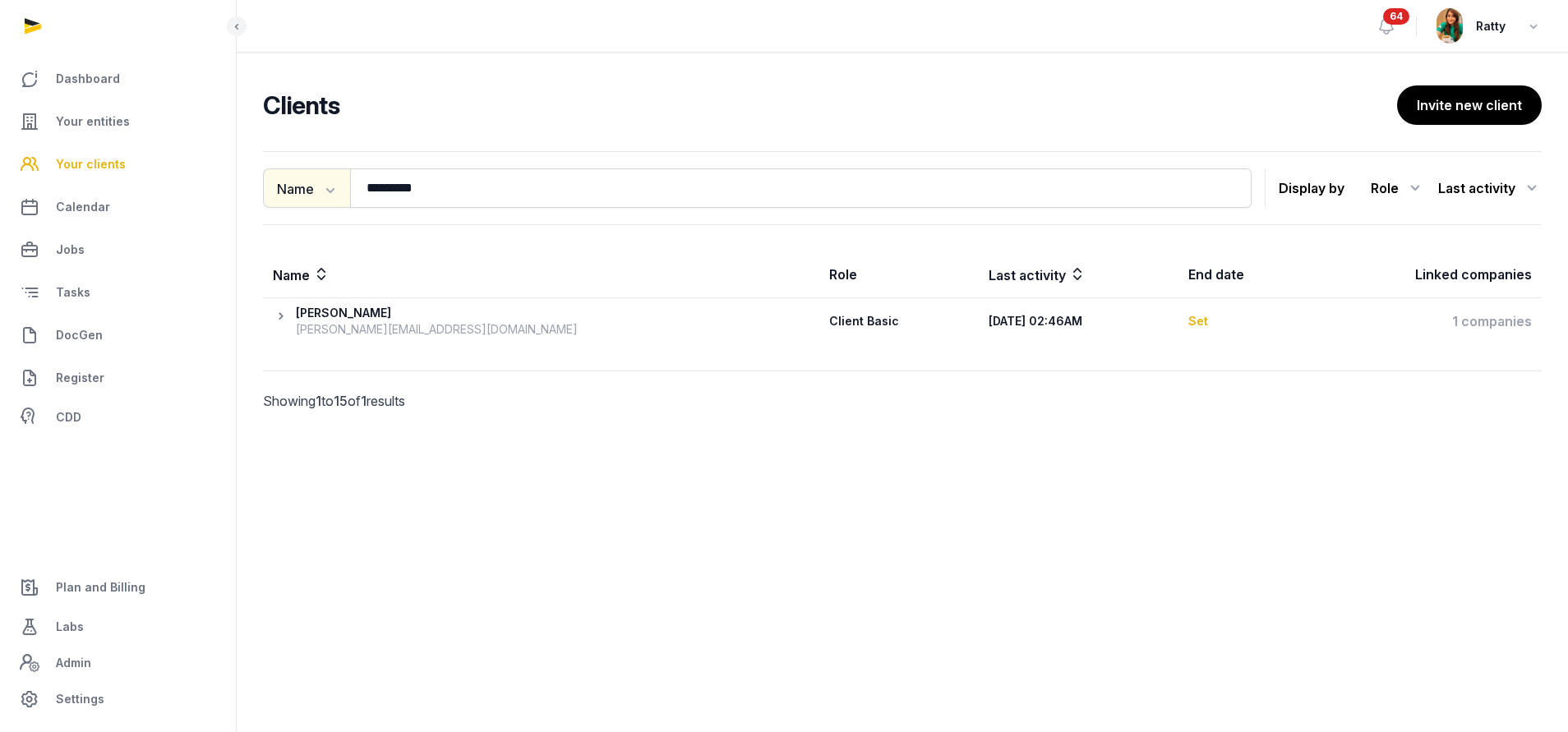
click at [313, 190] on button "Name" at bounding box center [306, 188] width 87 height 39
drag, startPoint x: 317, startPoint y: 262, endPoint x: 440, endPoint y: 192, distance: 141.5
click at [440, 192] on div "Name Name Email Entity ********* Search" at bounding box center [757, 188] width 988 height 39
click at [314, 183] on button "Name" at bounding box center [306, 188] width 87 height 39
click at [323, 248] on div "Email" at bounding box center [329, 256] width 132 height 32
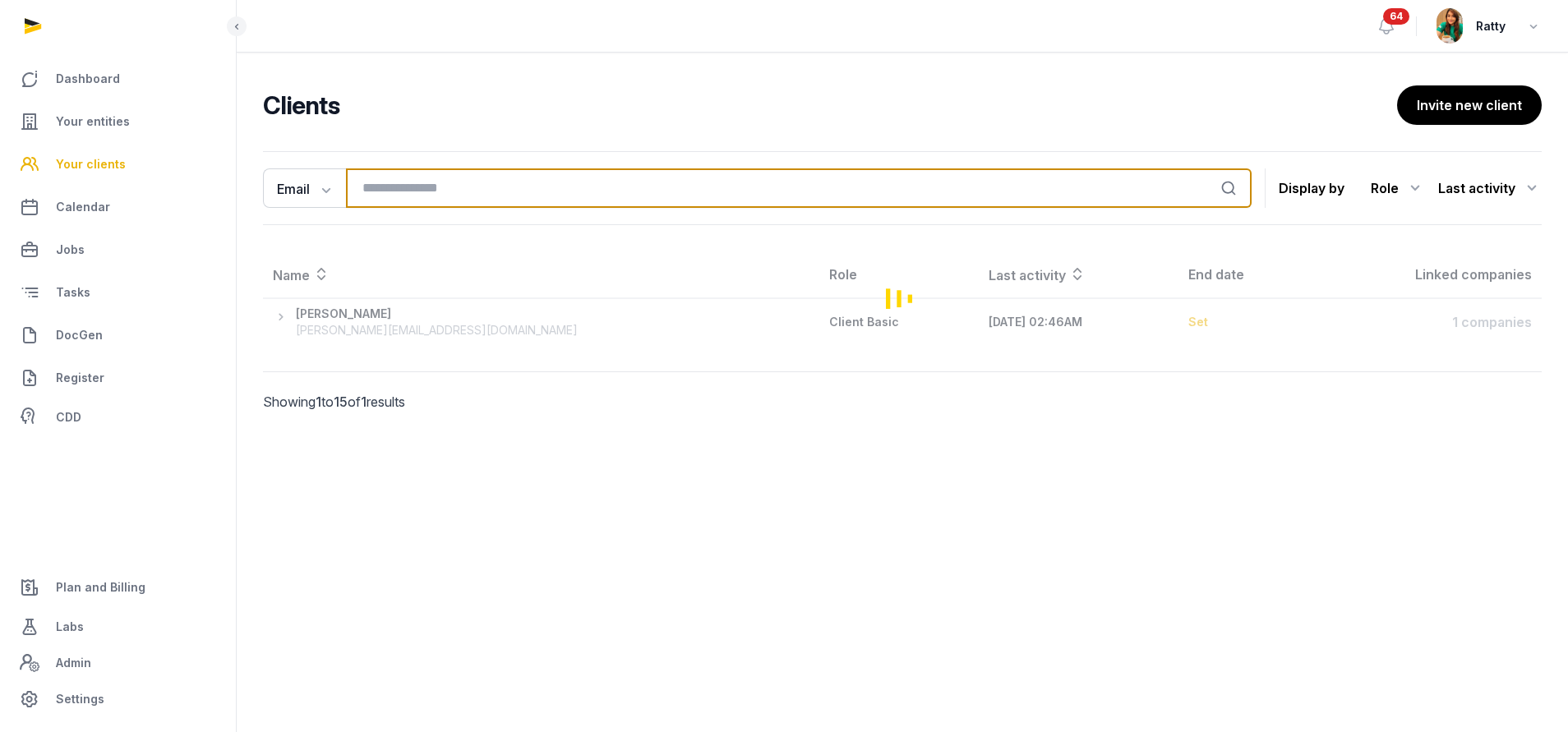
click at [404, 192] on input "search" at bounding box center [798, 188] width 906 height 39
paste input "**********"
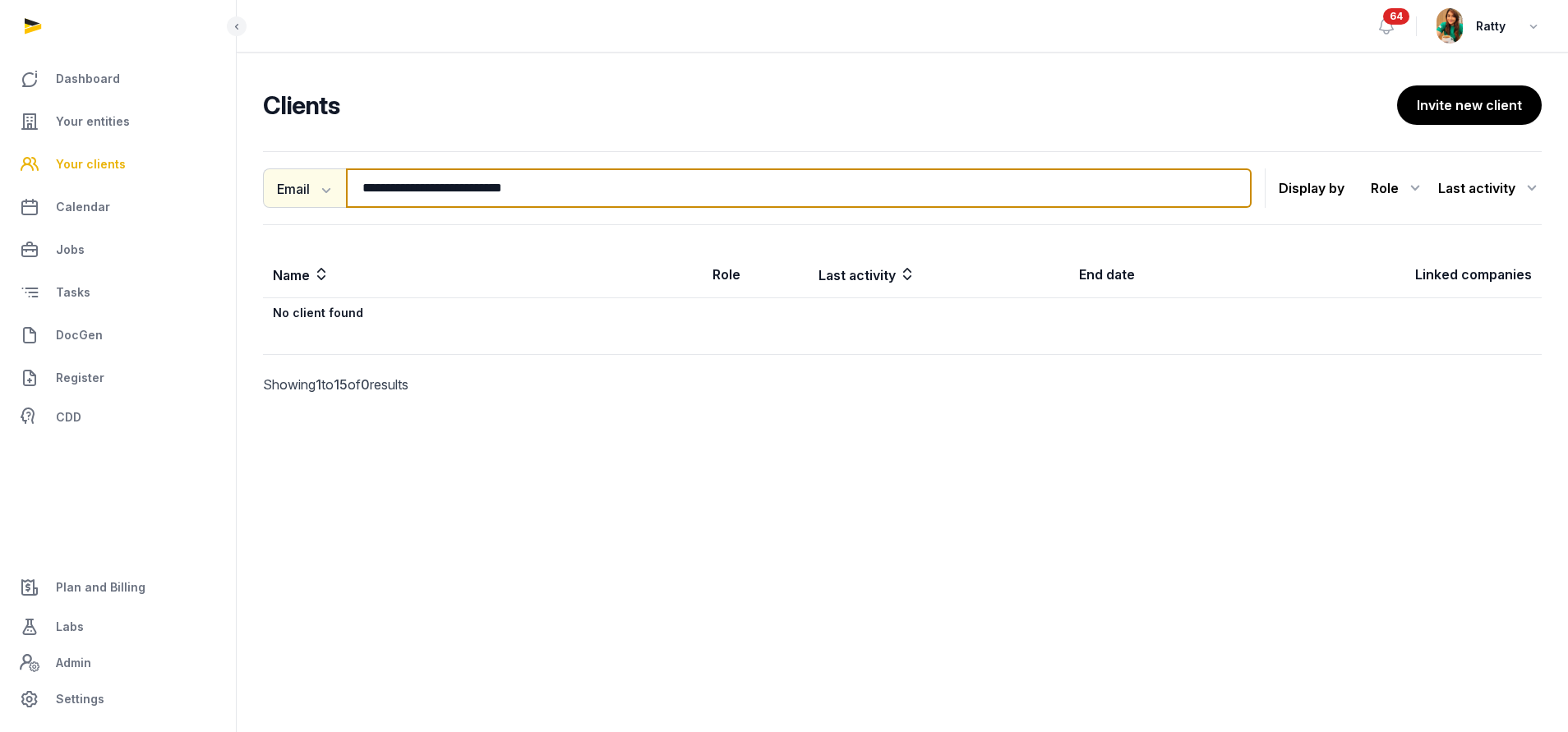
type input "**********"
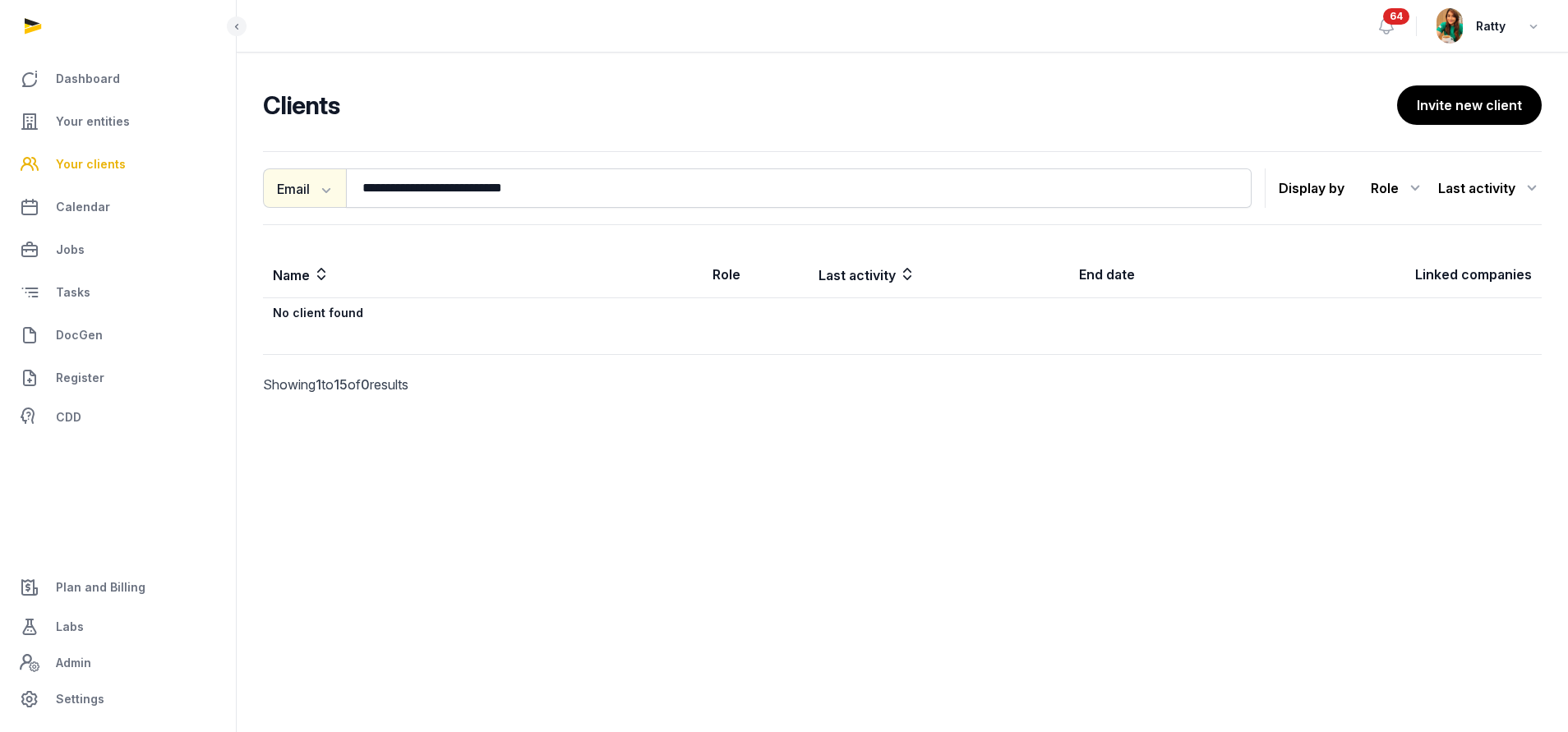
click at [304, 194] on button "Email" at bounding box center [304, 188] width 83 height 39
click at [340, 218] on div "Name" at bounding box center [329, 224] width 132 height 32
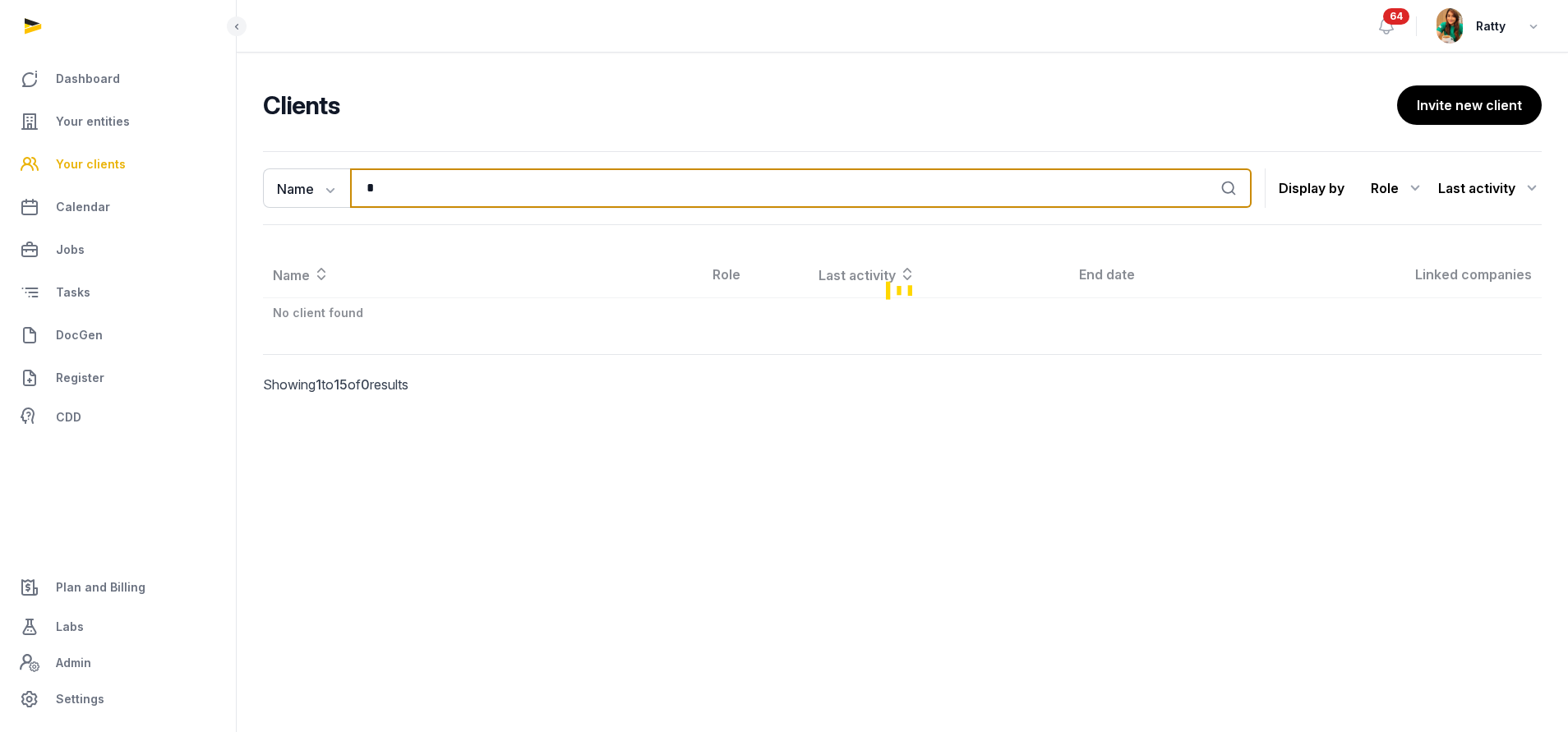
click at [414, 189] on input "*" at bounding box center [800, 188] width 901 height 39
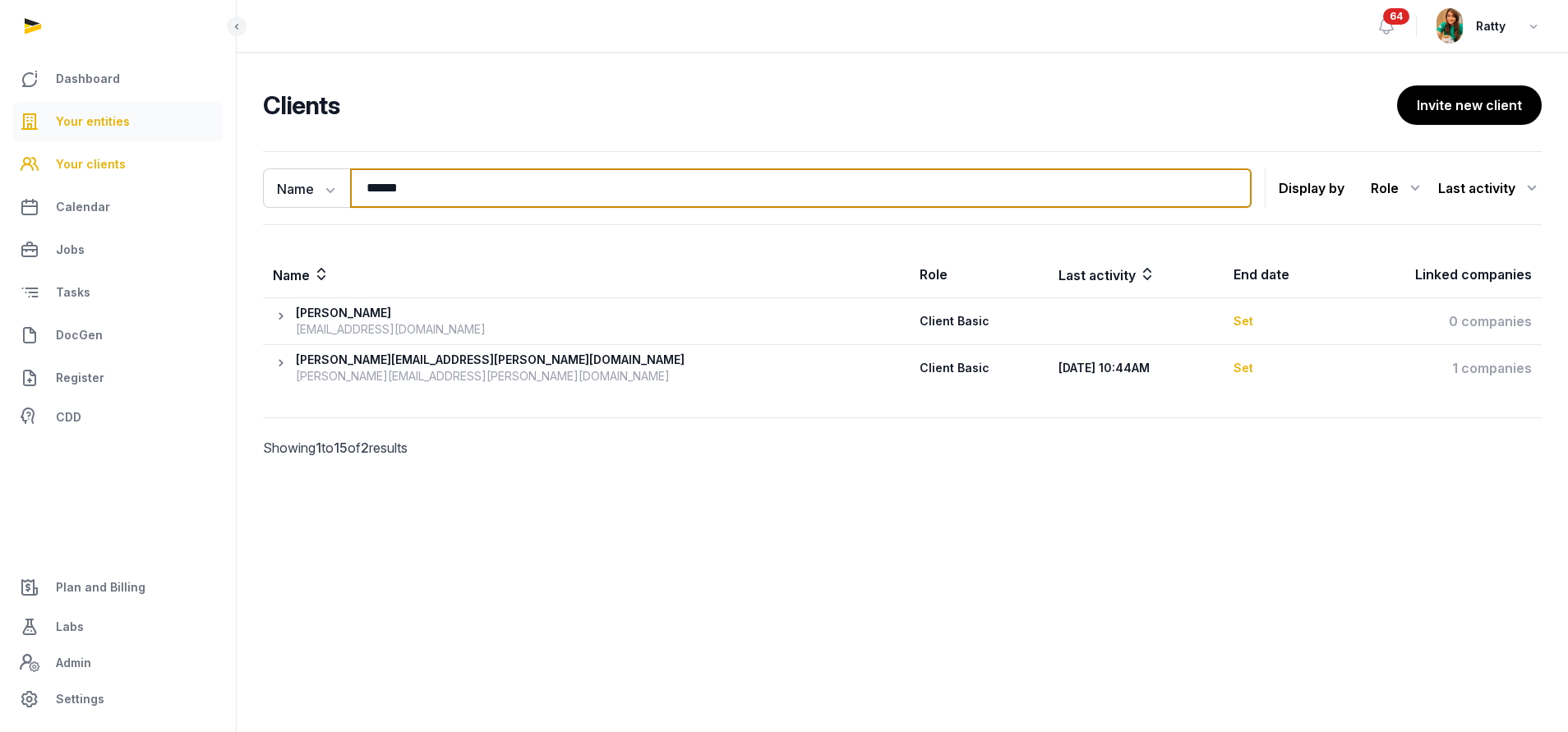
type input "******"
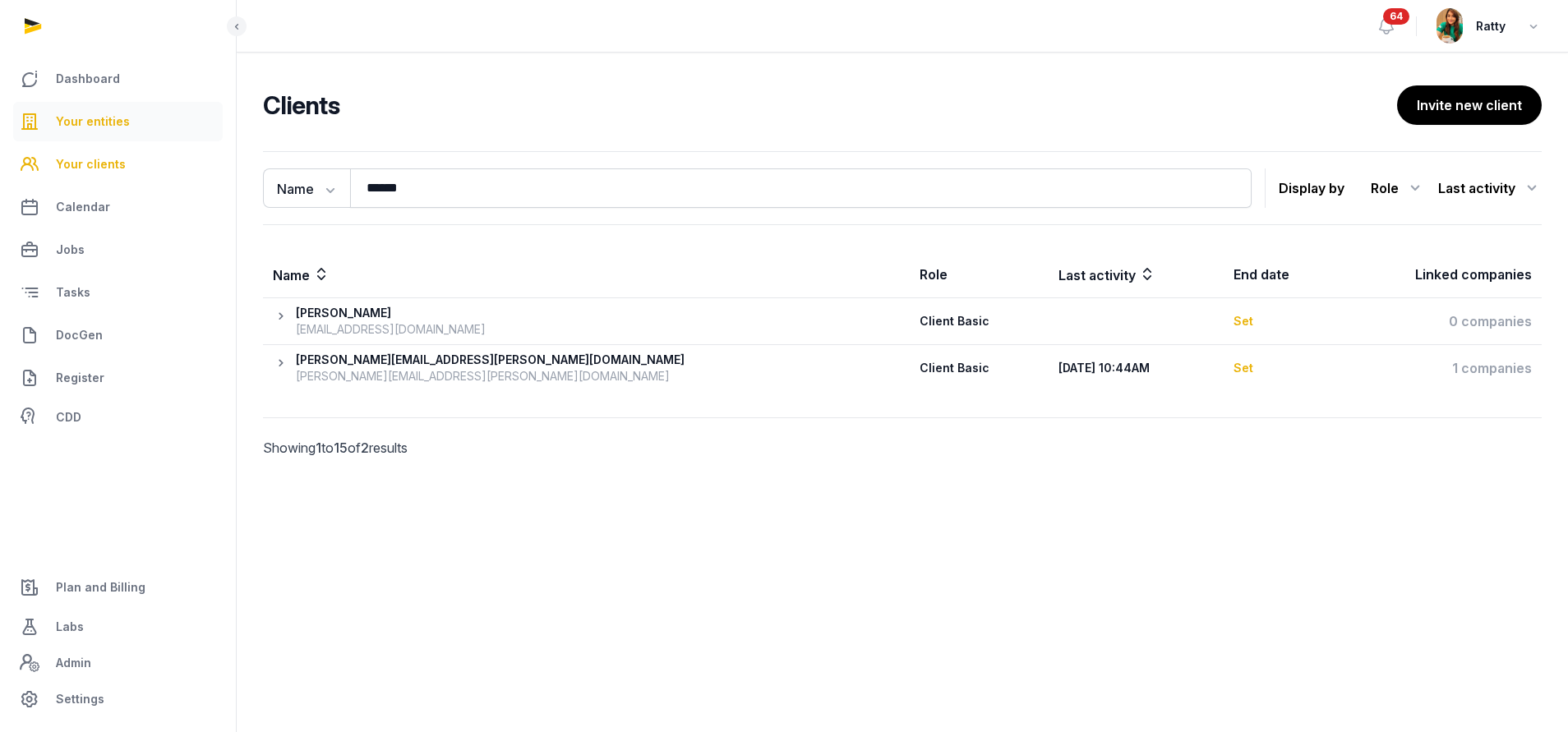
click at [131, 110] on link "Your entities" at bounding box center [118, 121] width 210 height 39
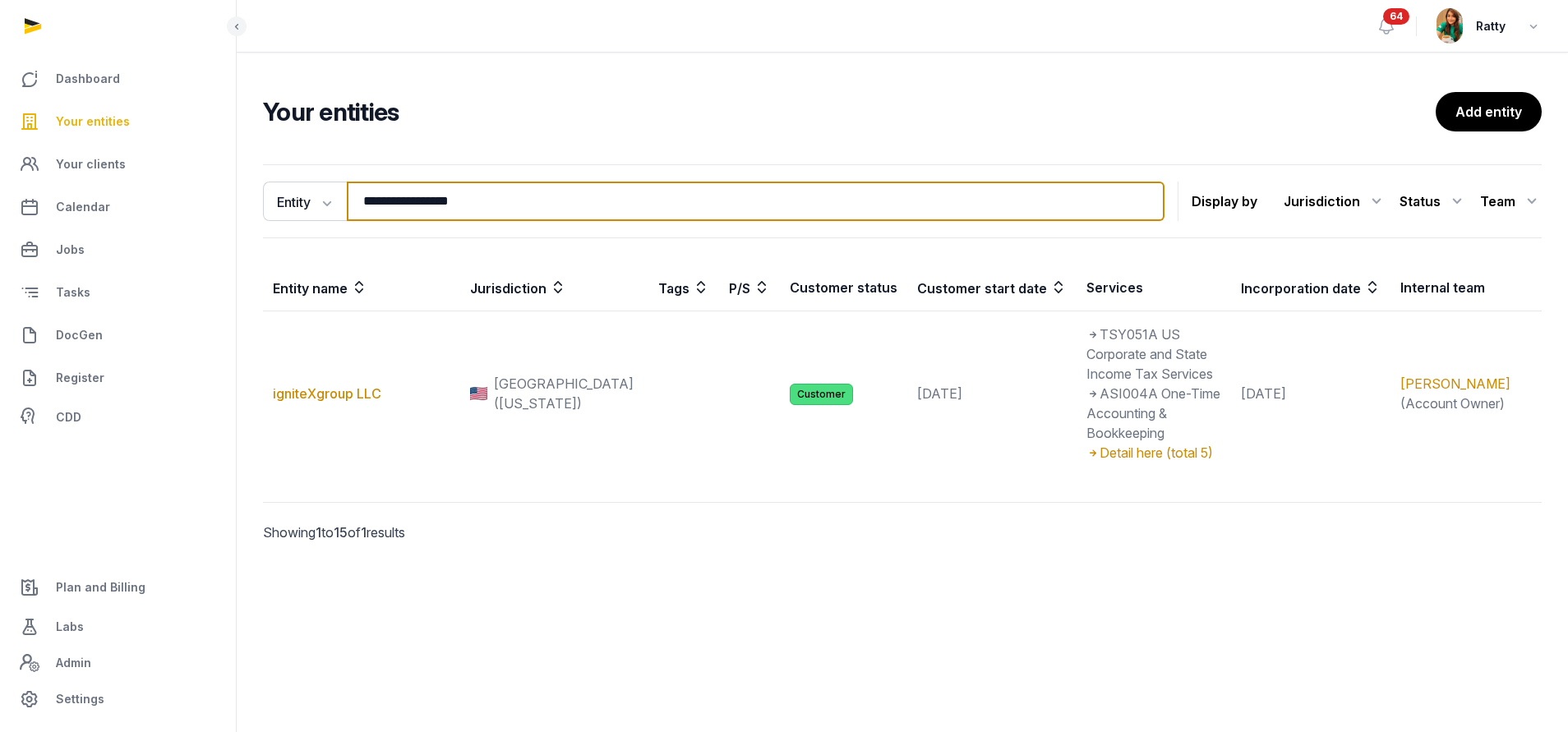
click at [493, 202] on input "**********" at bounding box center [755, 201] width 818 height 39
type input "*"
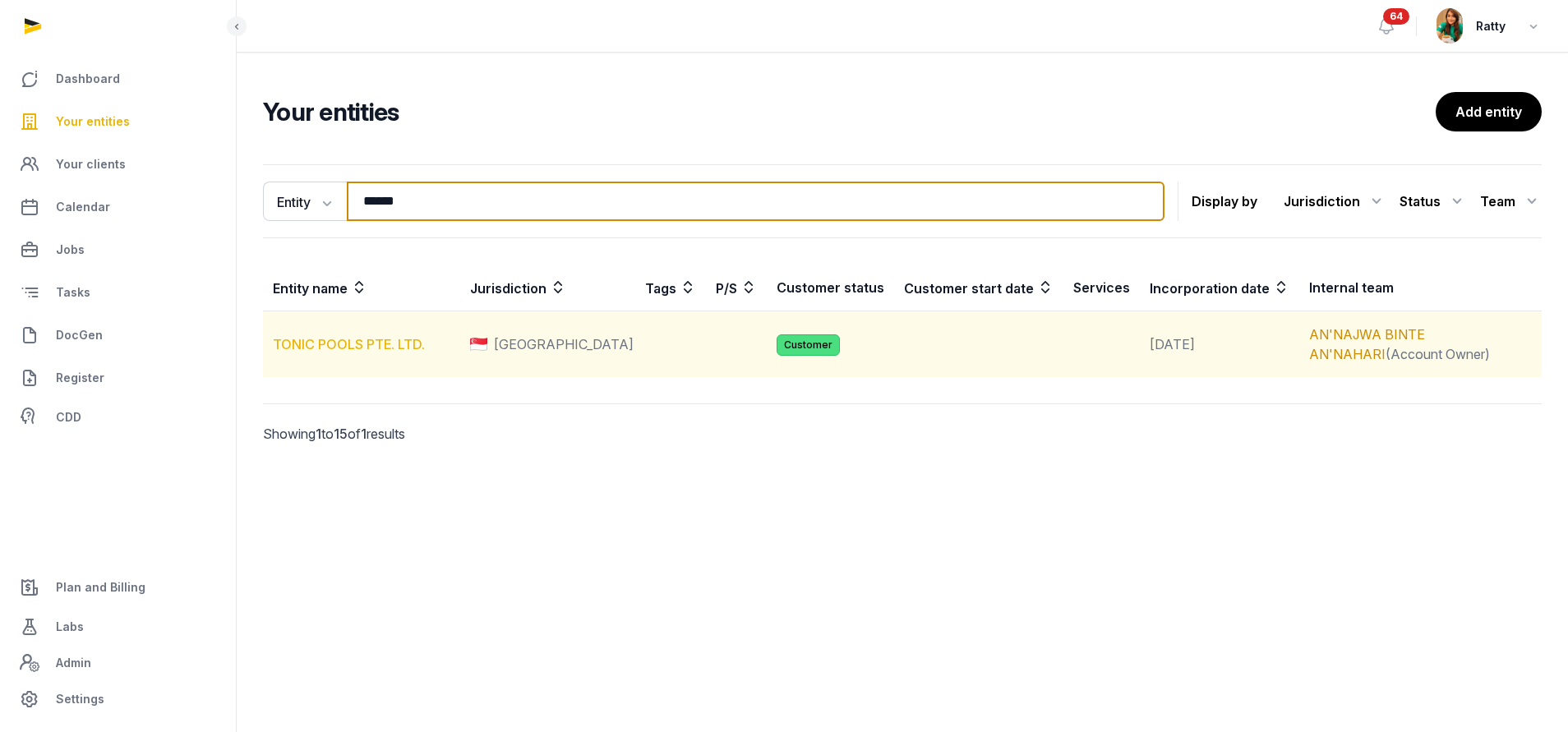
type input "*****"
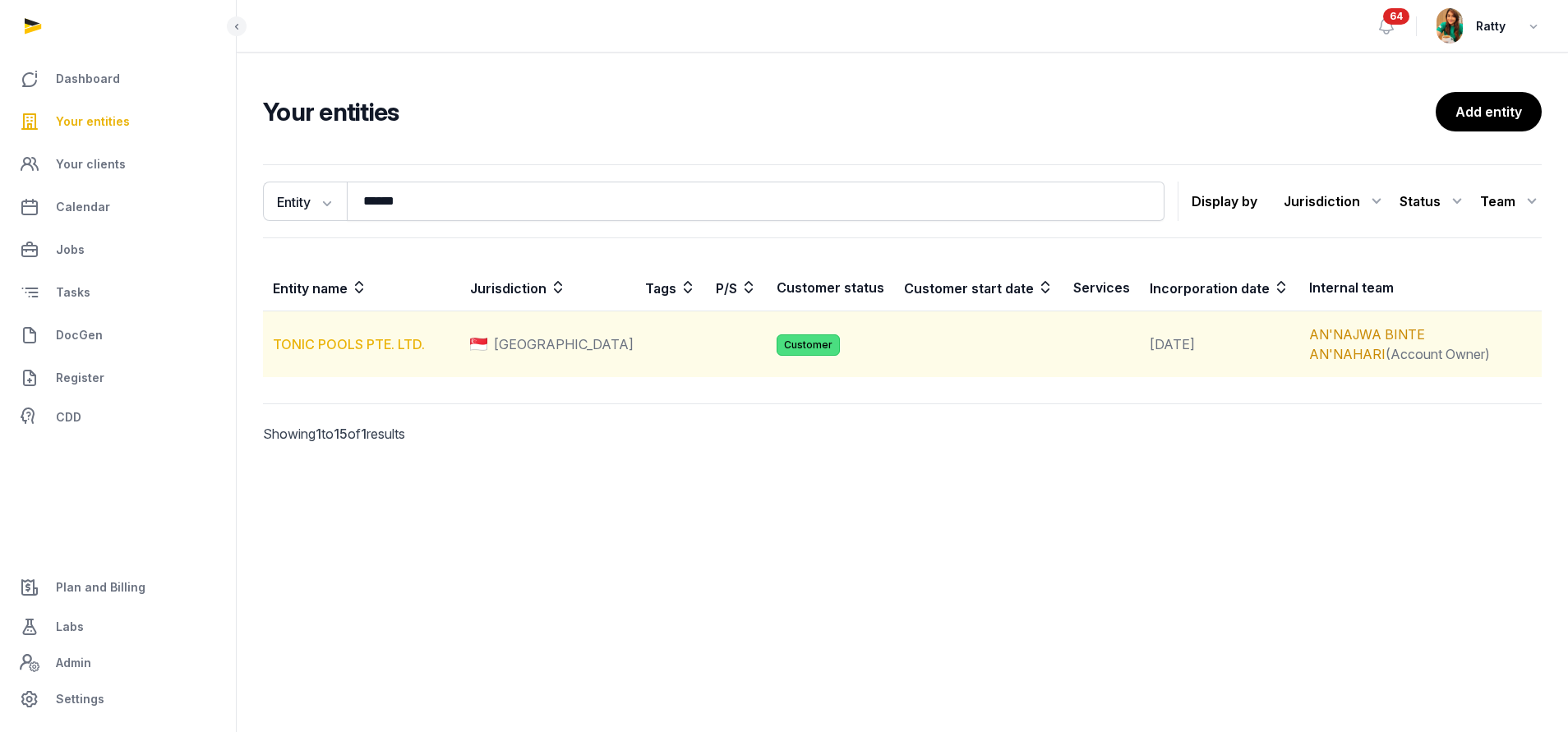
click at [312, 348] on link "TONIC POOLS PTE. LTD." at bounding box center [348, 344] width 152 height 17
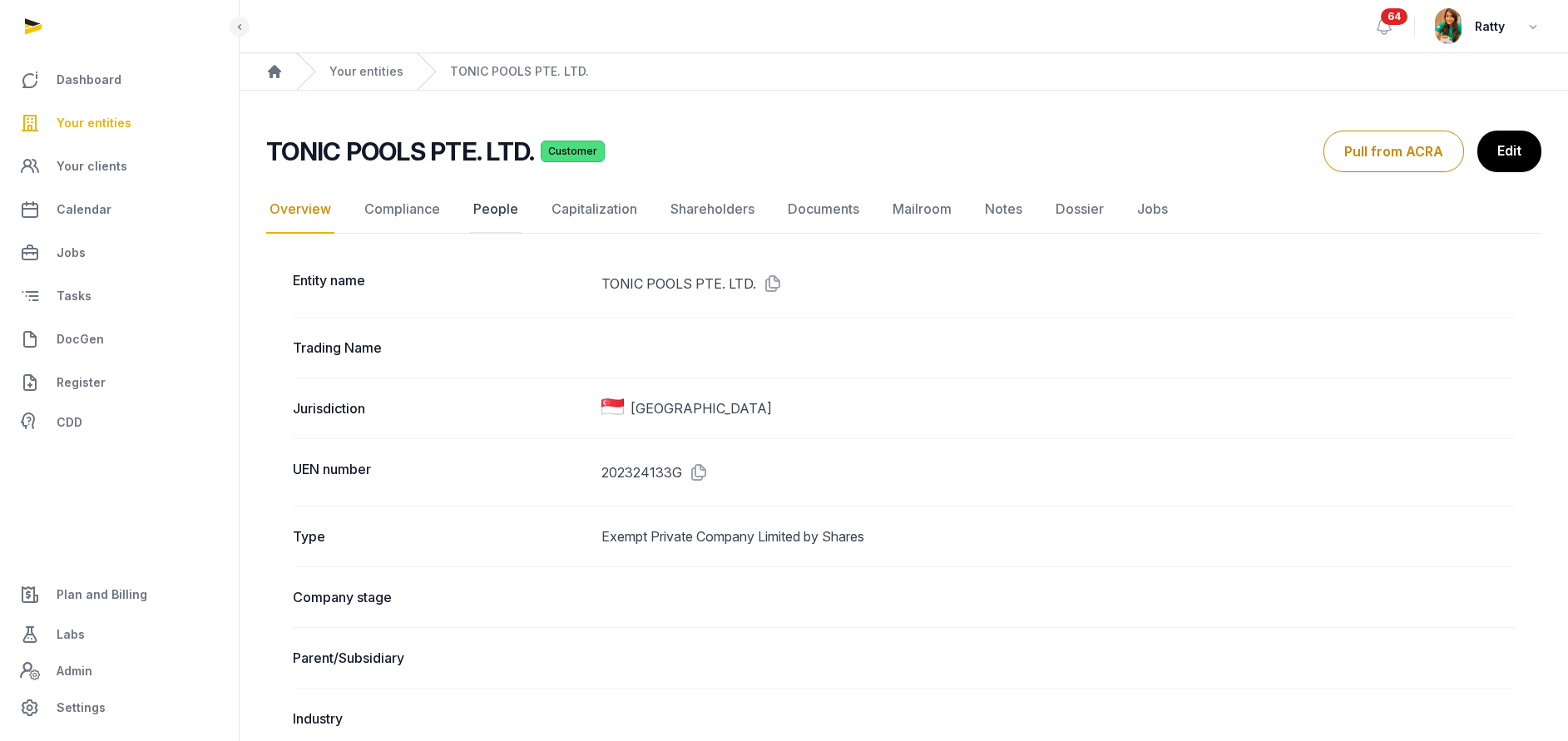
click at [485, 211] on link "People" at bounding box center [496, 210] width 52 height 48
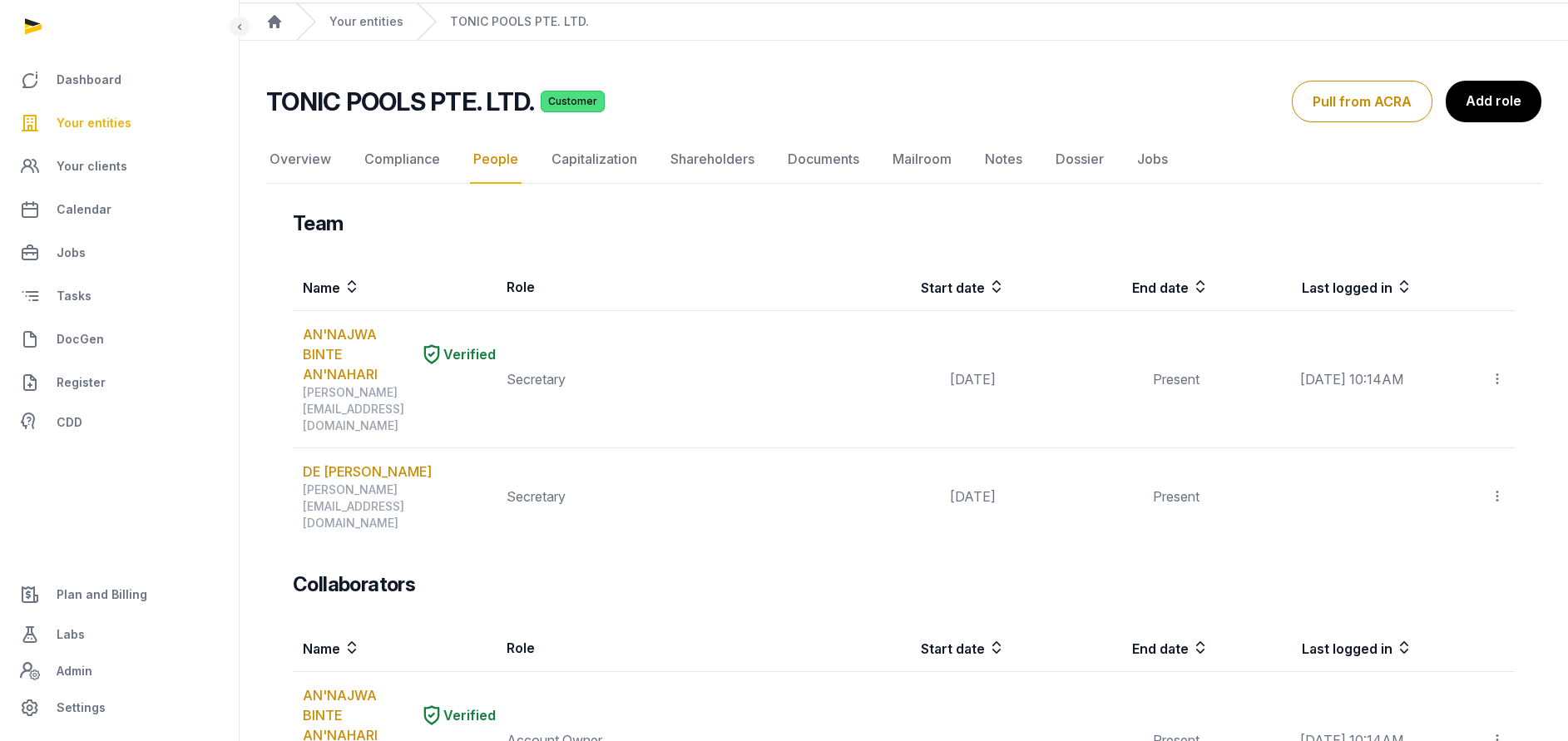
scroll to position [100, 0]
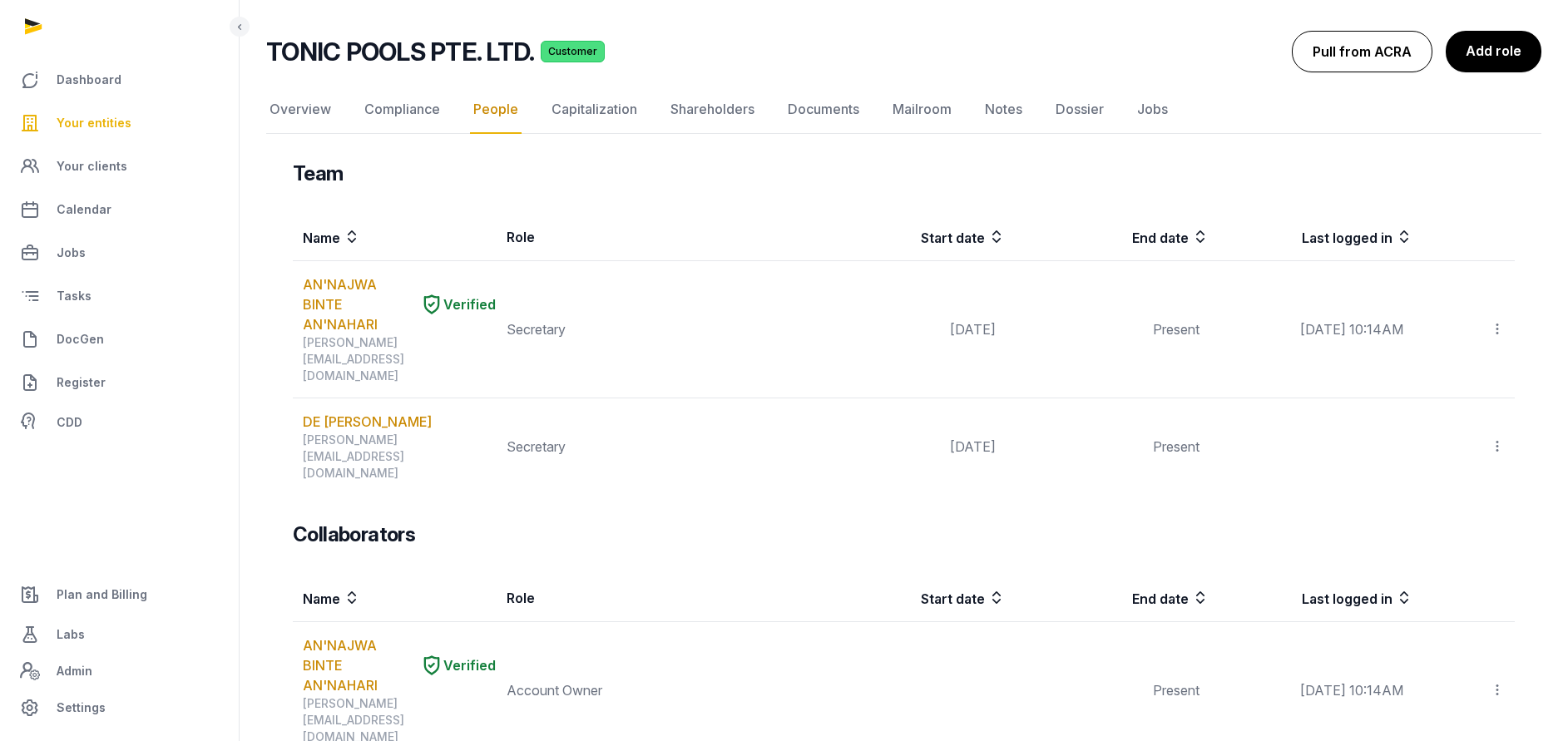
click at [762, 47] on button "Pull from ACRA" at bounding box center [1362, 52] width 140 height 42
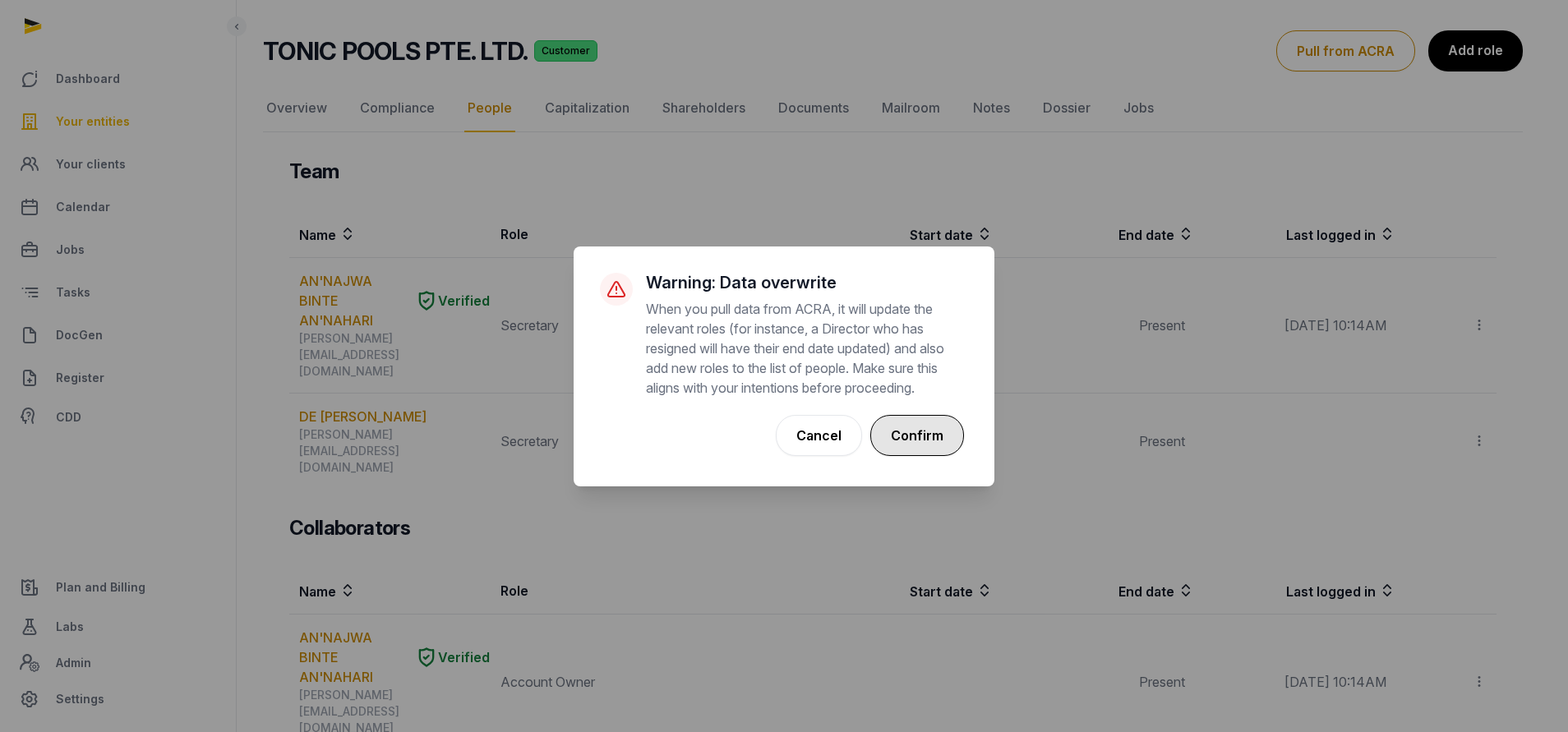
click at [753, 425] on button "Confirm" at bounding box center [917, 435] width 94 height 41
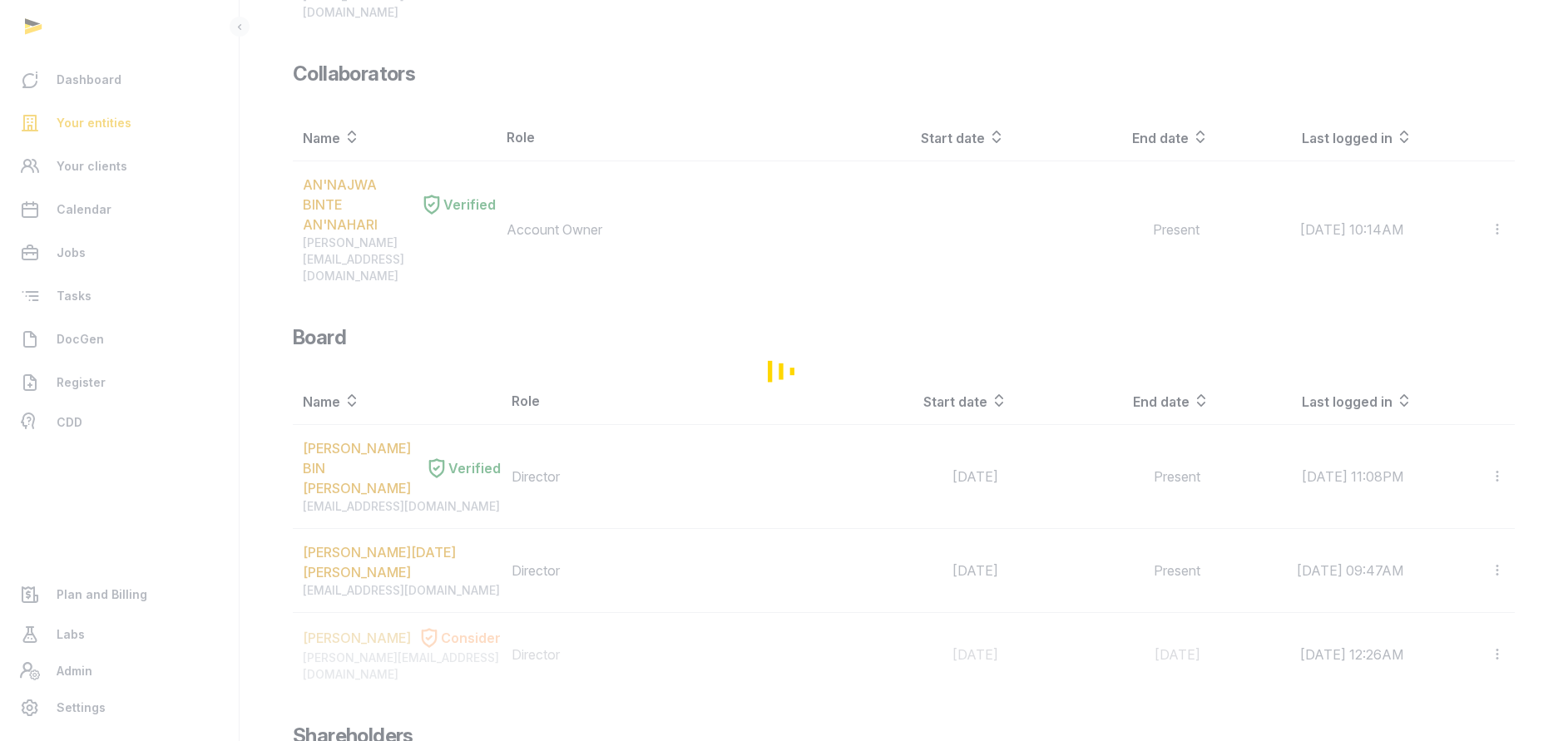
scroll to position [603, 0]
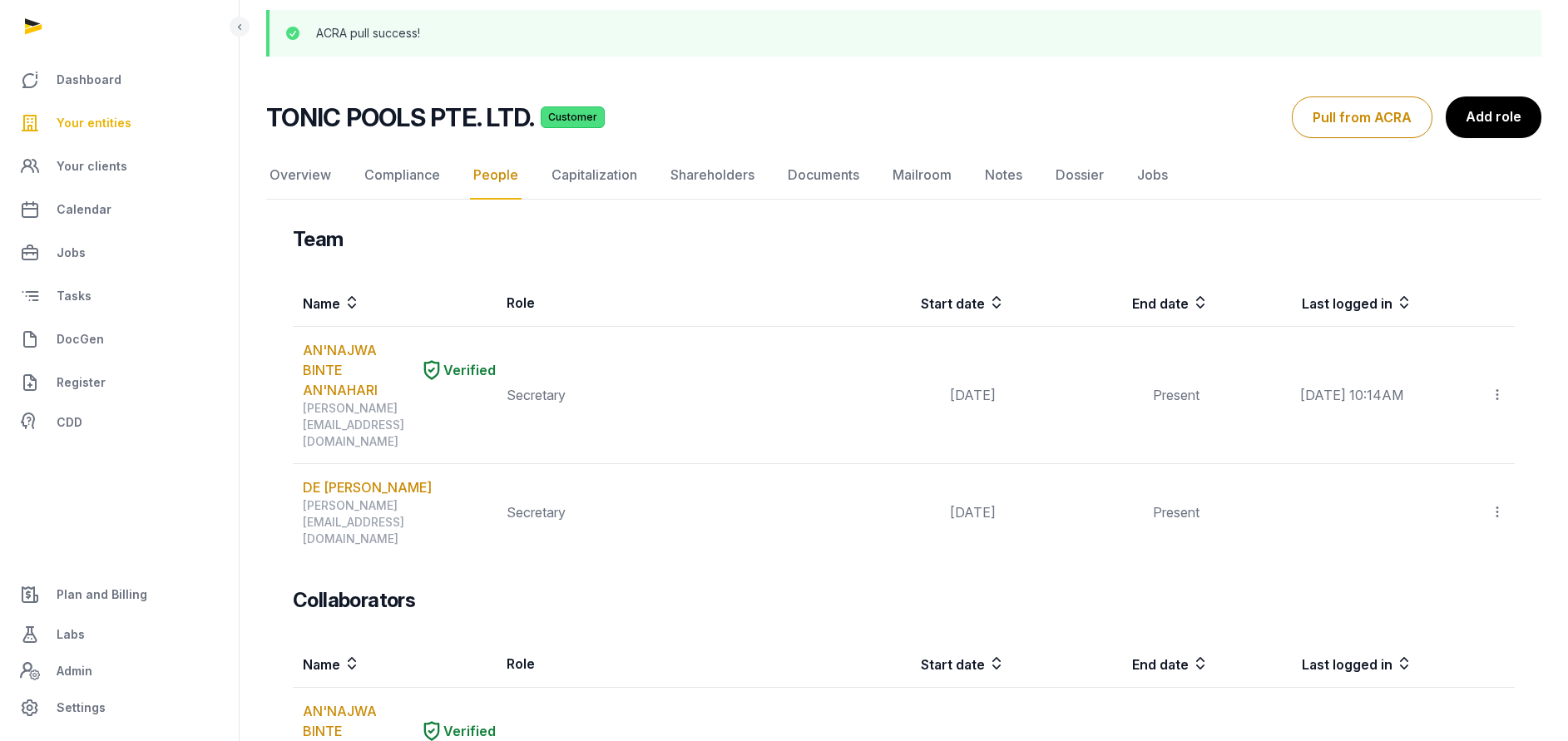
scroll to position [91, 0]
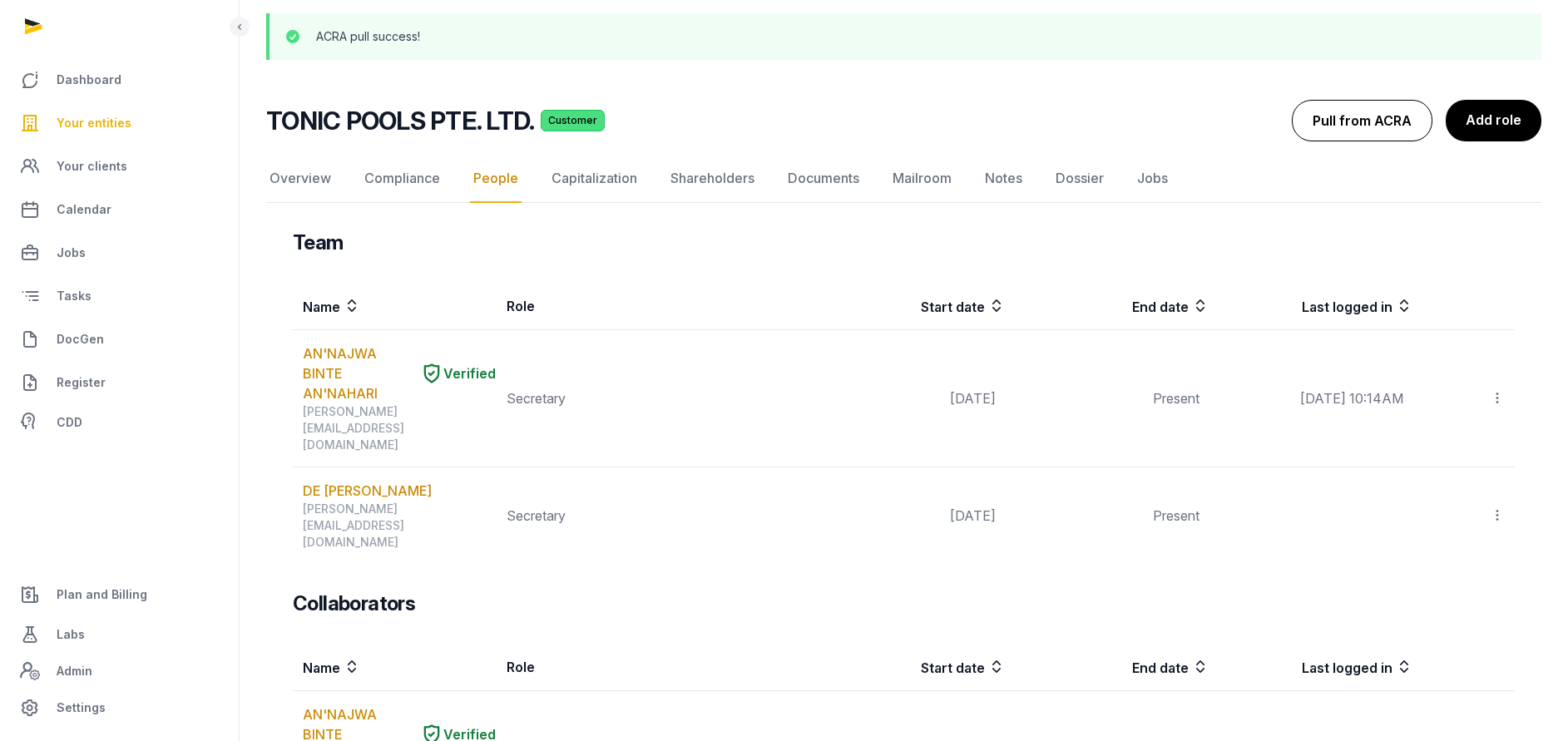
click at [762, 117] on button "Pull from ACRA" at bounding box center [1362, 120] width 140 height 42
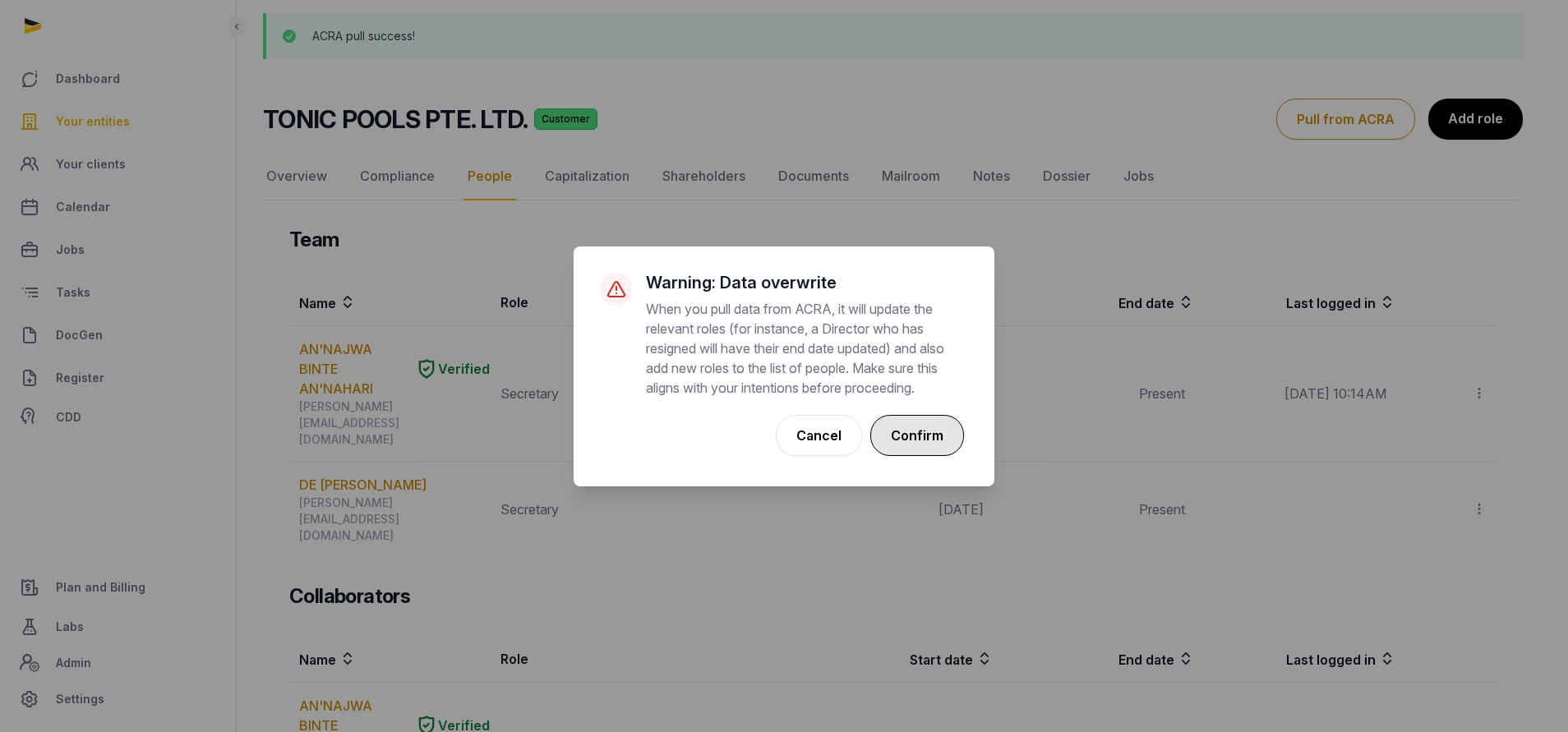
click at [753, 446] on button "Confirm" at bounding box center [917, 435] width 94 height 41
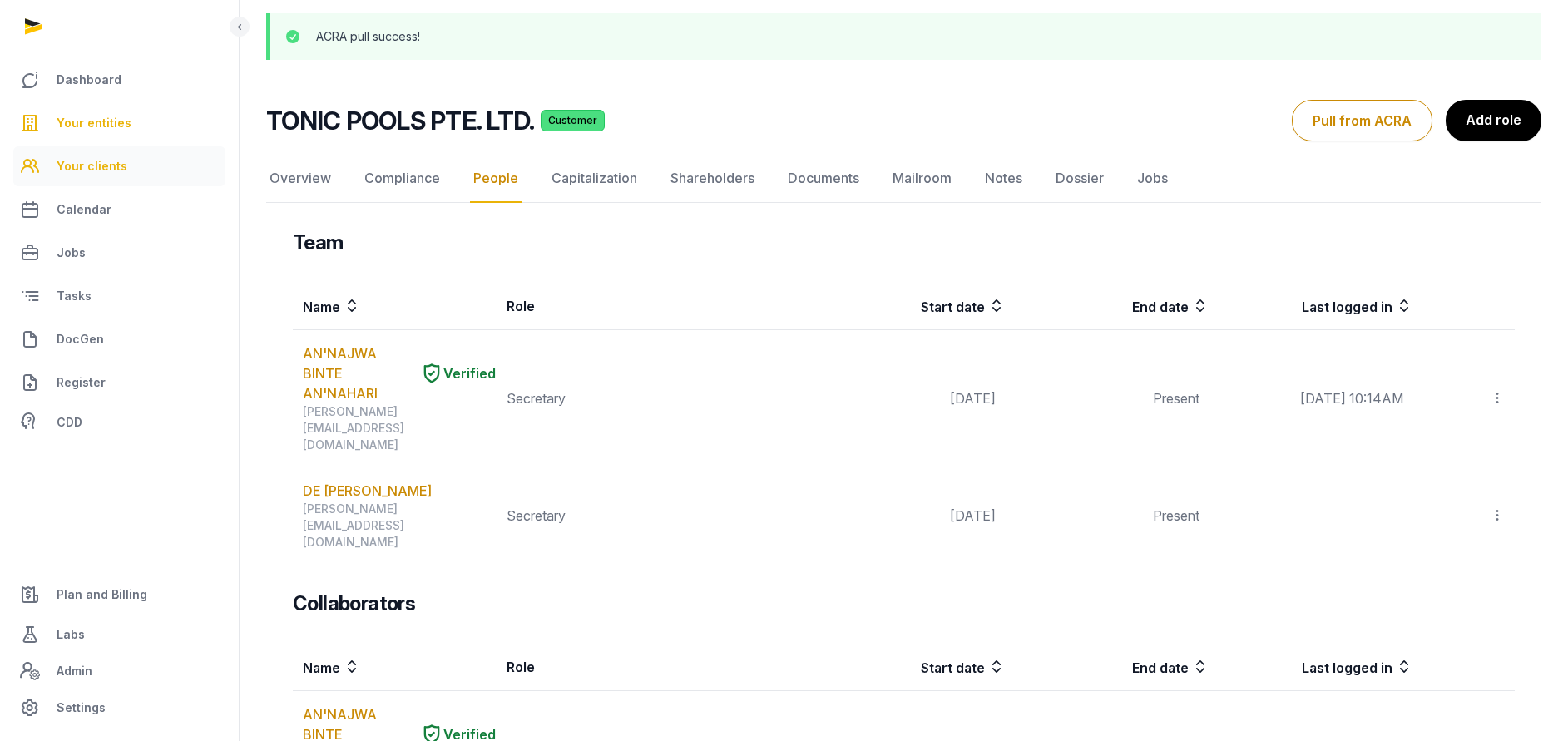
click at [92, 175] on span "Your clients" at bounding box center [92, 166] width 71 height 20
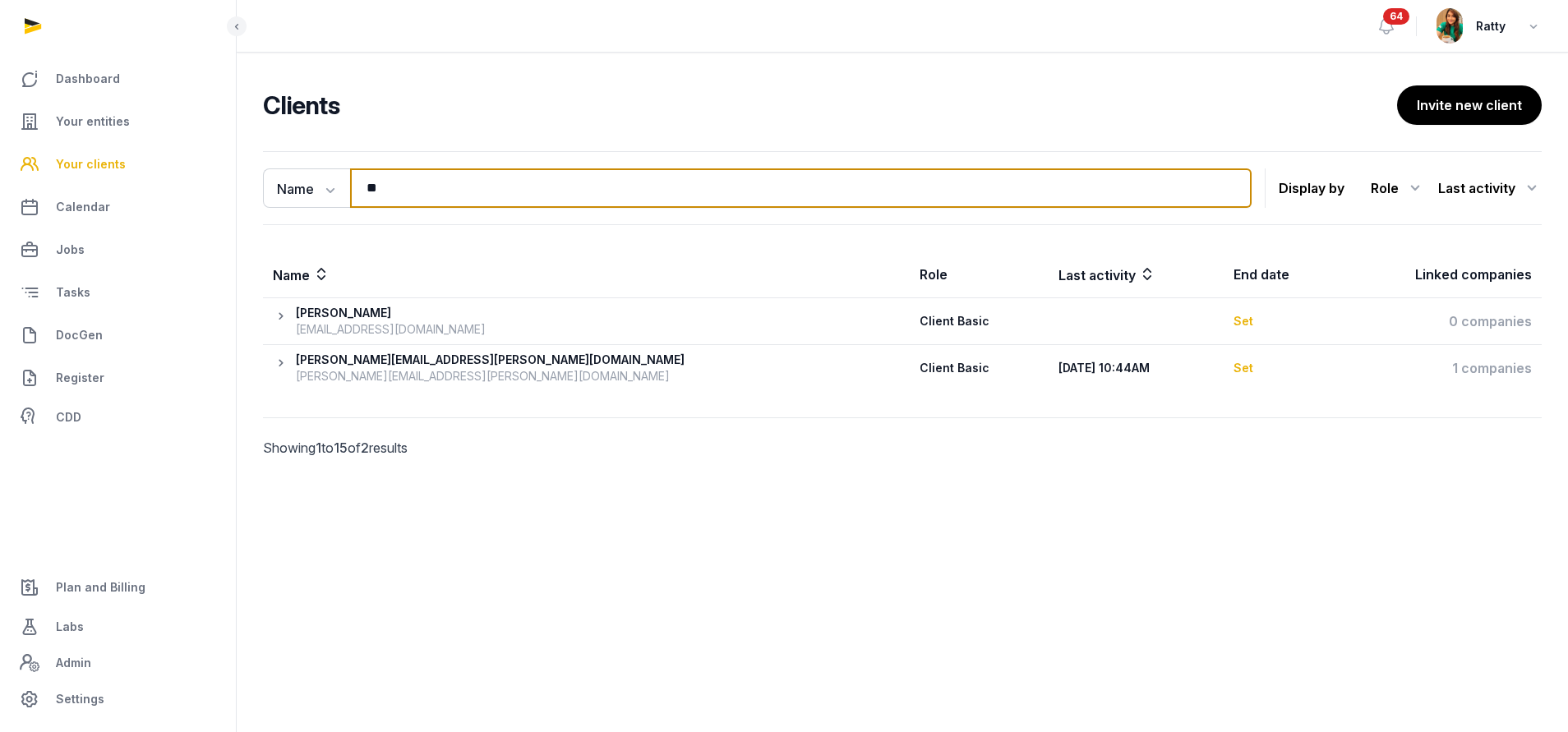
type input "*"
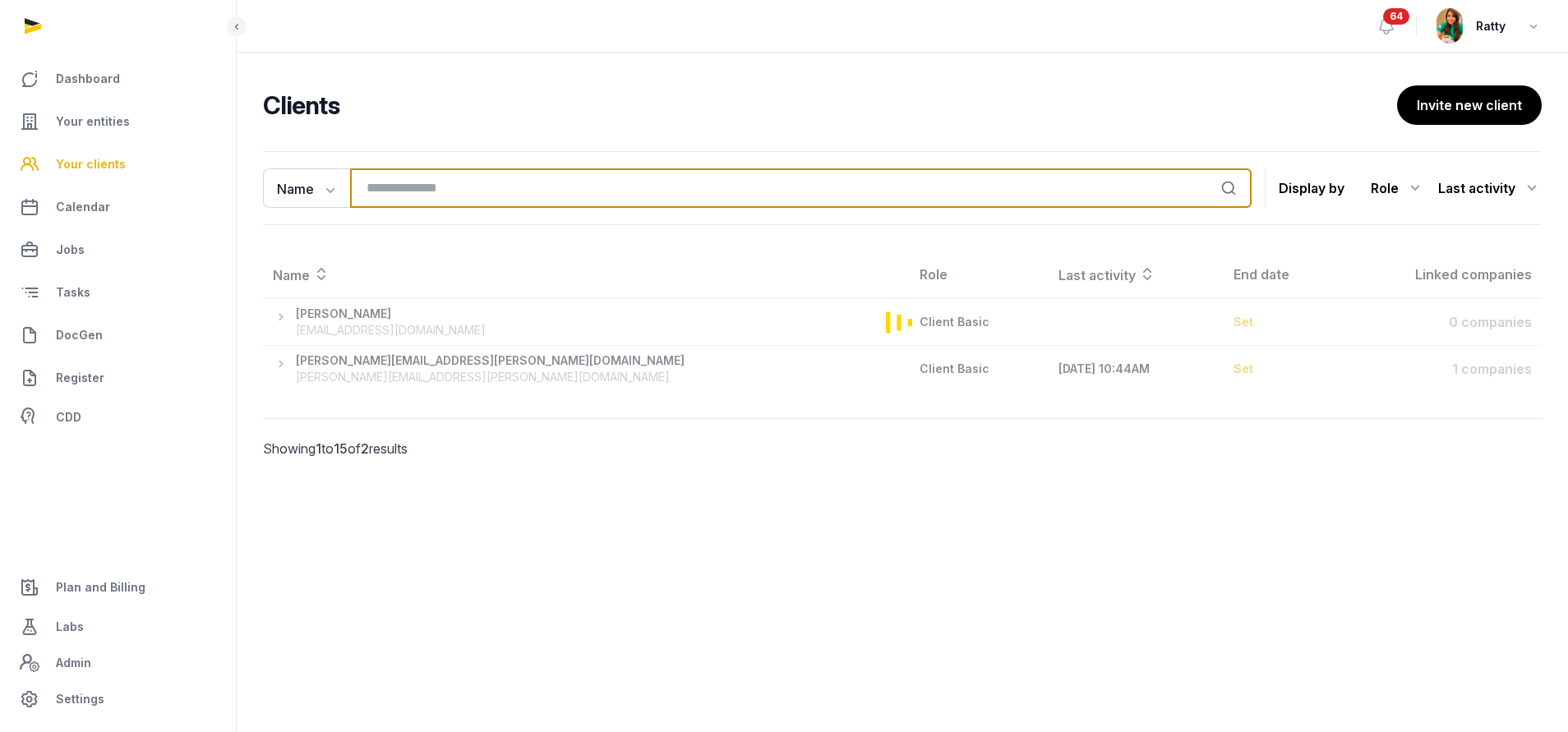
paste input "**********"
type input "**********"
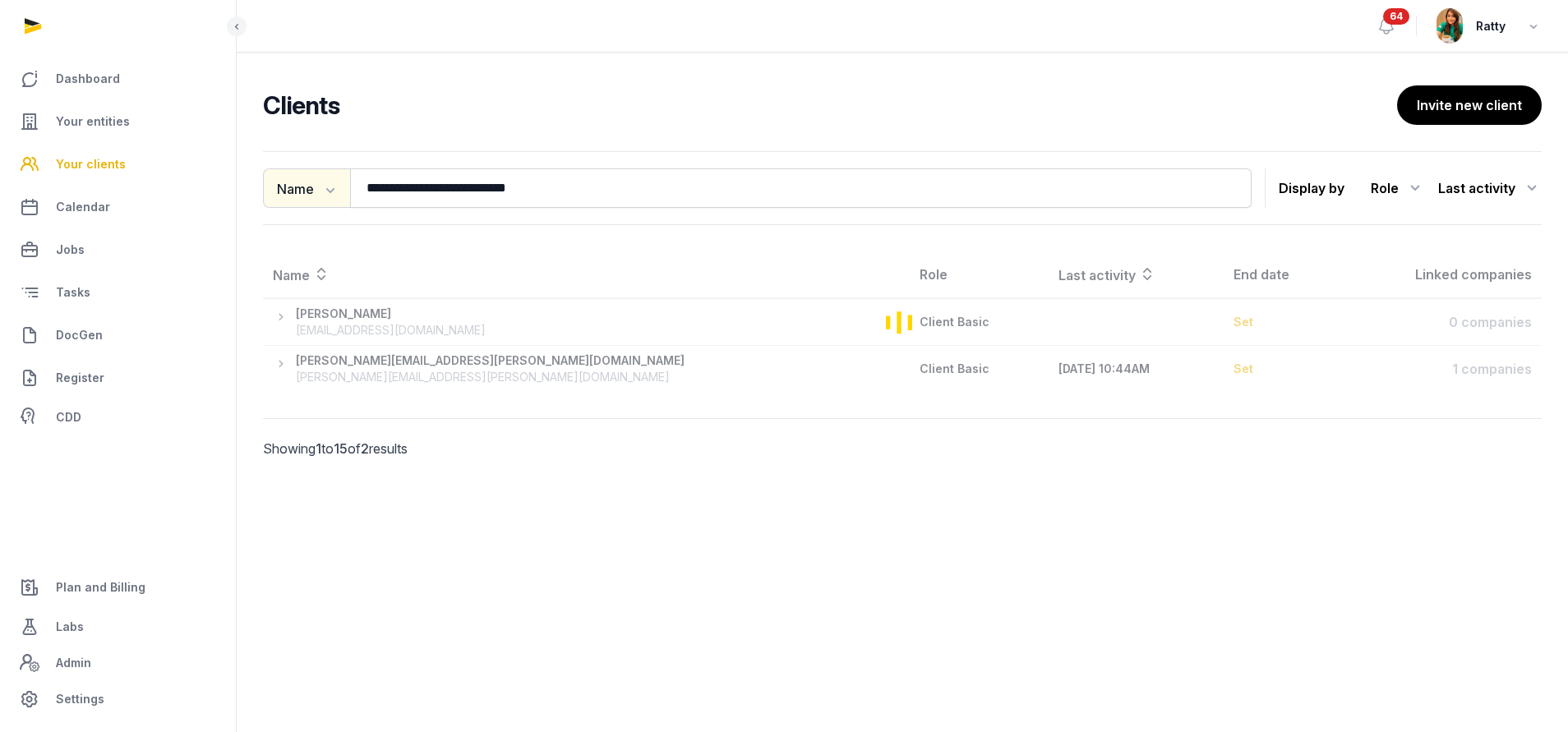
click at [297, 188] on button "Name" at bounding box center [306, 188] width 87 height 39
click at [337, 257] on div "**********" at bounding box center [902, 327] width 1278 height 354
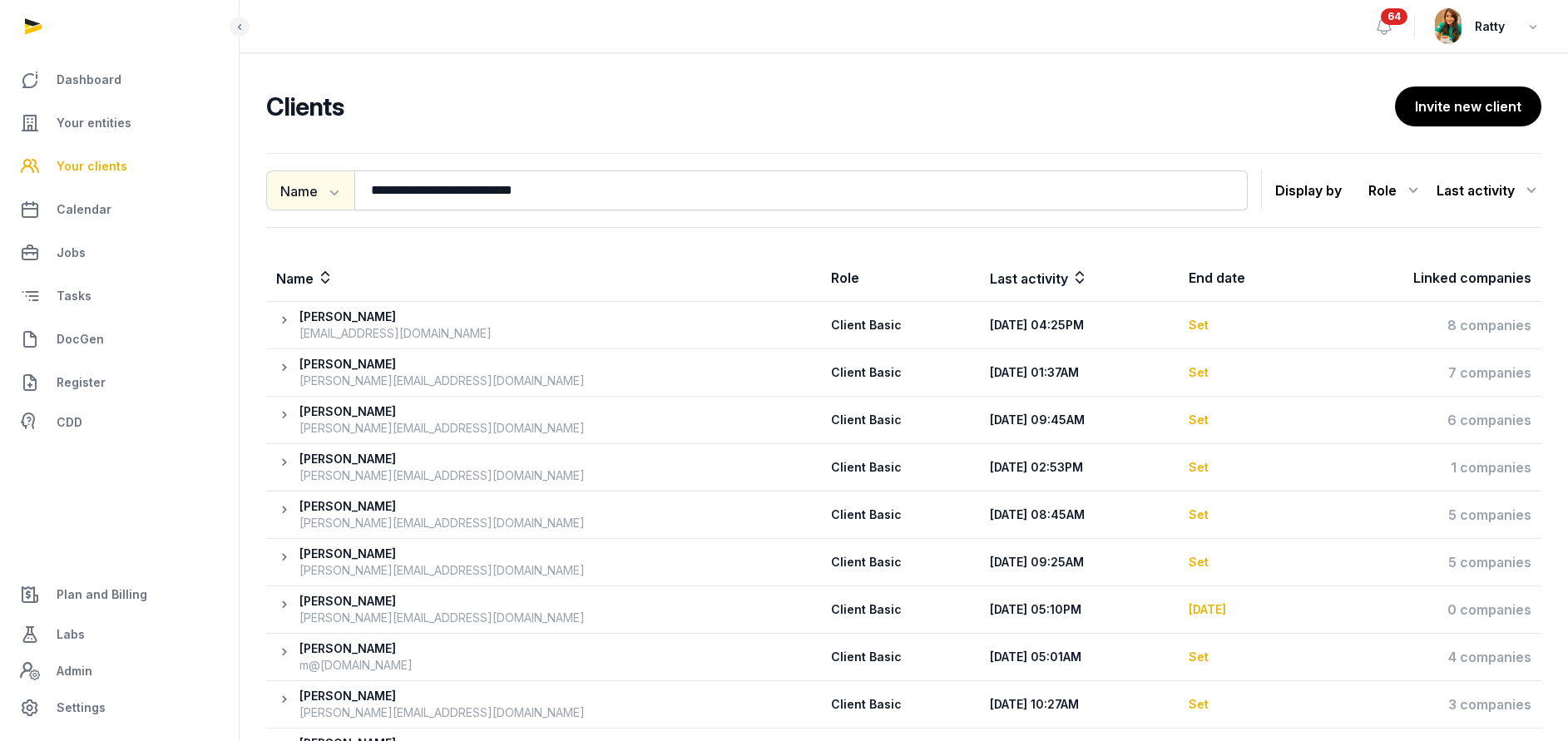
click at [329, 200] on button "Name" at bounding box center [310, 190] width 88 height 40
click at [309, 259] on div "Email" at bounding box center [333, 259] width 133 height 33
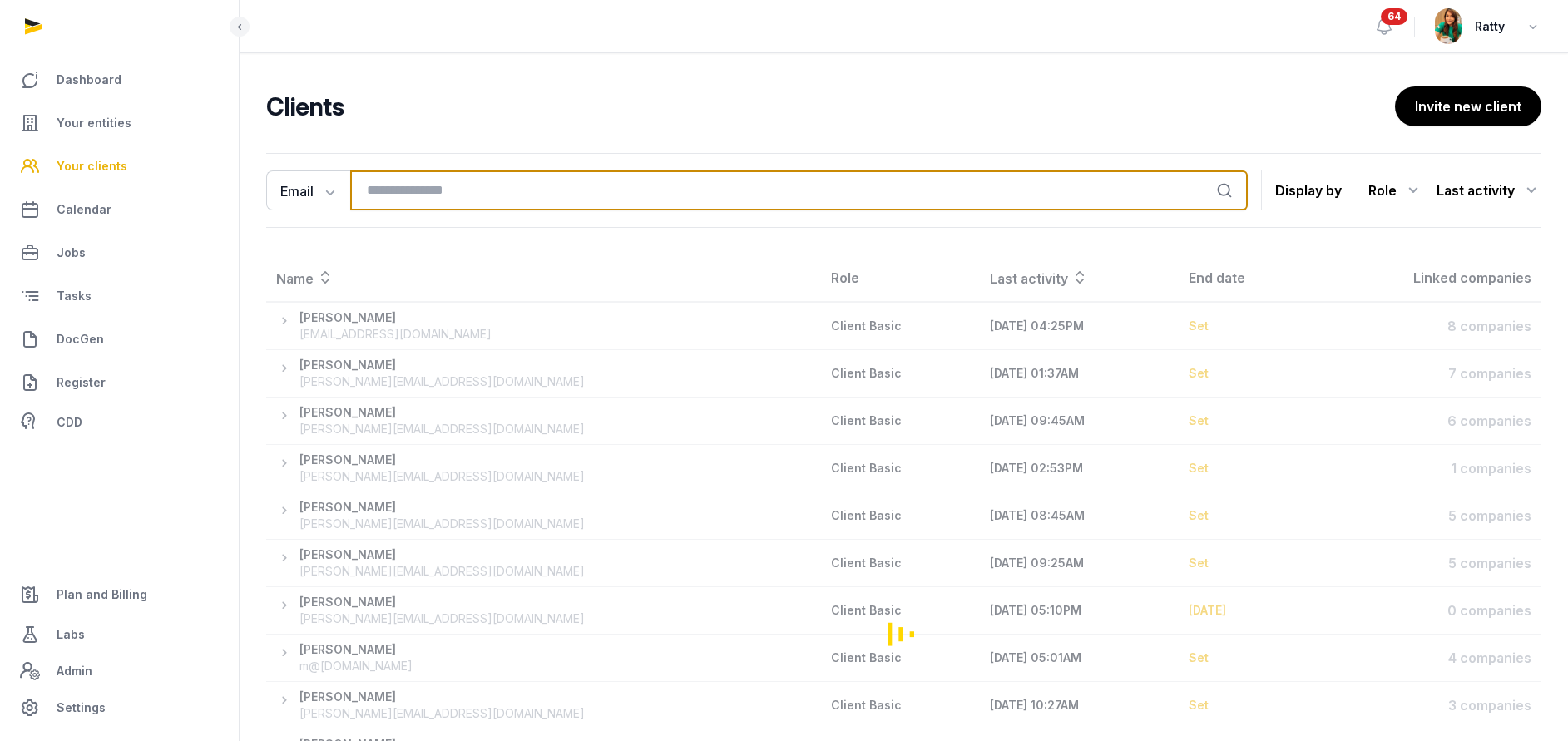
click at [408, 195] on input "search" at bounding box center [799, 190] width 897 height 40
paste input "**********"
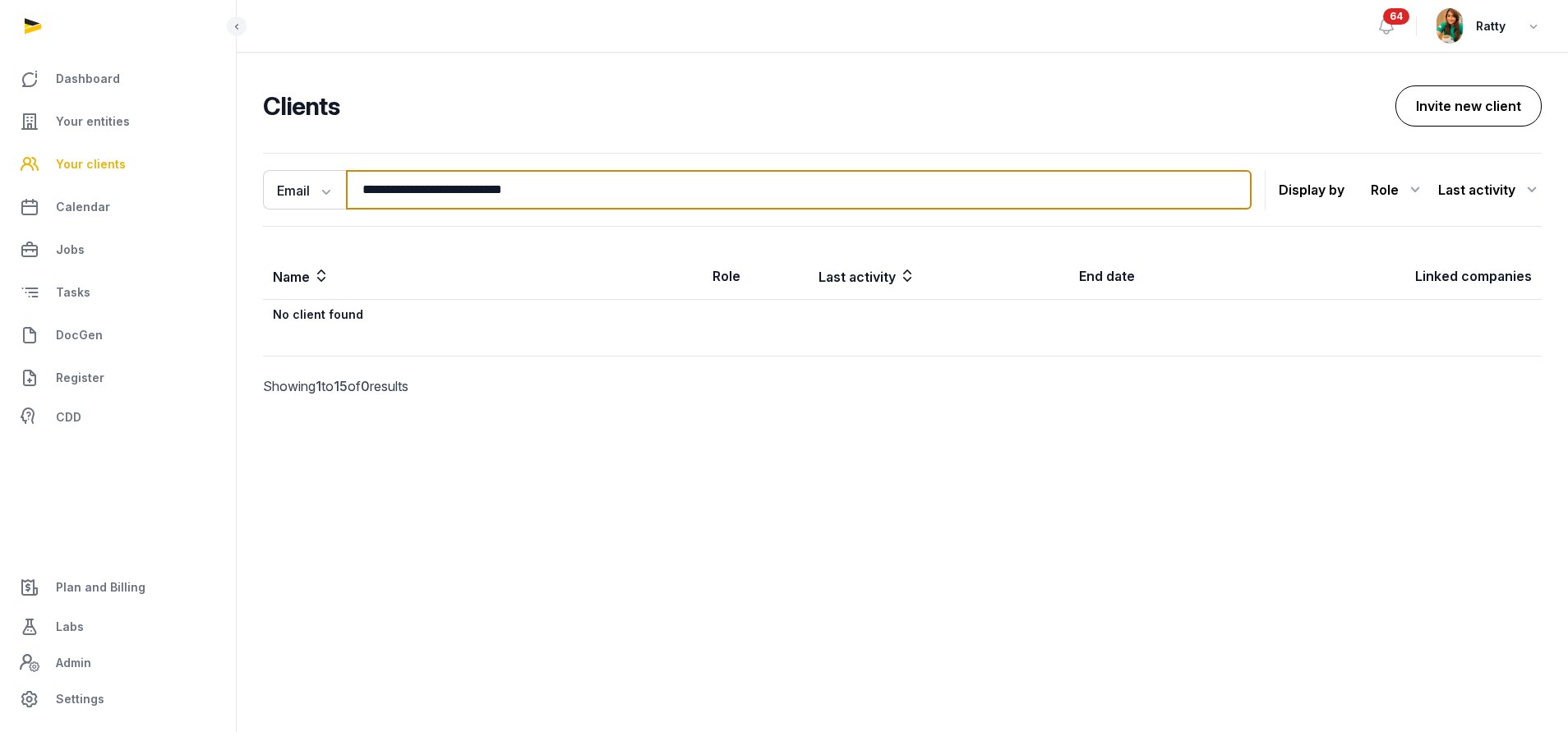
type input "**********"
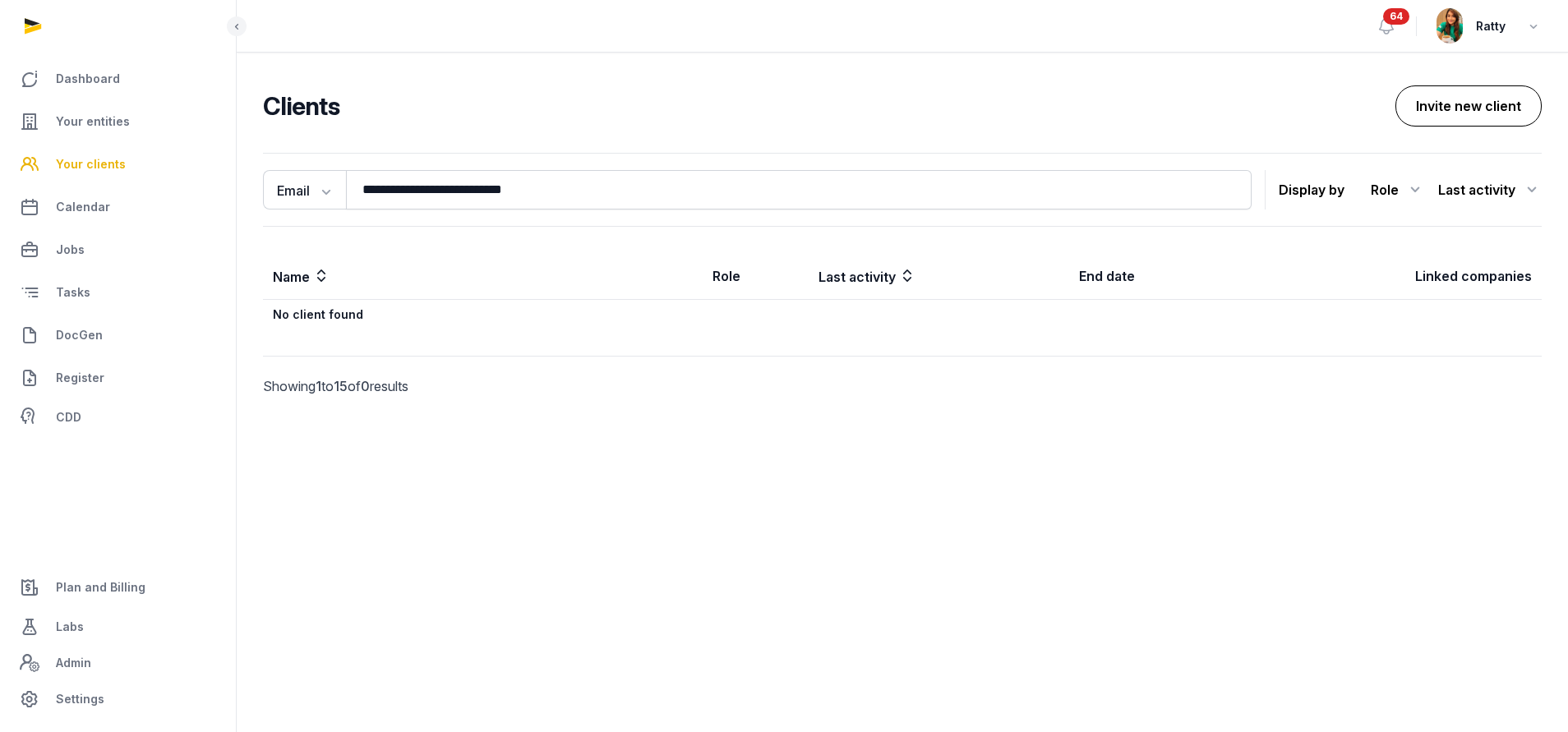
click at [753, 118] on button "Invite new client" at bounding box center [1468, 105] width 147 height 41
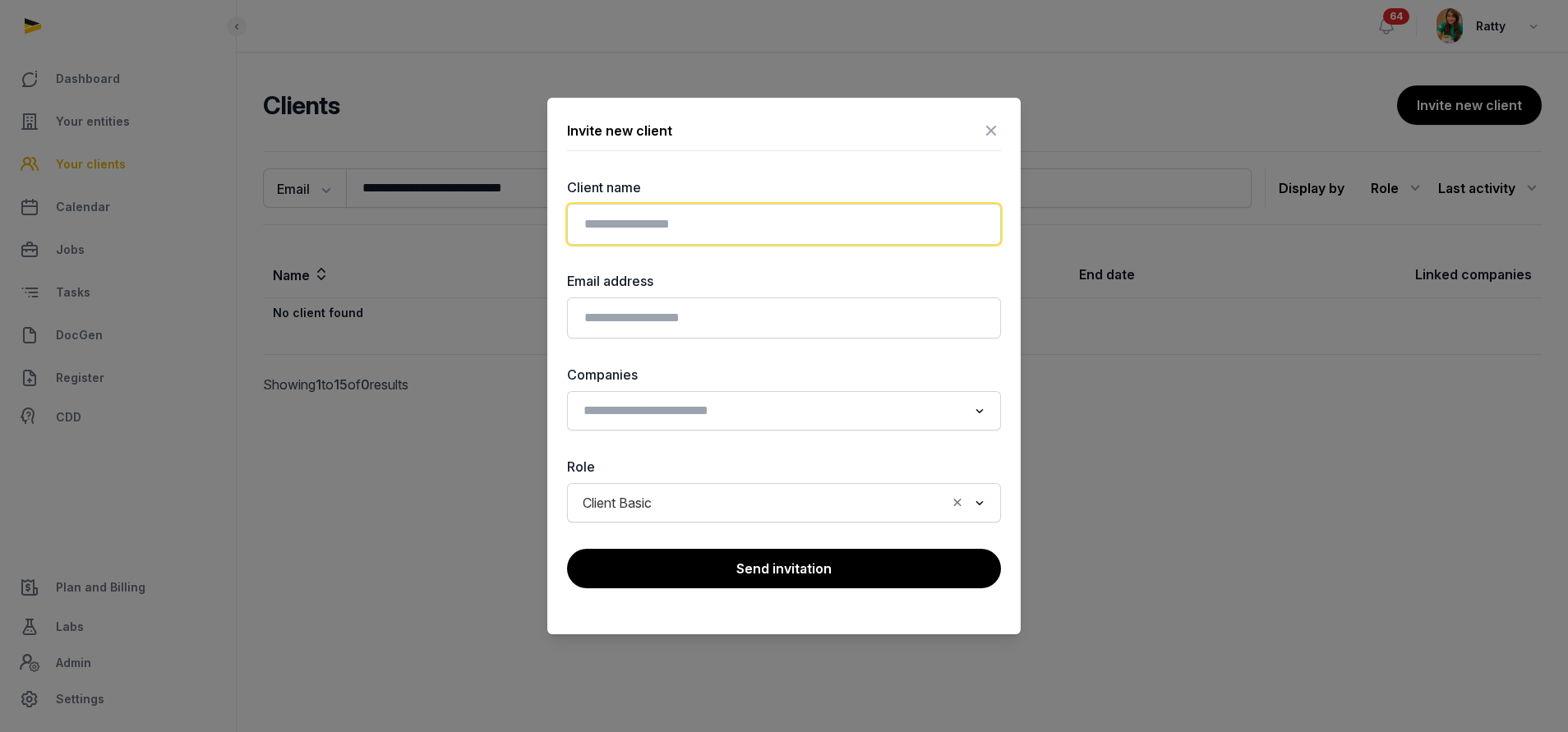
click at [639, 233] on input "text" at bounding box center [784, 224] width 433 height 41
type input "******"
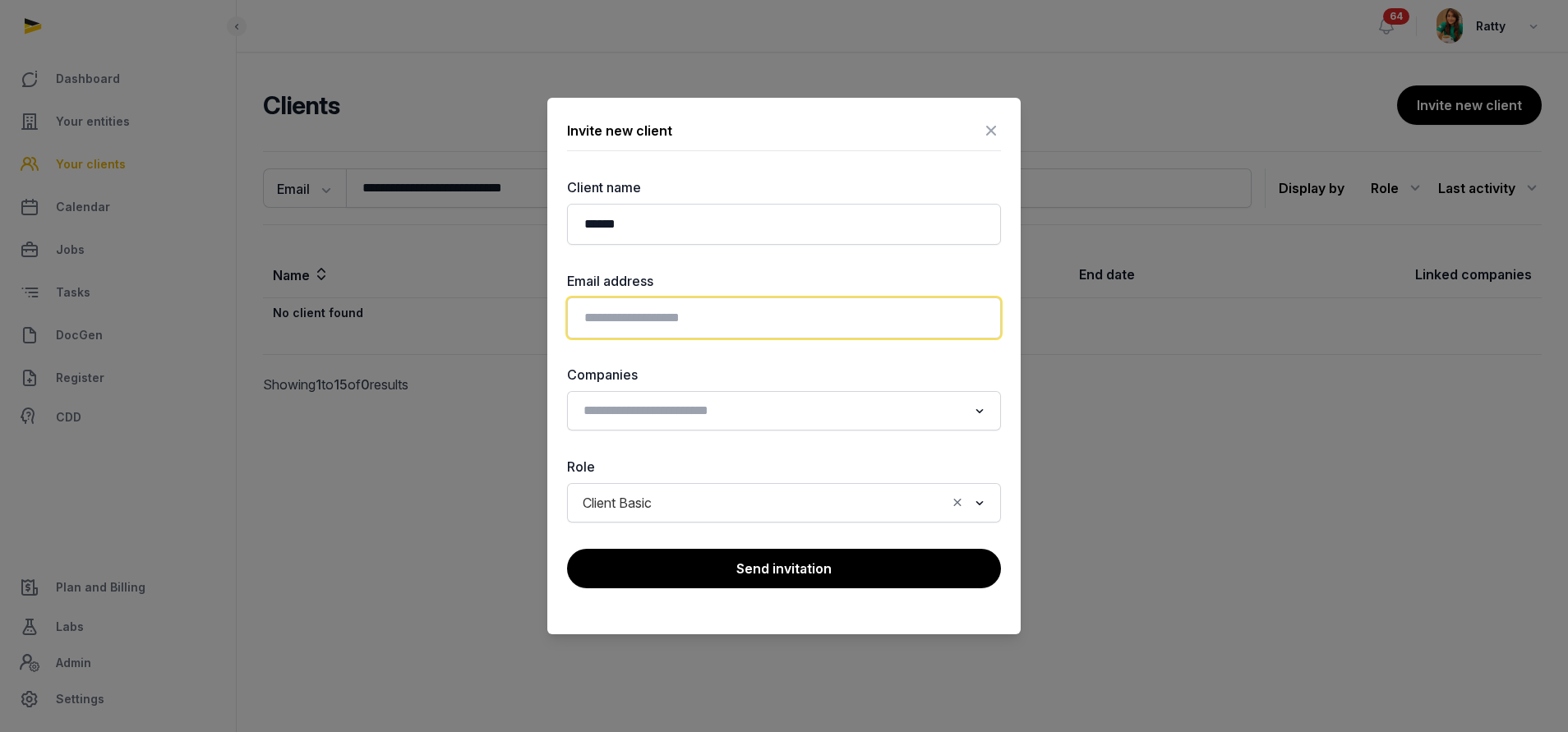
click at [637, 310] on input "email" at bounding box center [784, 318] width 433 height 41
paste input "**********"
type input "**********"
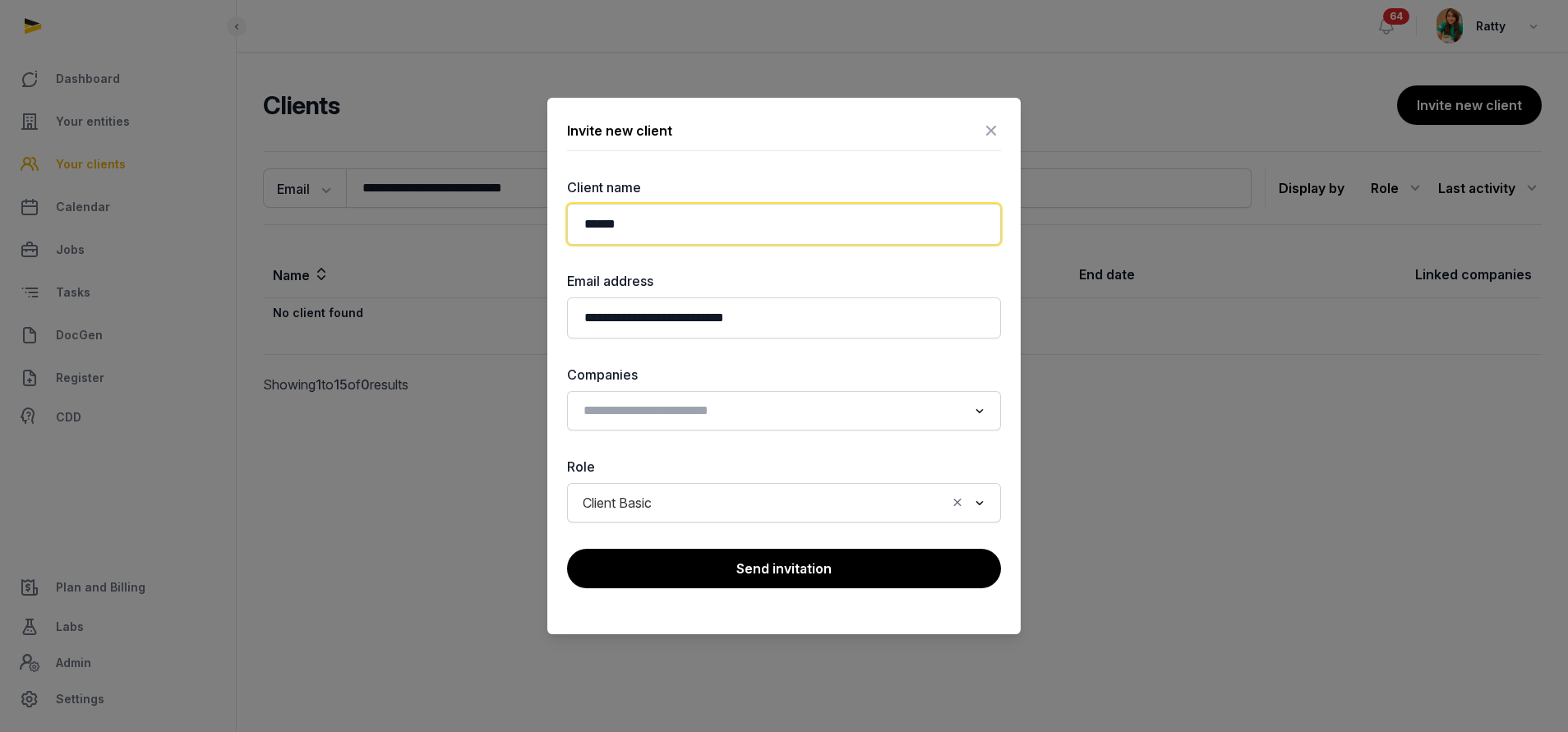
click at [695, 223] on input "******" at bounding box center [784, 224] width 433 height 41
type input "**********"
click at [681, 404] on input "Search for option" at bounding box center [771, 411] width 390 height 23
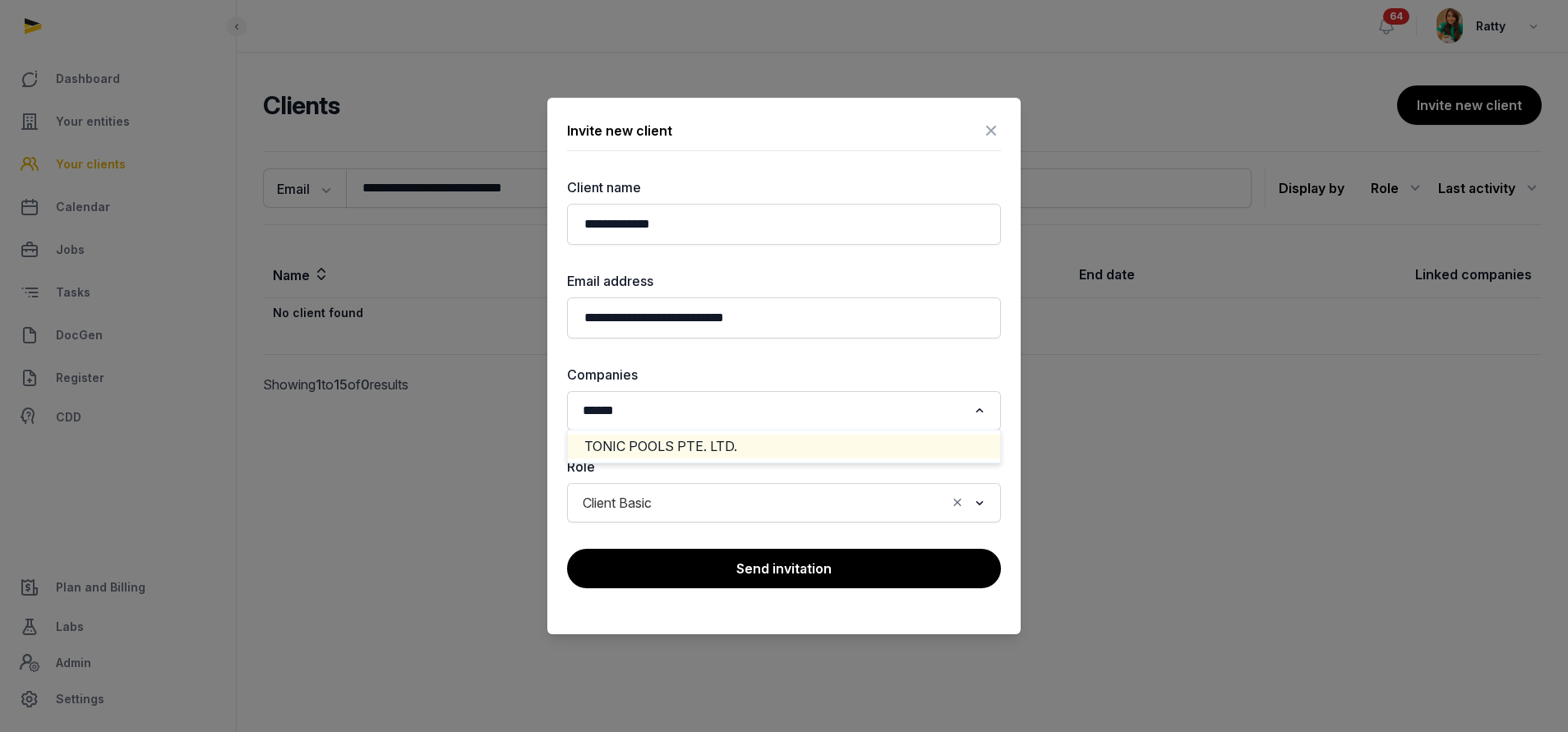
click at [685, 442] on li "TONIC POOLS PTE. LTD." at bounding box center [784, 446] width 433 height 24
type input "*****"
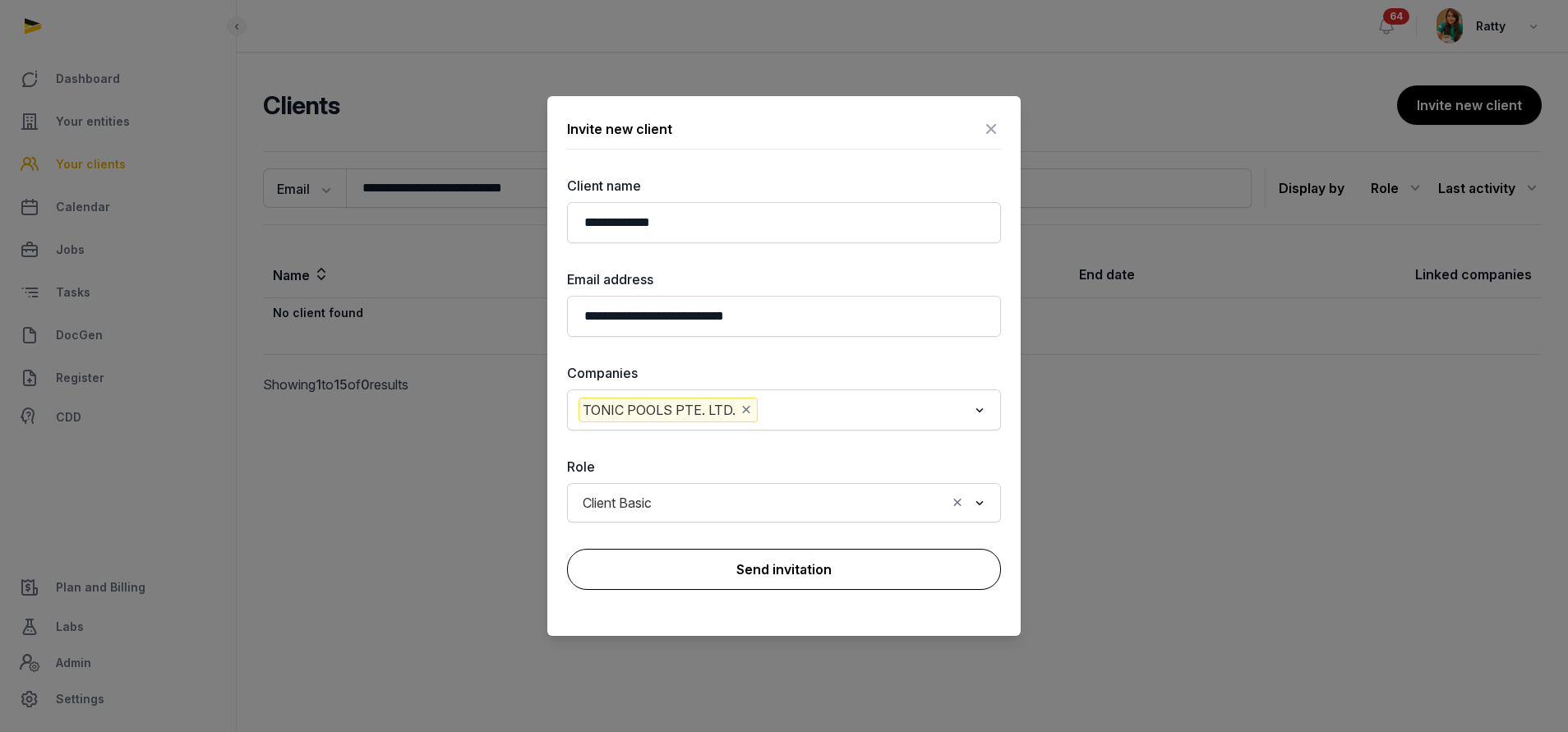
click at [747, 580] on button "Send invitation" at bounding box center [784, 569] width 433 height 41
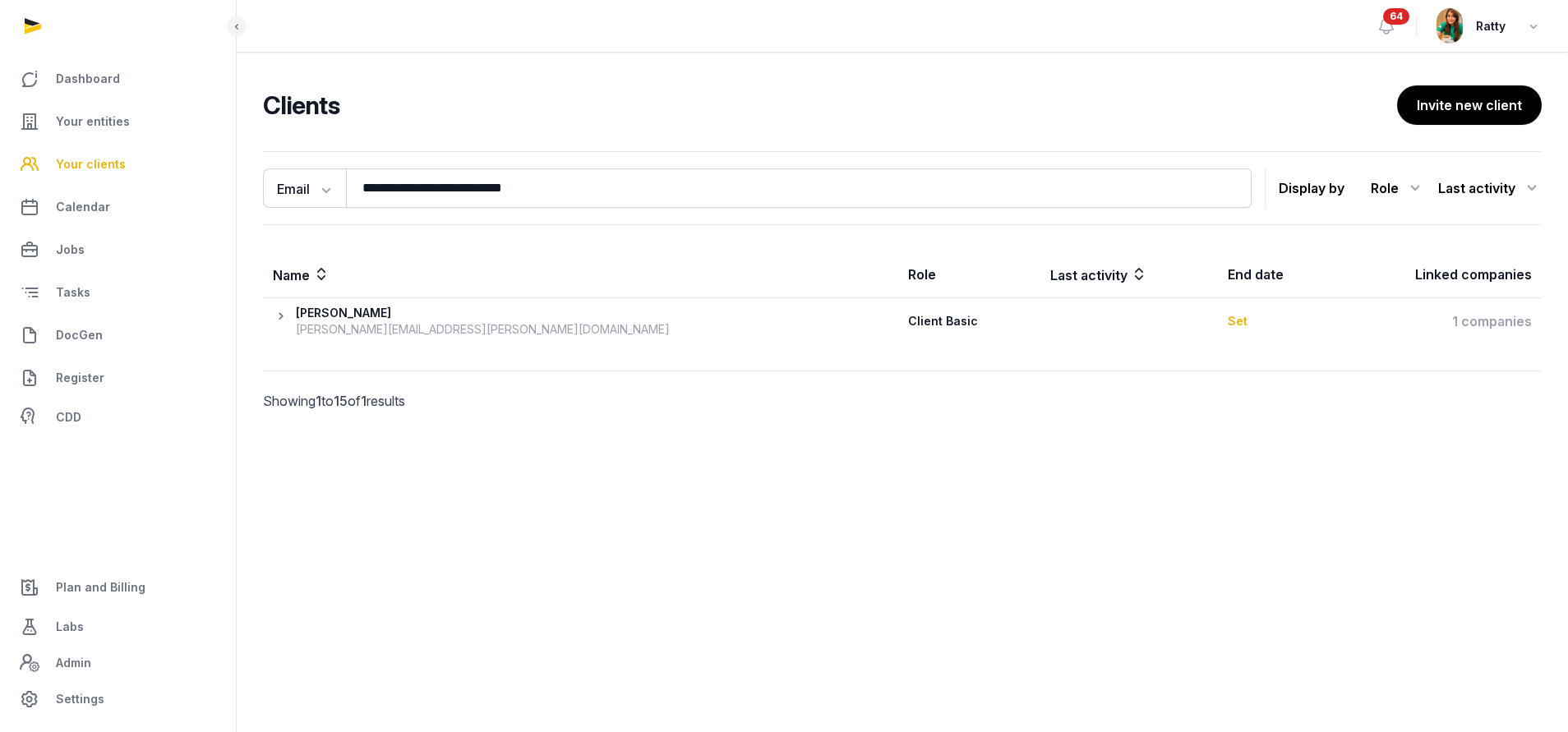
click at [280, 315] on icon at bounding box center [284, 320] width 23 height 32
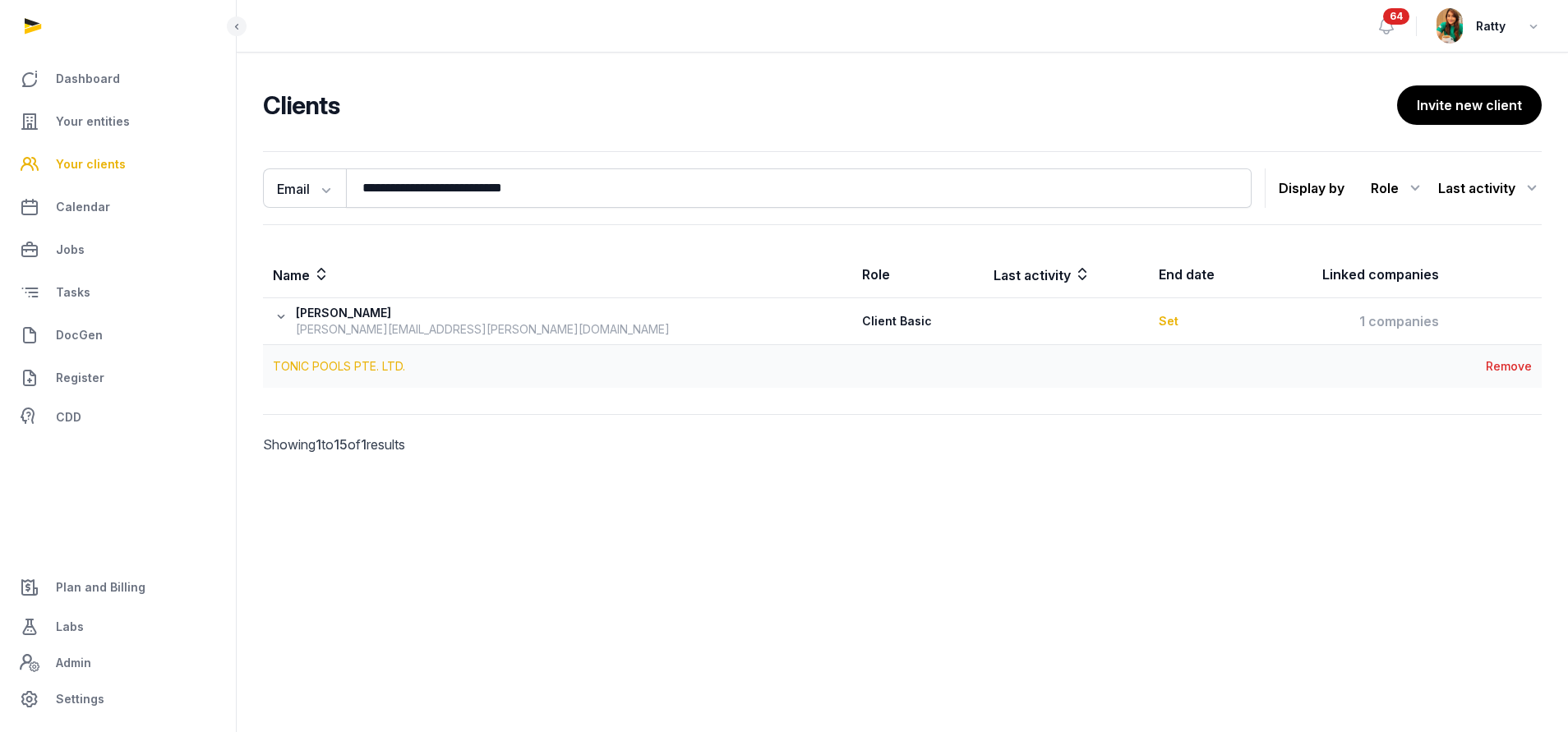
click at [353, 364] on link "TONIC POOLS PTE. LTD." at bounding box center [339, 366] width 132 height 14
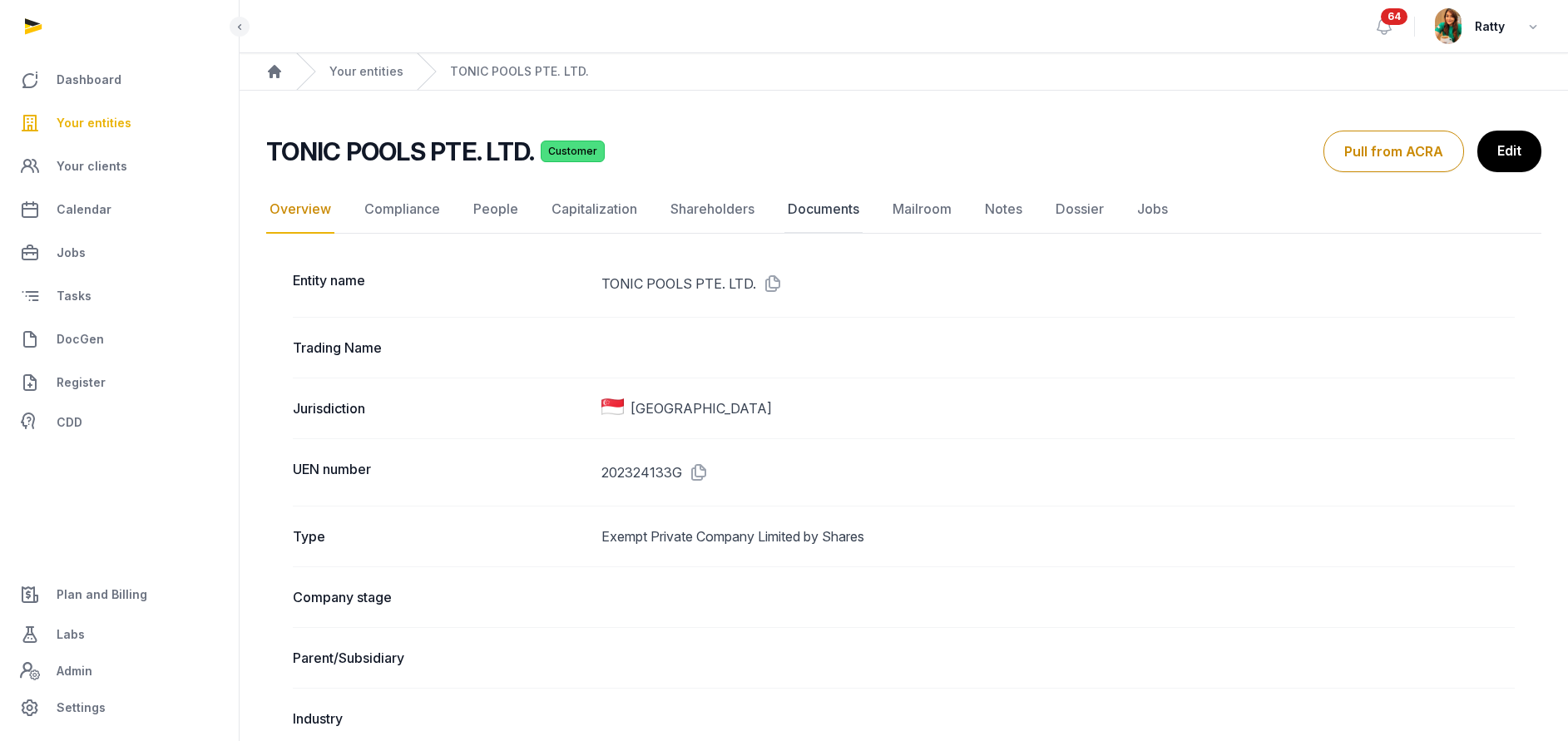
click at [762, 218] on link "Documents" at bounding box center [824, 210] width 78 height 48
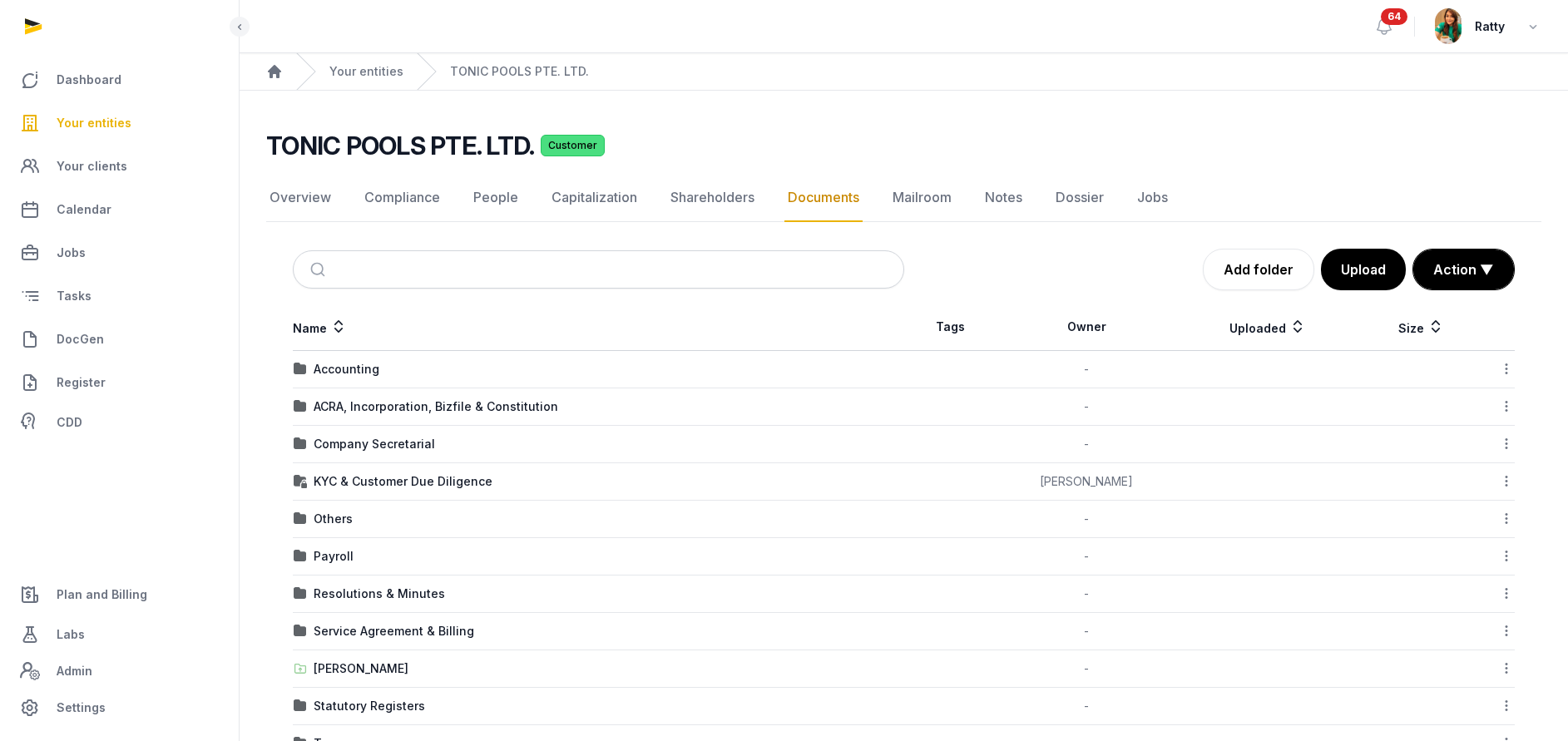
scroll to position [54, 0]
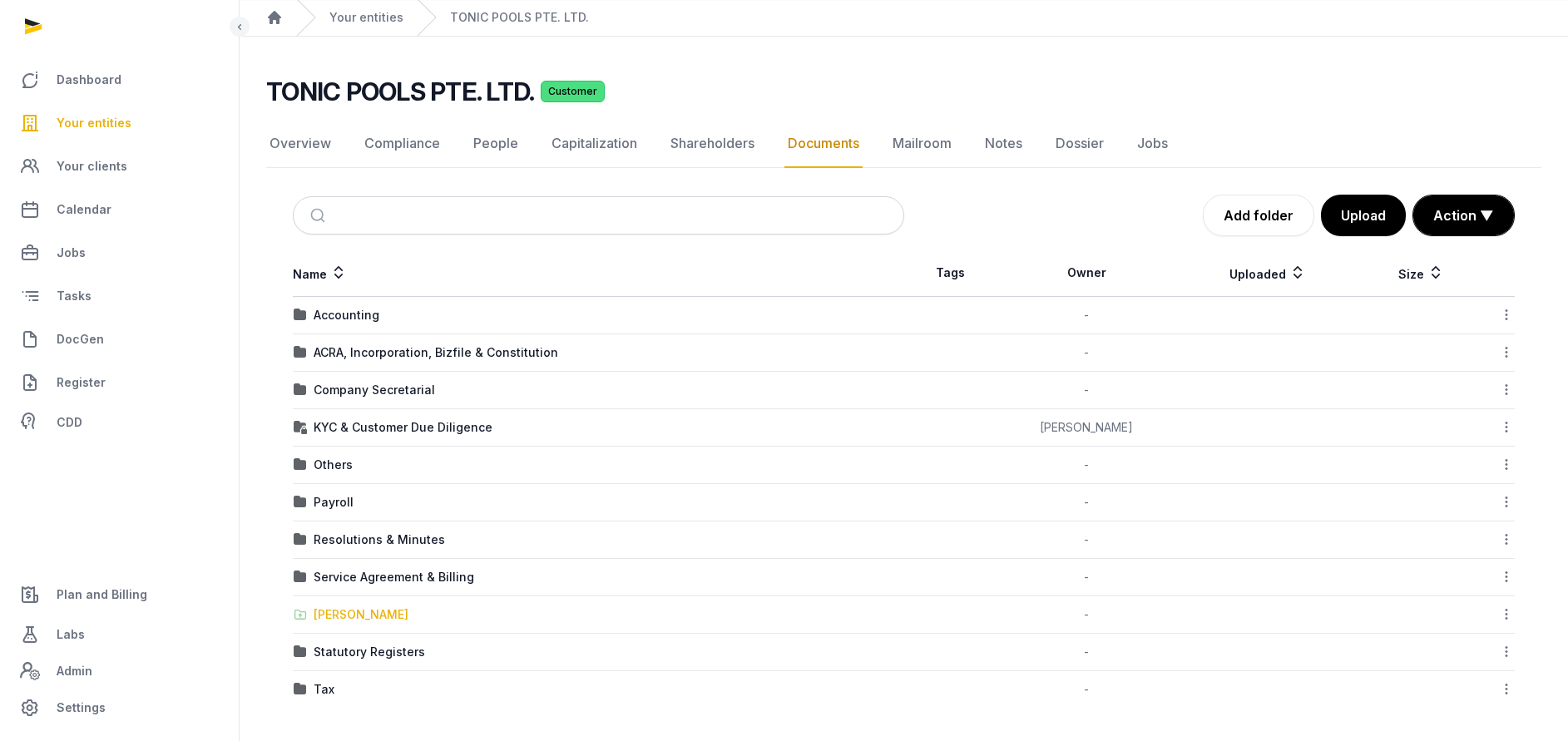
click at [346, 611] on div "[PERSON_NAME]" at bounding box center [361, 615] width 95 height 17
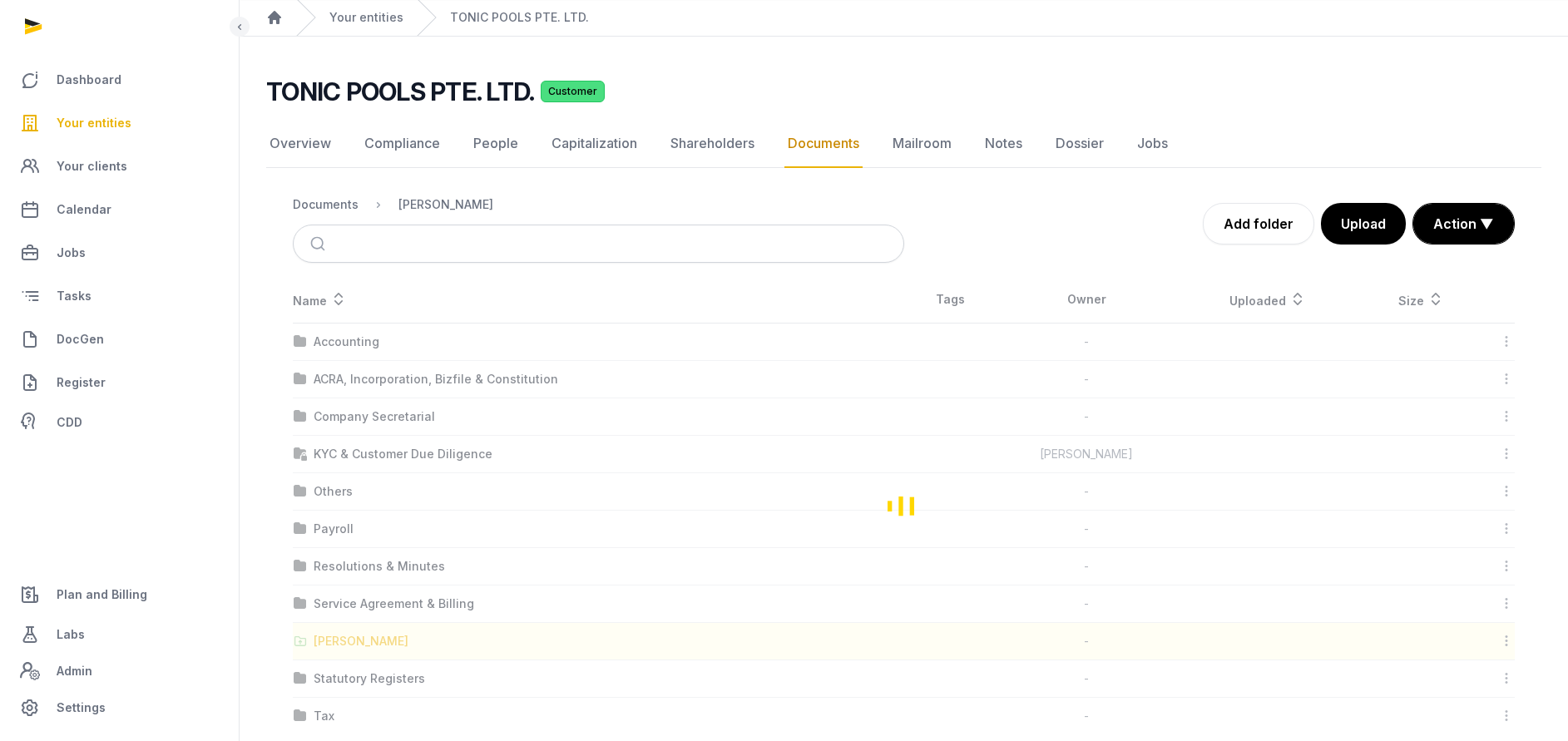
scroll to position [0, 0]
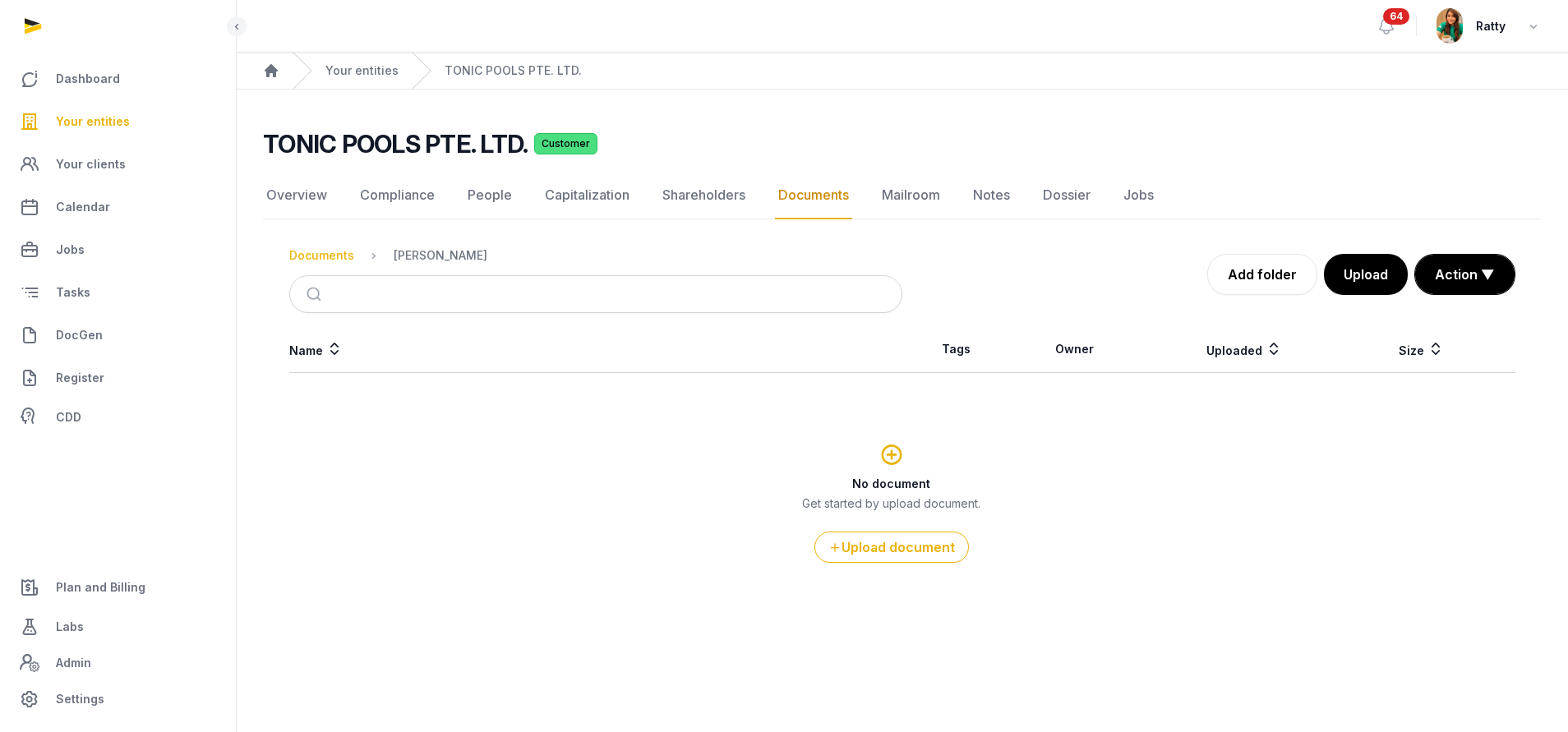
click at [329, 257] on div "Documents" at bounding box center [322, 255] width 65 height 17
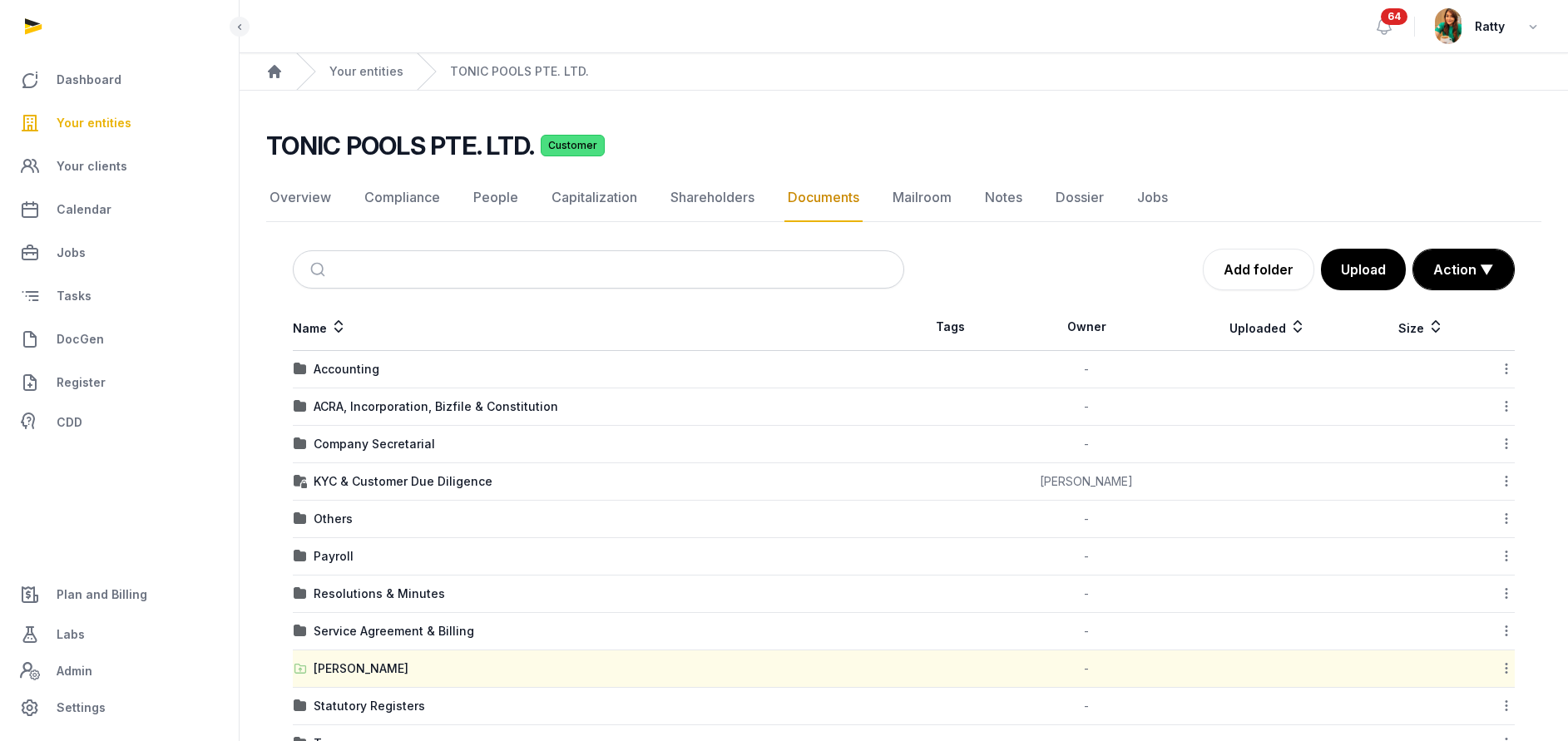
click at [762, 668] on icon at bounding box center [1506, 669] width 15 height 18
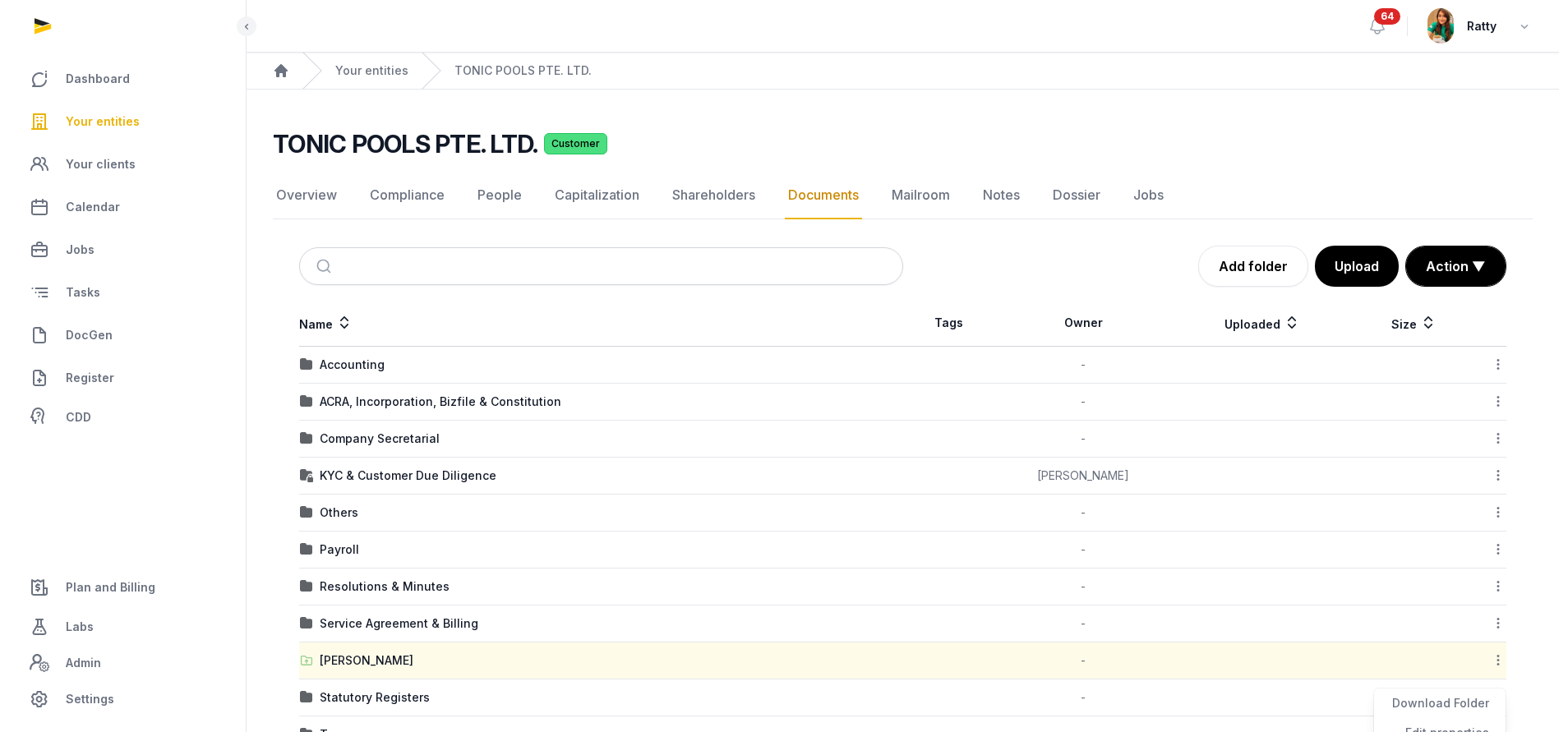
scroll to position [54, 0]
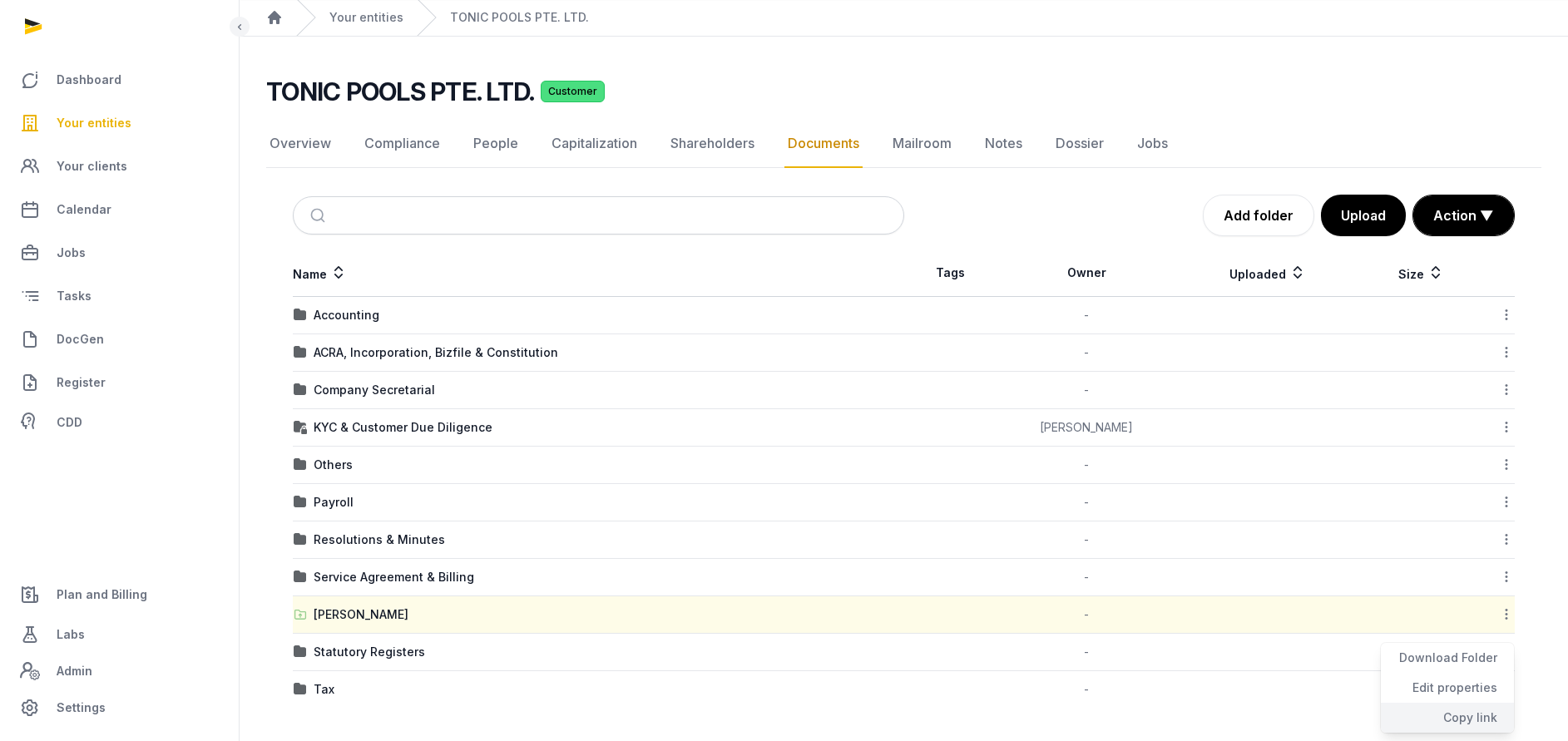
click at [762, 710] on div "Copy link" at bounding box center [1447, 718] width 133 height 30
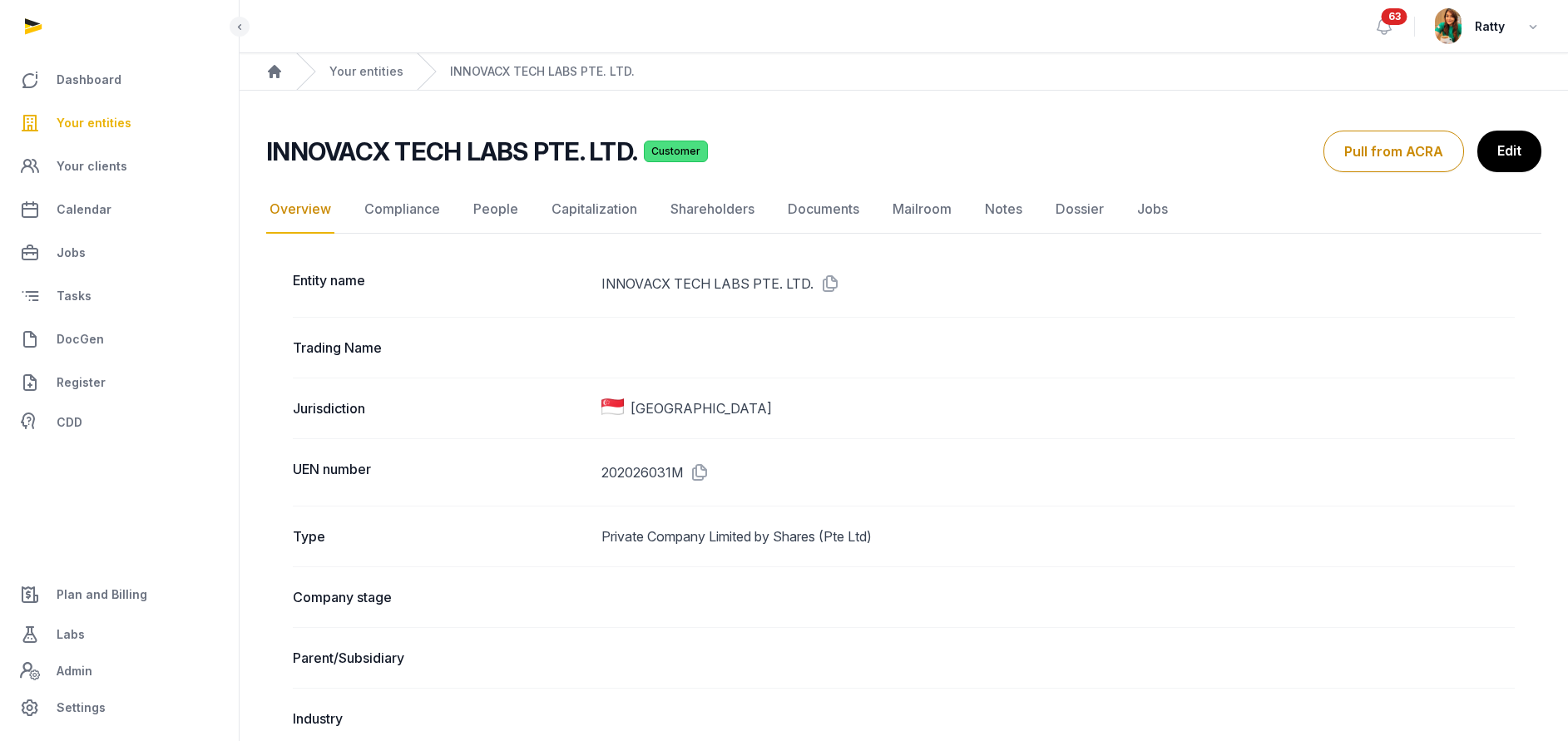
click at [127, 122] on link "Your entities" at bounding box center [119, 123] width 212 height 40
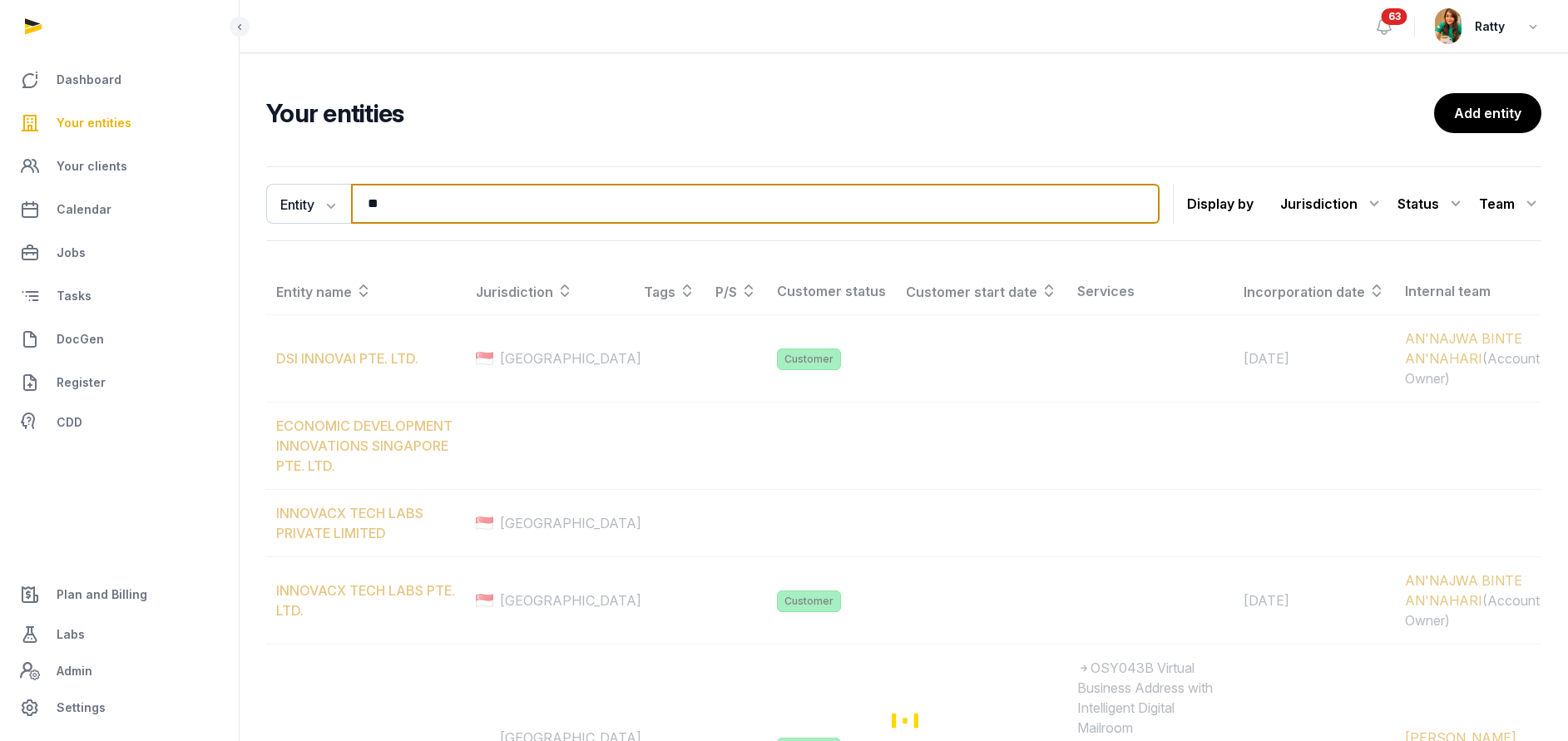
type input "*"
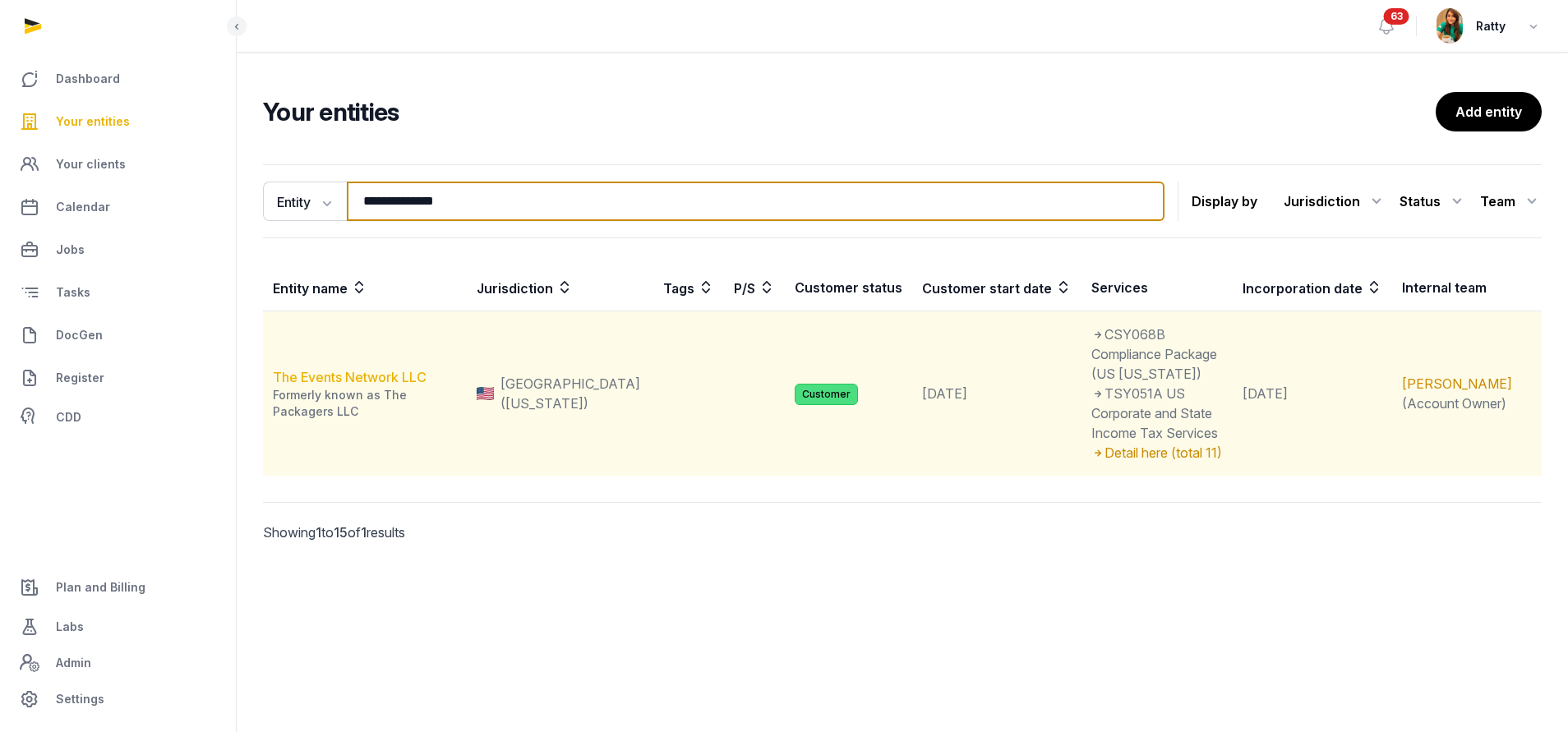
type input "**********"
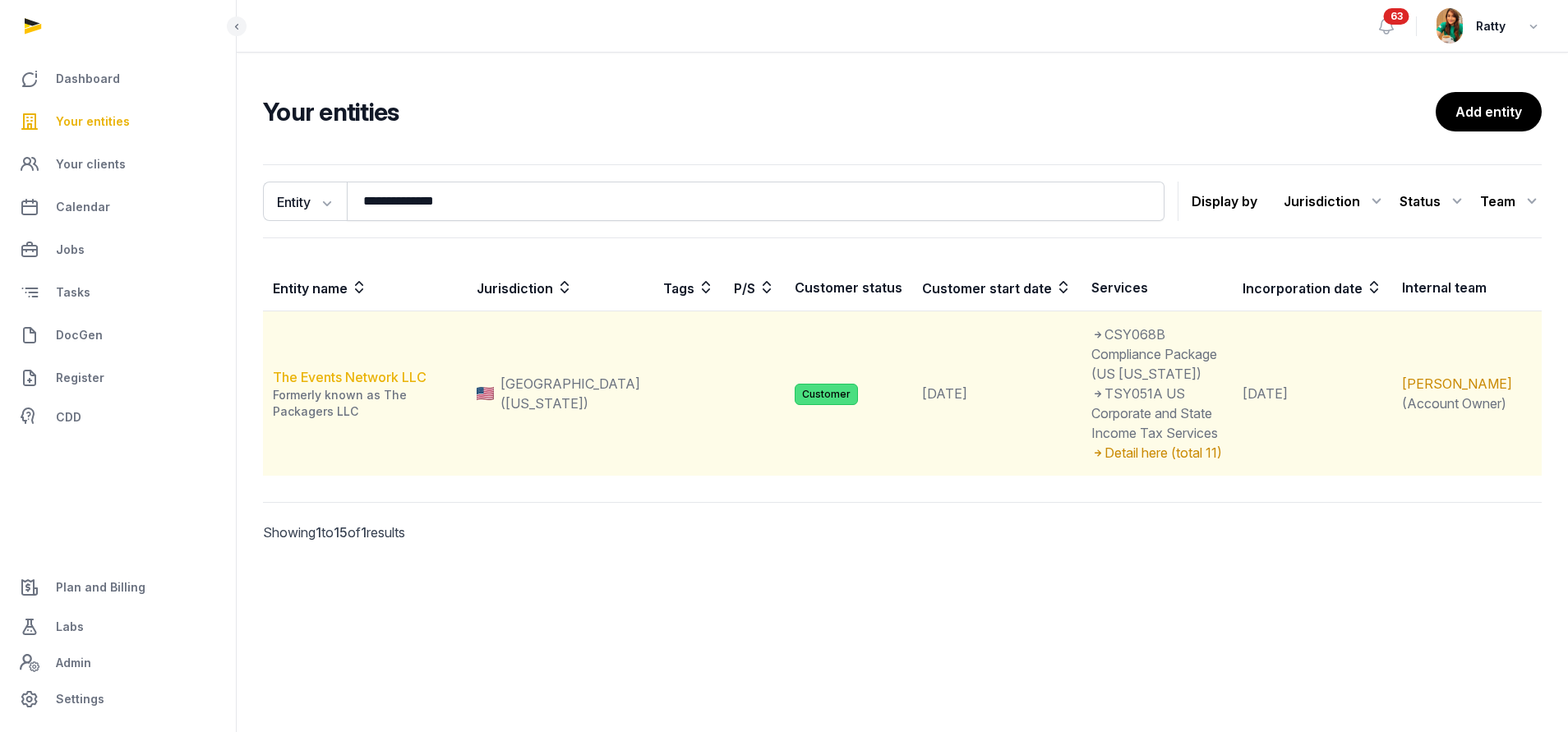
click at [359, 369] on link "The Events Network LLC" at bounding box center [349, 377] width 154 height 17
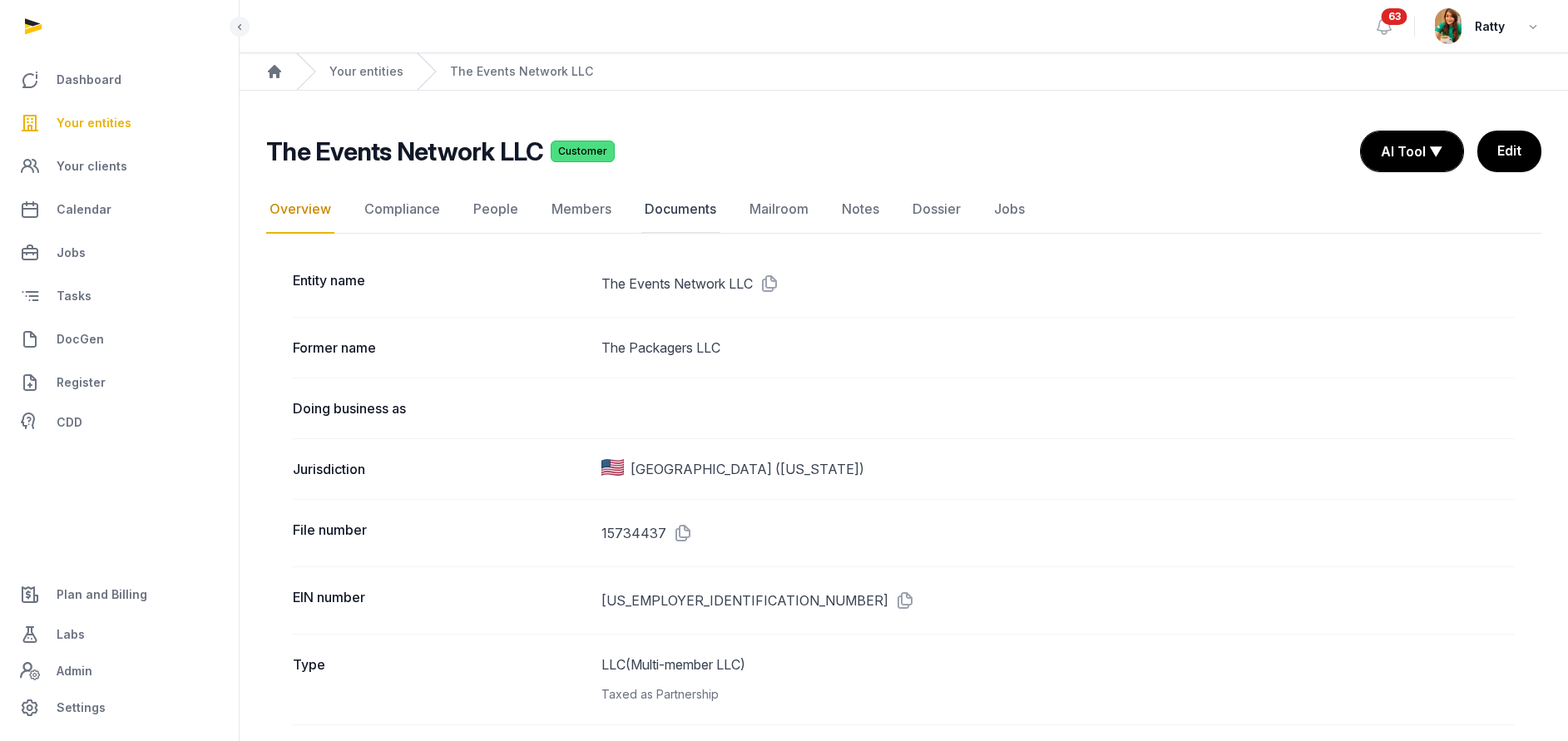
click at [694, 197] on link "Documents" at bounding box center [681, 210] width 78 height 48
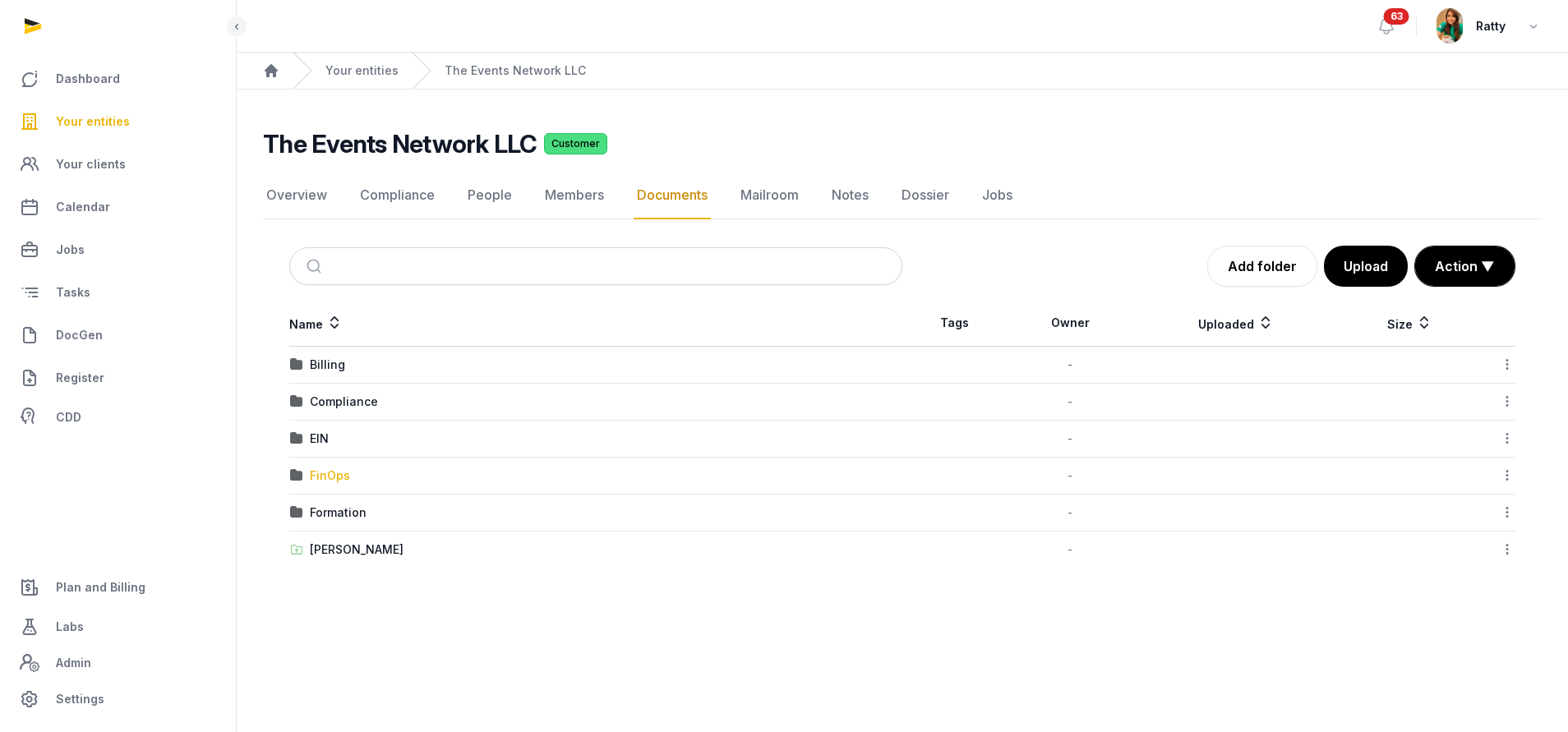
click at [334, 477] on div "FinOps" at bounding box center [330, 476] width 40 height 17
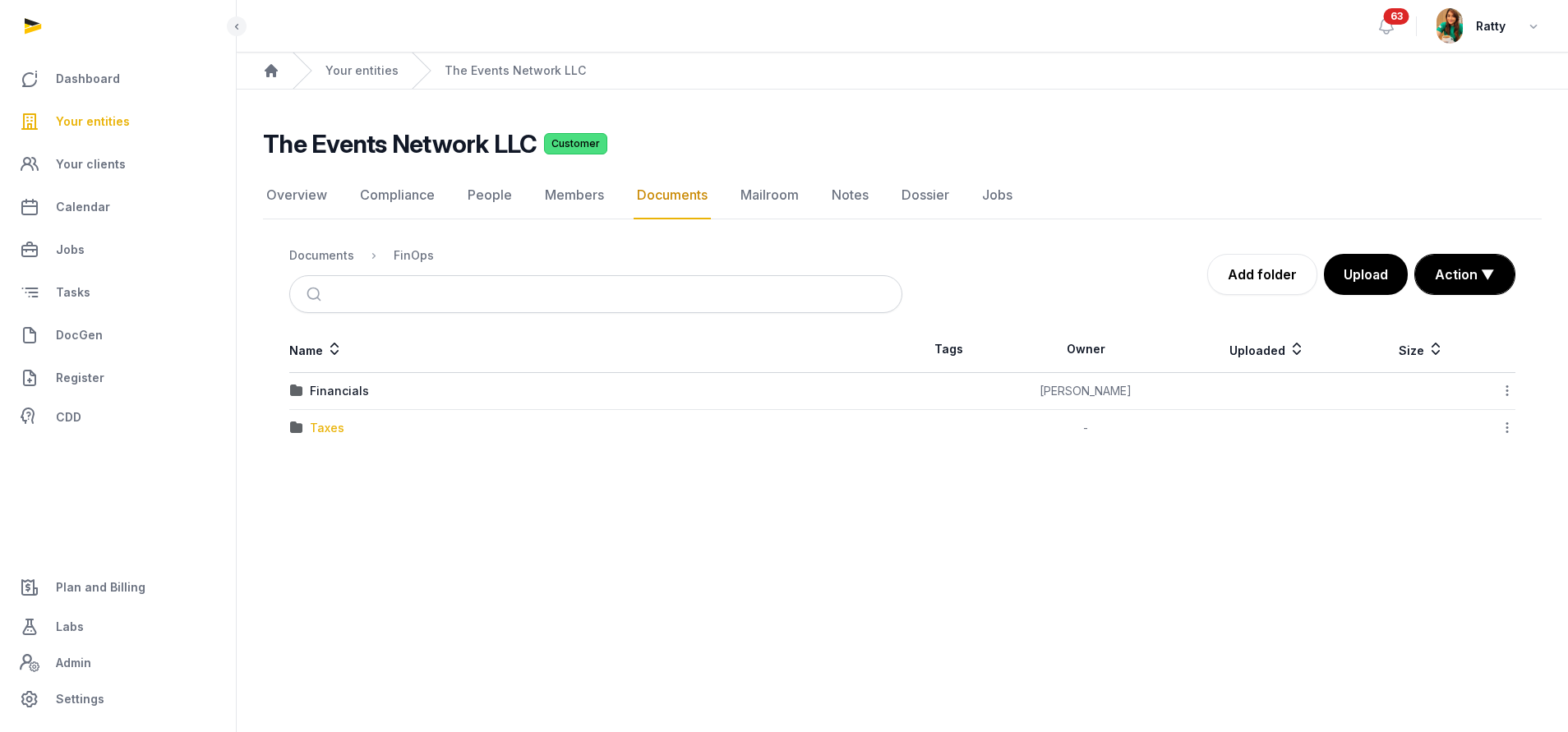
click at [334, 429] on div "Taxes" at bounding box center [326, 427] width 34 height 17
click at [334, 429] on div "2024" at bounding box center [325, 427] width 31 height 17
click at [479, 258] on div "Taxes" at bounding box center [490, 255] width 34 height 17
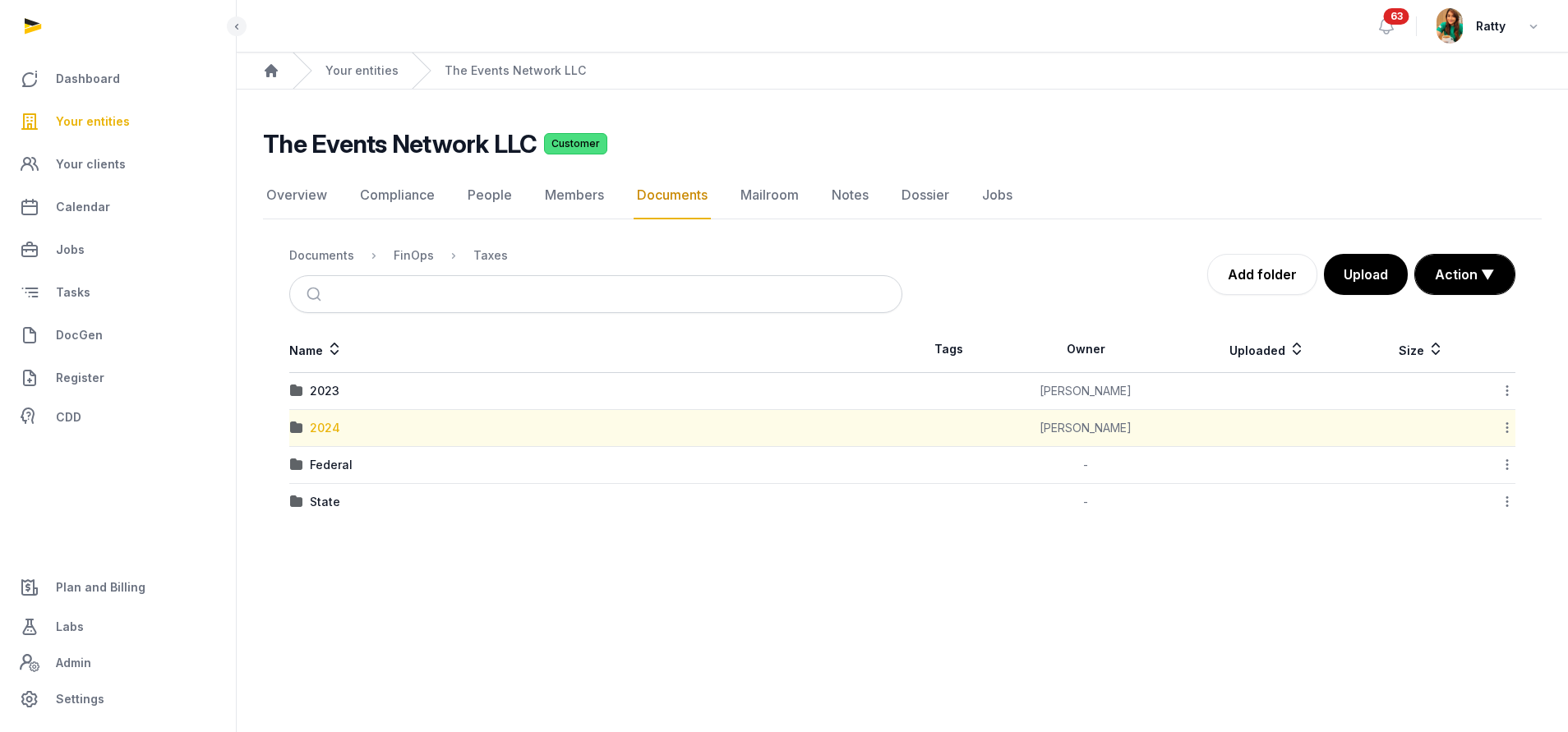
click at [333, 427] on div "2024" at bounding box center [325, 427] width 31 height 17
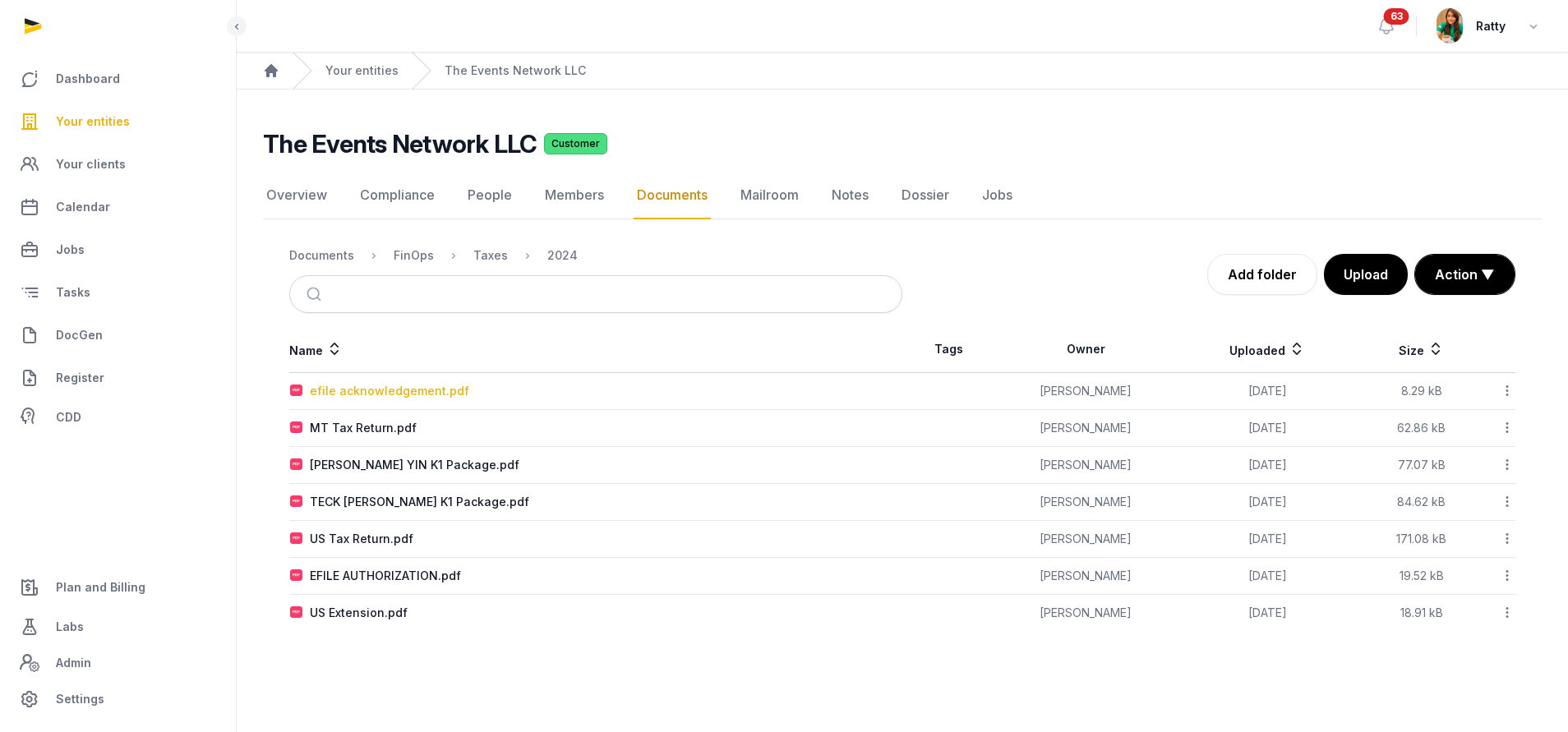
click at [413, 387] on div "efile acknowledgement.pdf" at bounding box center [390, 391] width 160 height 17
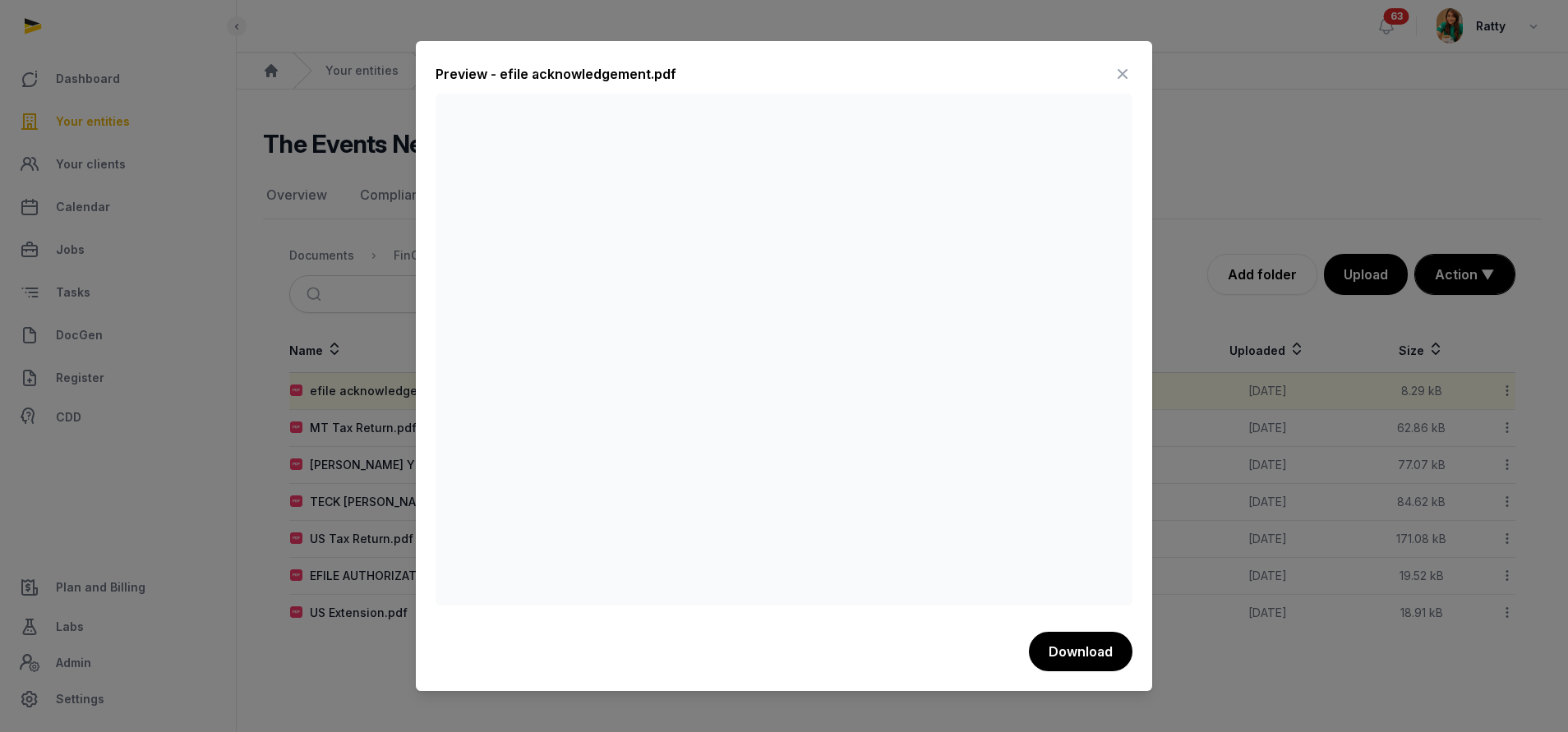
click at [1113, 71] on icon at bounding box center [1122, 74] width 19 height 26
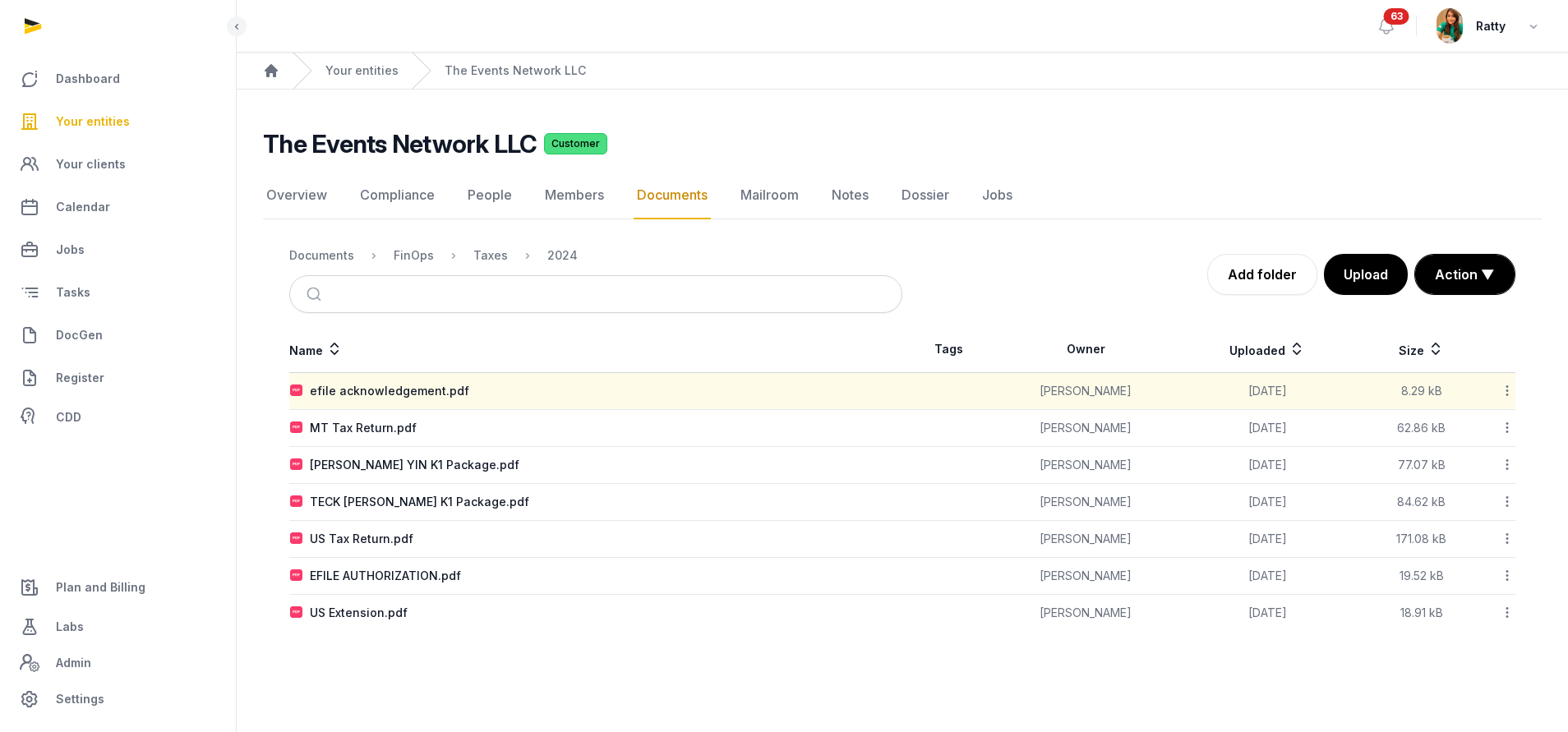
click at [123, 123] on span "Your entities" at bounding box center [93, 121] width 74 height 19
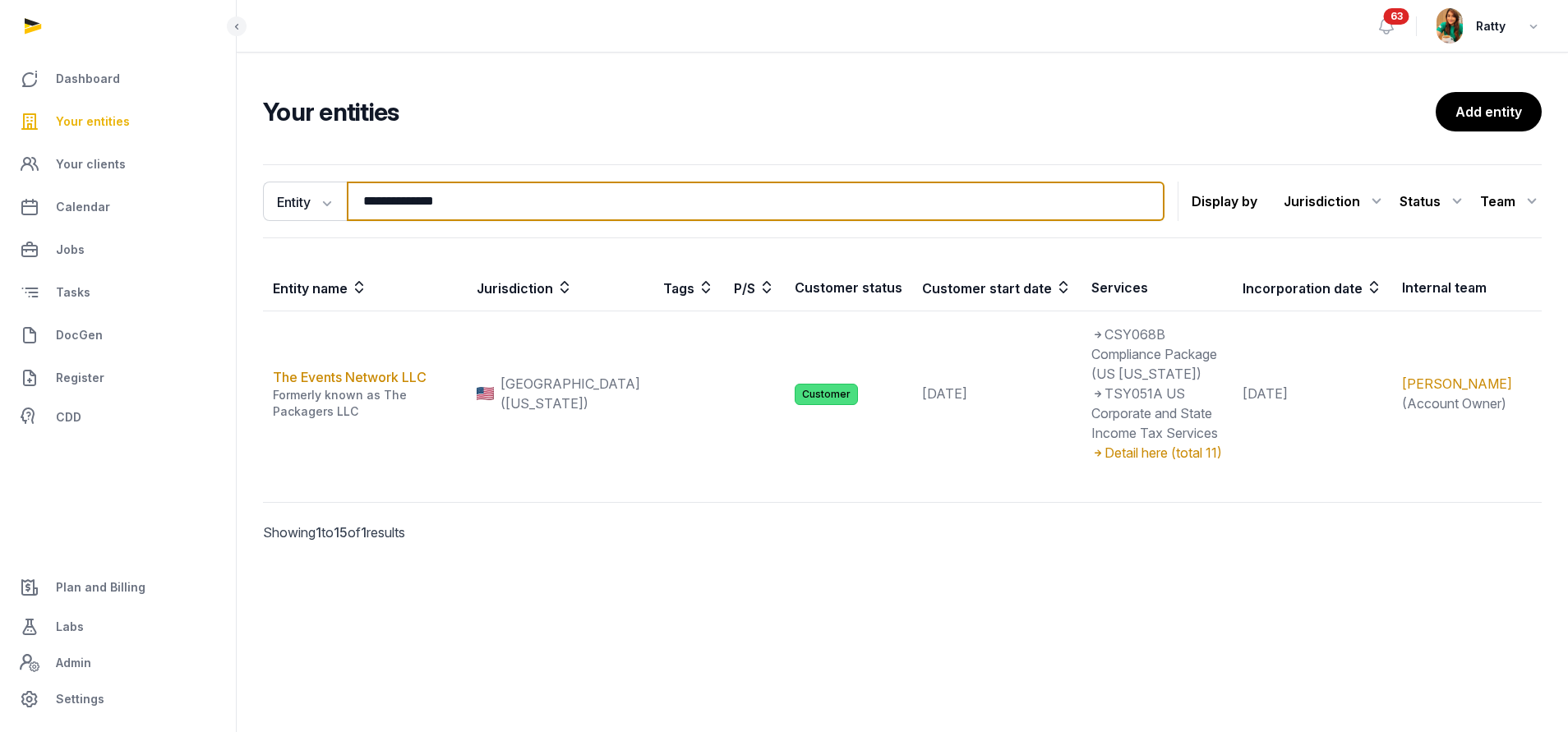
click at [471, 201] on input "**********" at bounding box center [755, 201] width 818 height 39
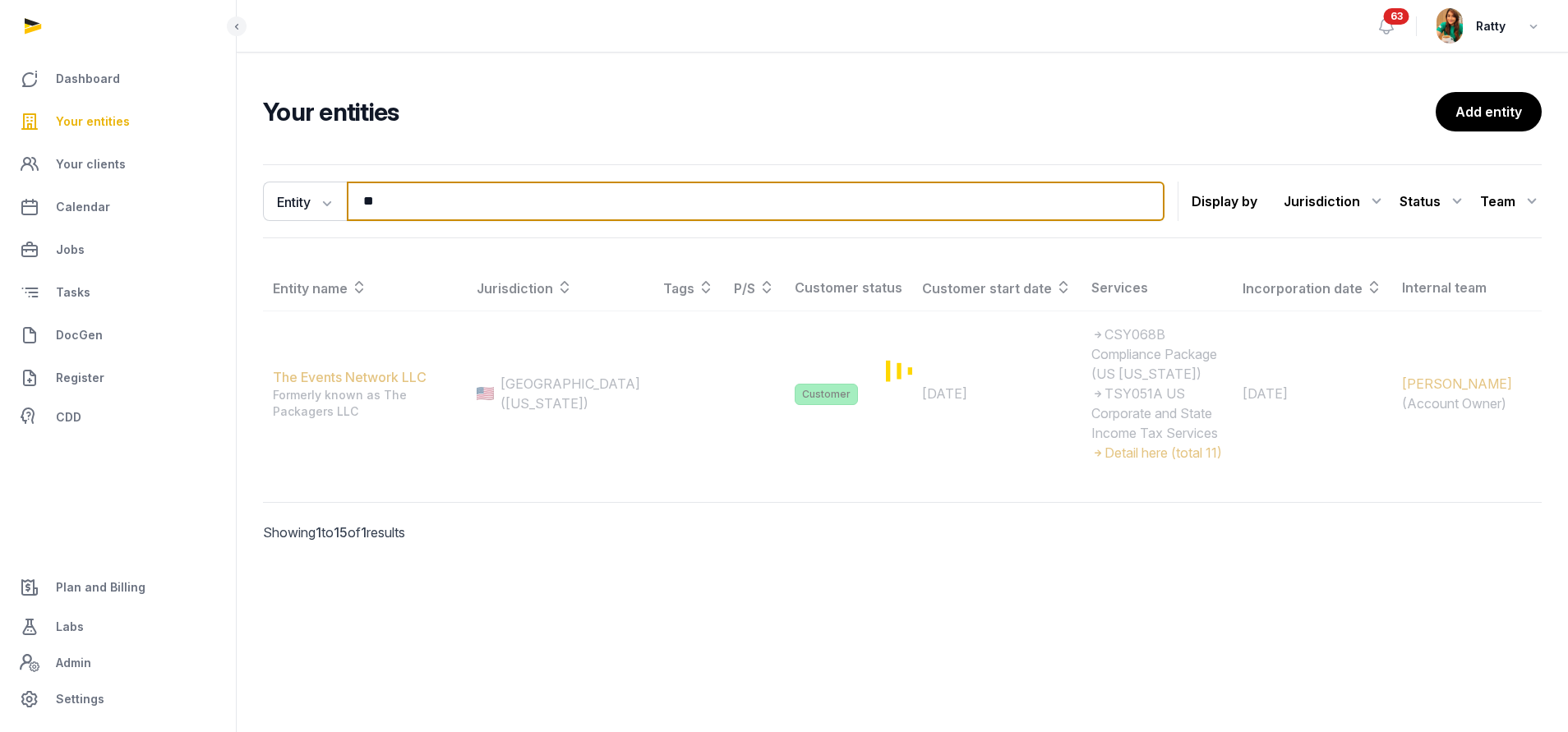
type input "*"
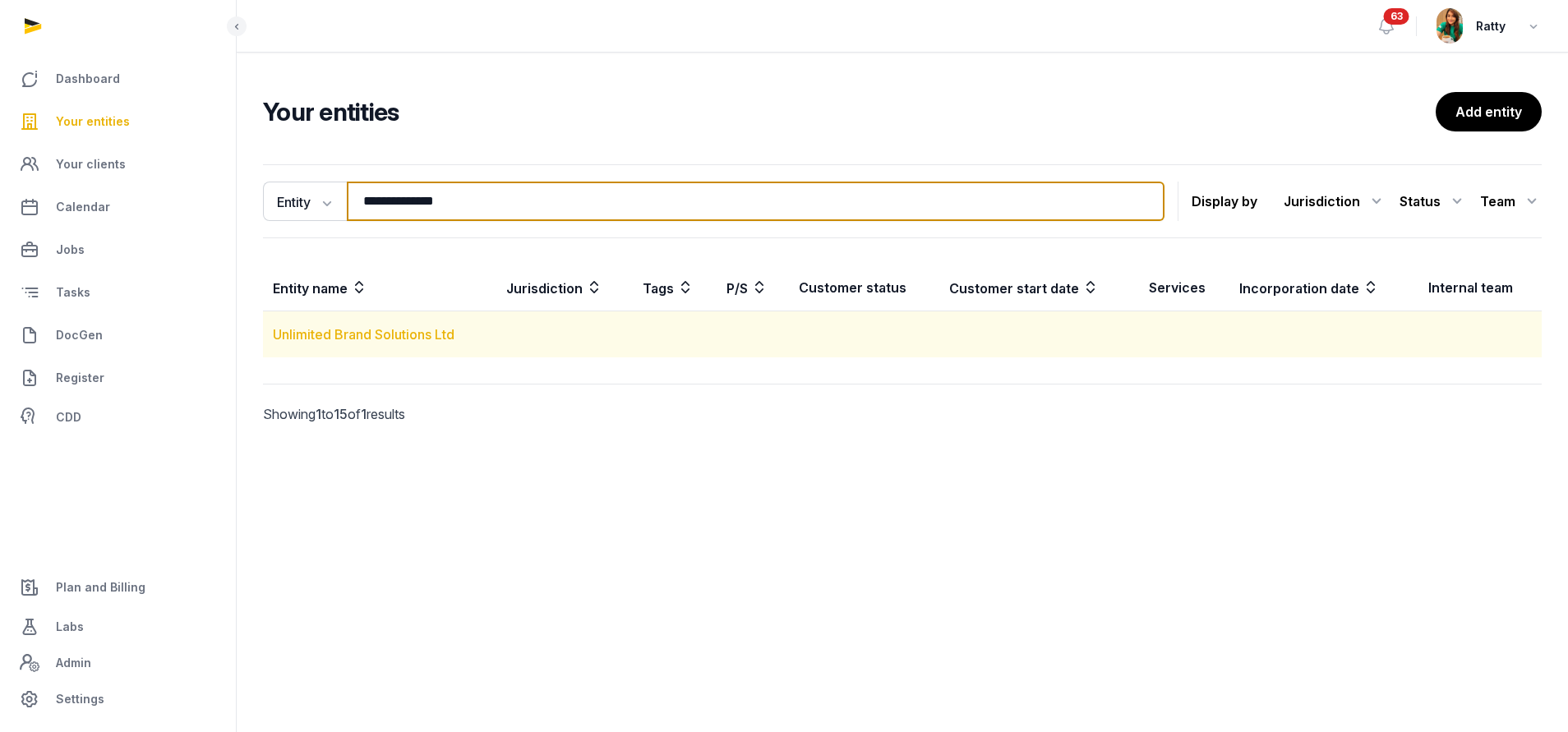
type input "**********"
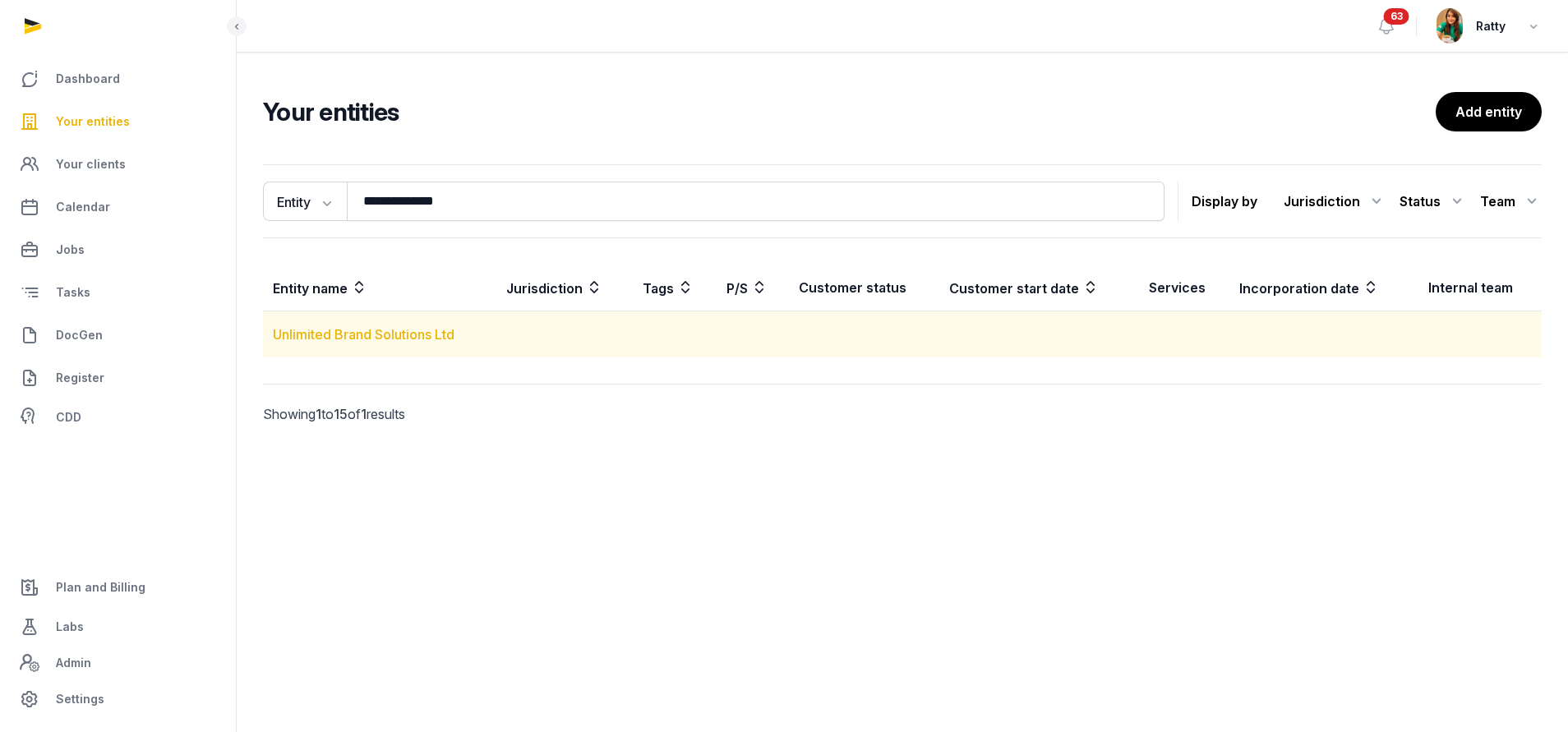
click at [418, 335] on link "Unlimited Brand Solutions Ltd" at bounding box center [363, 334] width 182 height 17
